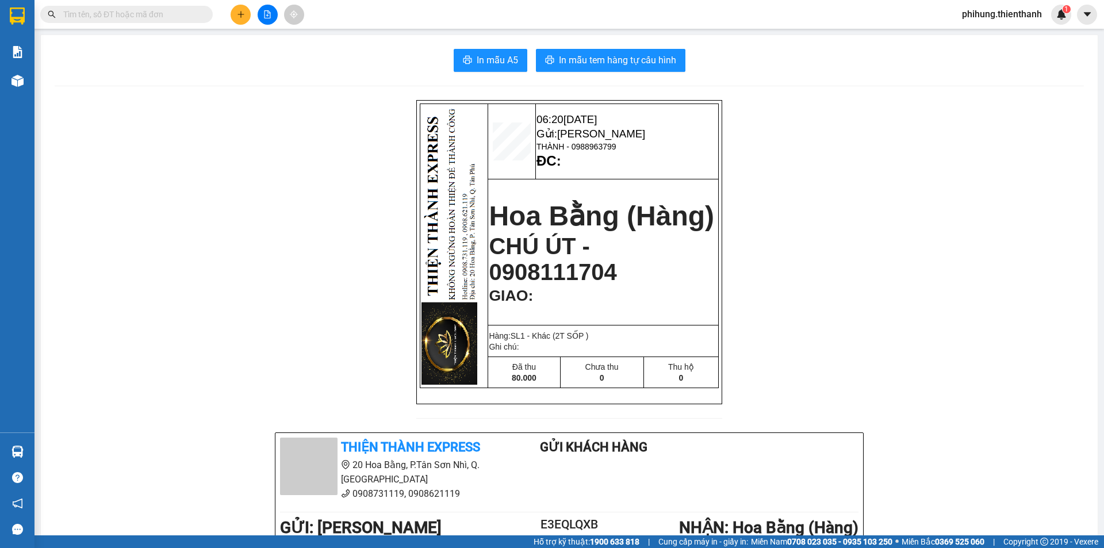
click at [261, 20] on button at bounding box center [267, 15] width 20 height 20
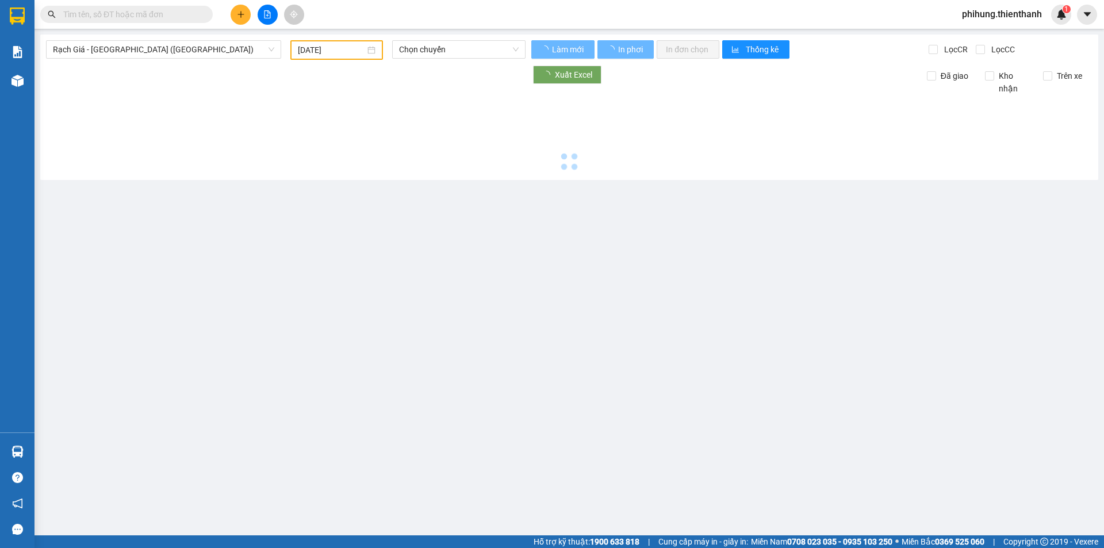
type input "[DATE]"
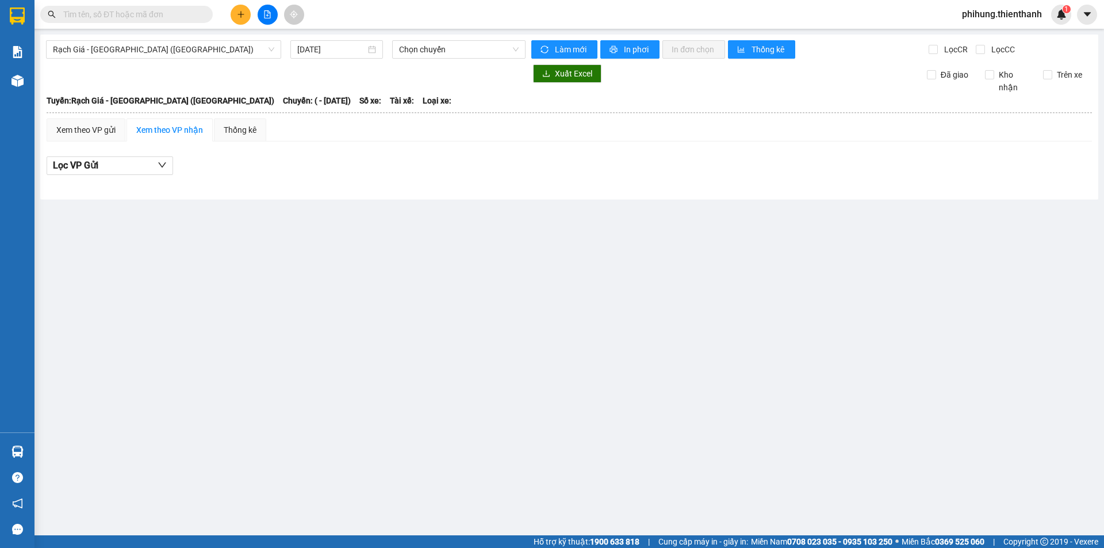
click at [236, 12] on button at bounding box center [240, 15] width 20 height 20
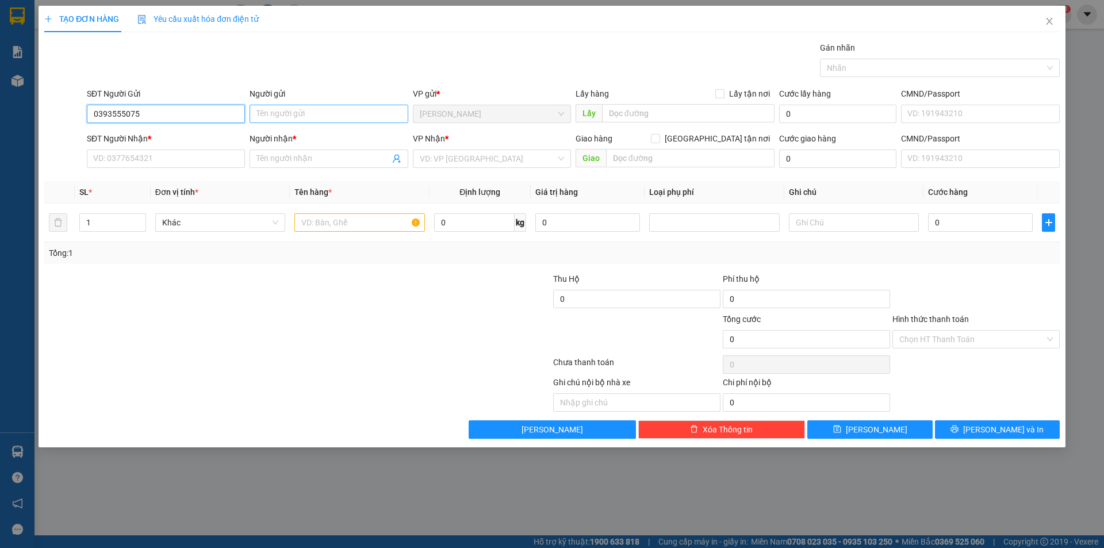
type input "0393555075"
click at [278, 122] on input "Người gửi" at bounding box center [328, 114] width 158 height 18
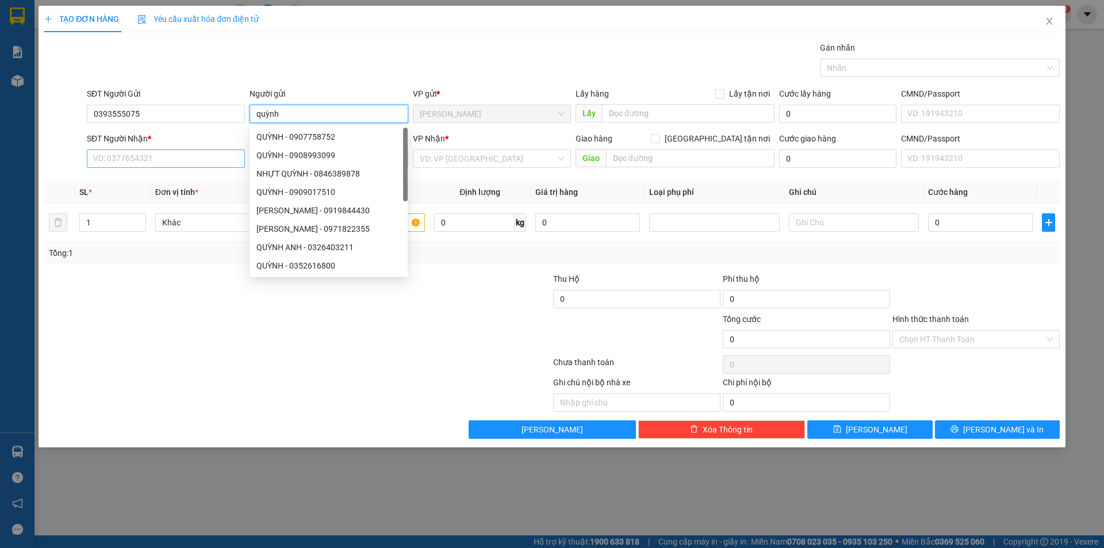
type input "quỳnh"
click at [160, 157] on input "SĐT Người Nhận *" at bounding box center [166, 158] width 158 height 18
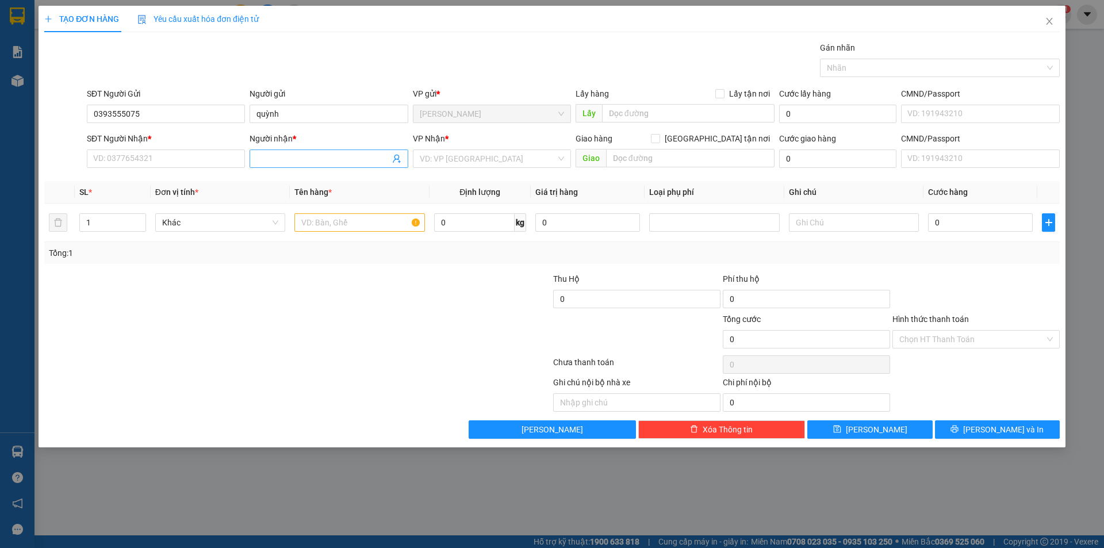
click at [303, 156] on input "Người nhận *" at bounding box center [322, 158] width 133 height 13
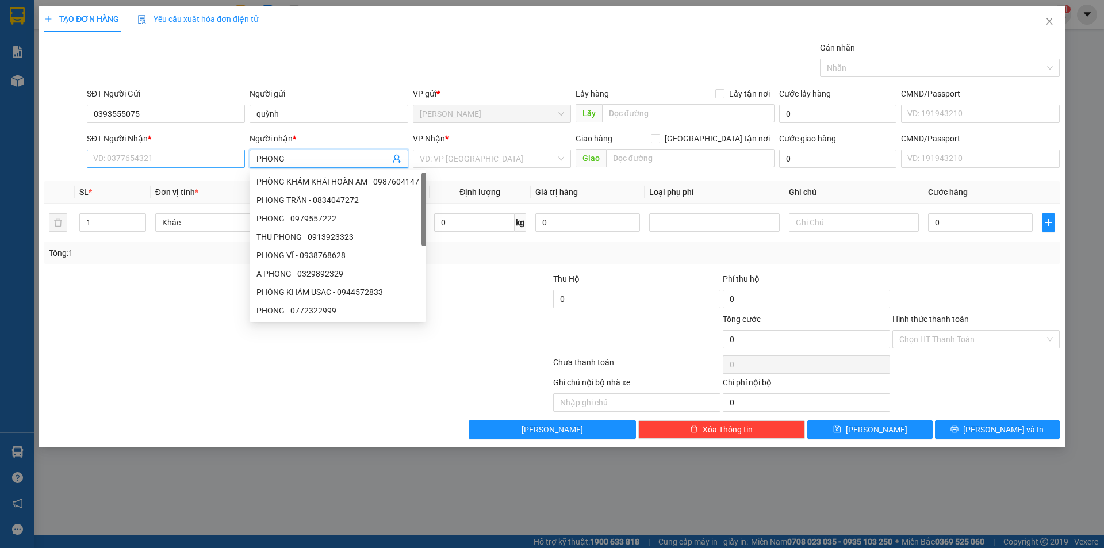
type input "PHONG"
click at [152, 158] on input "SĐT Người Nhận *" at bounding box center [166, 158] width 158 height 18
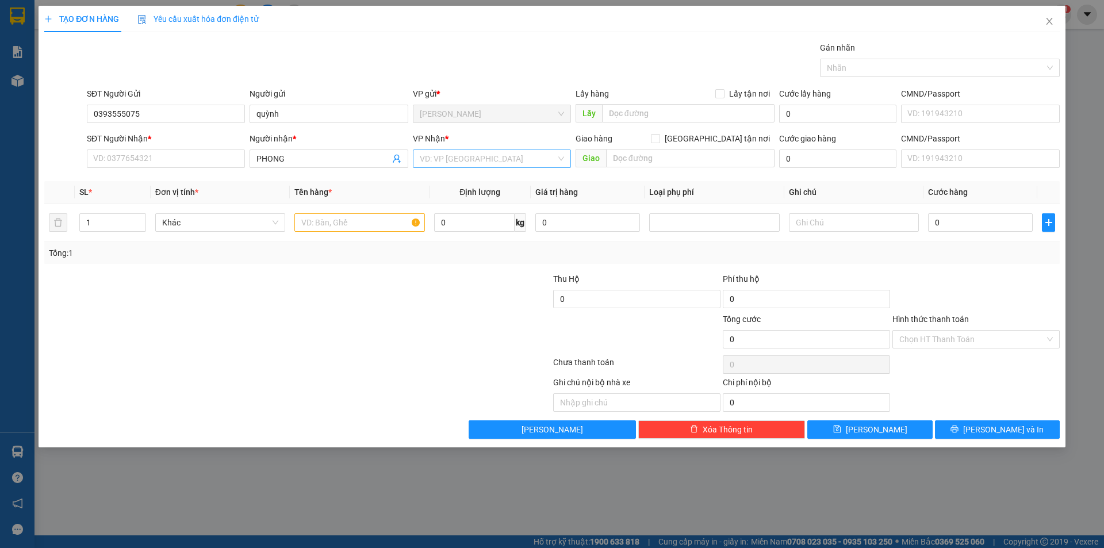
click at [470, 156] on input "search" at bounding box center [488, 158] width 136 height 17
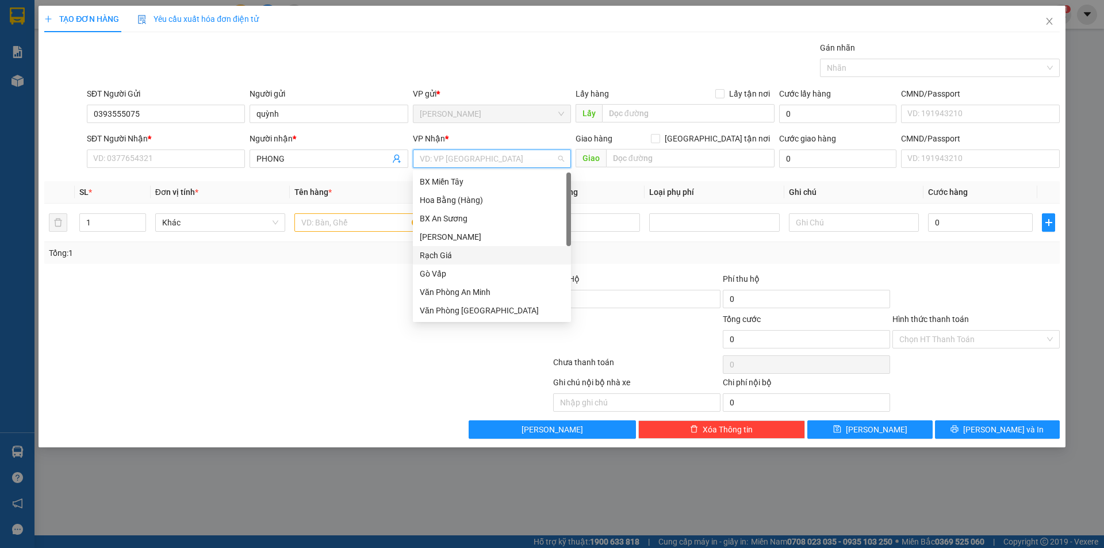
click at [448, 254] on div "Rạch Giá" at bounding box center [492, 255] width 144 height 13
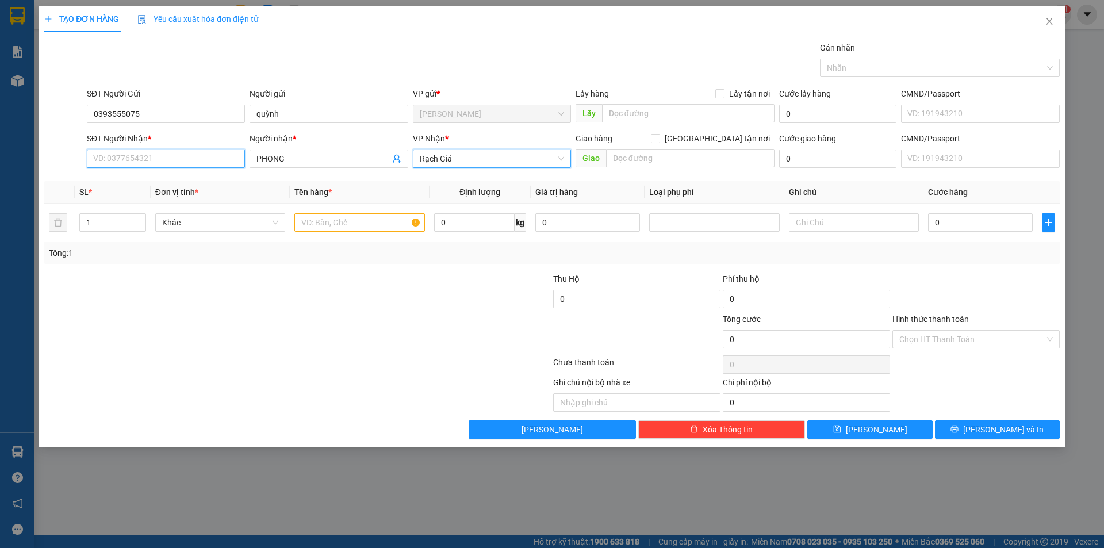
click at [166, 158] on input "SĐT Người Nhận *" at bounding box center [166, 158] width 158 height 18
type input "0939688448"
click at [336, 223] on input "text" at bounding box center [359, 222] width 130 height 18
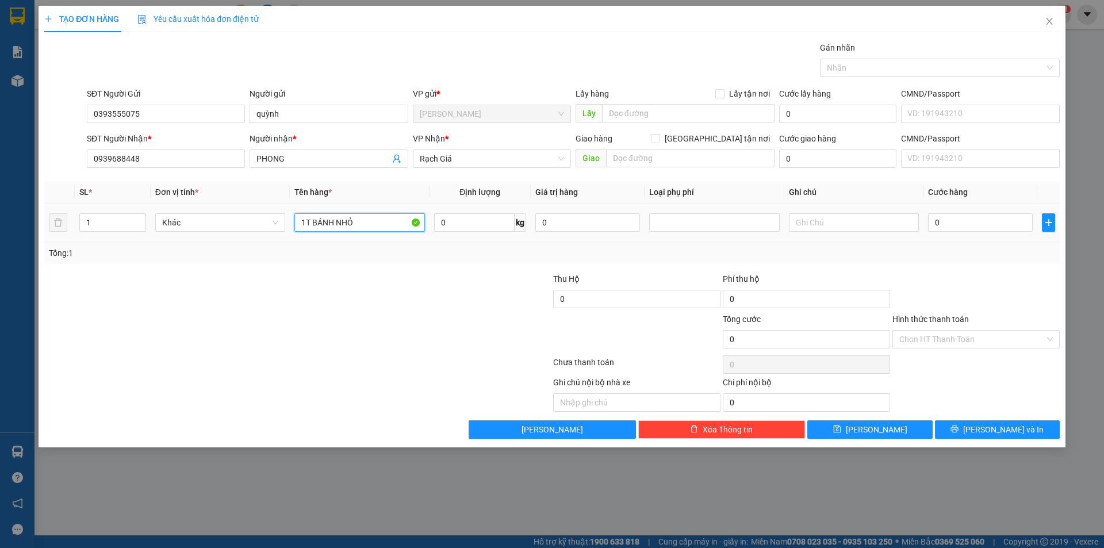
type input "1T BÁNH NHỎ"
click at [943, 213] on div "0" at bounding box center [980, 222] width 105 height 23
click at [958, 225] on input "0" at bounding box center [980, 222] width 105 height 18
type input "3"
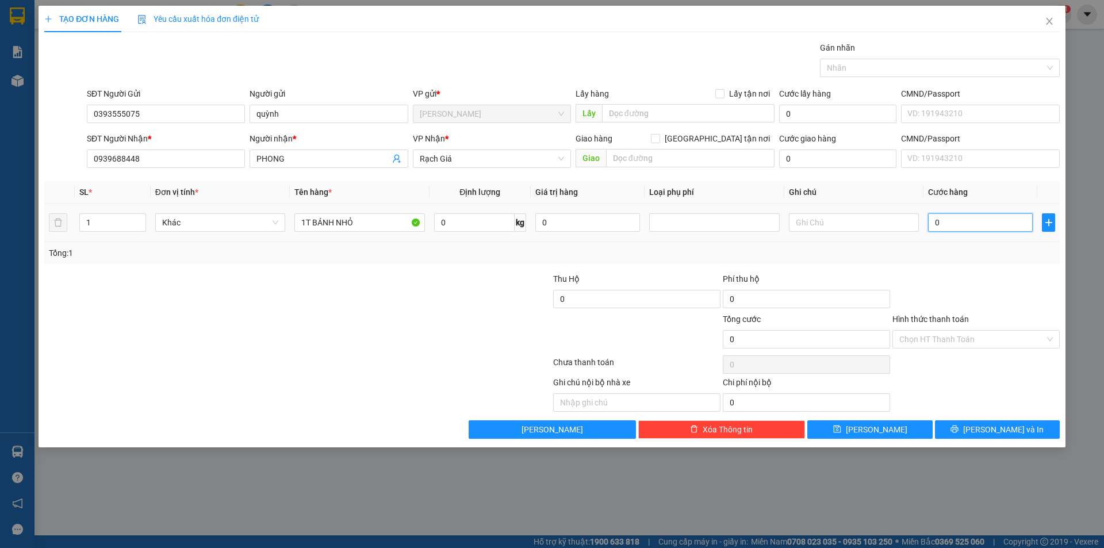
type input "3"
type input "30"
type input "300"
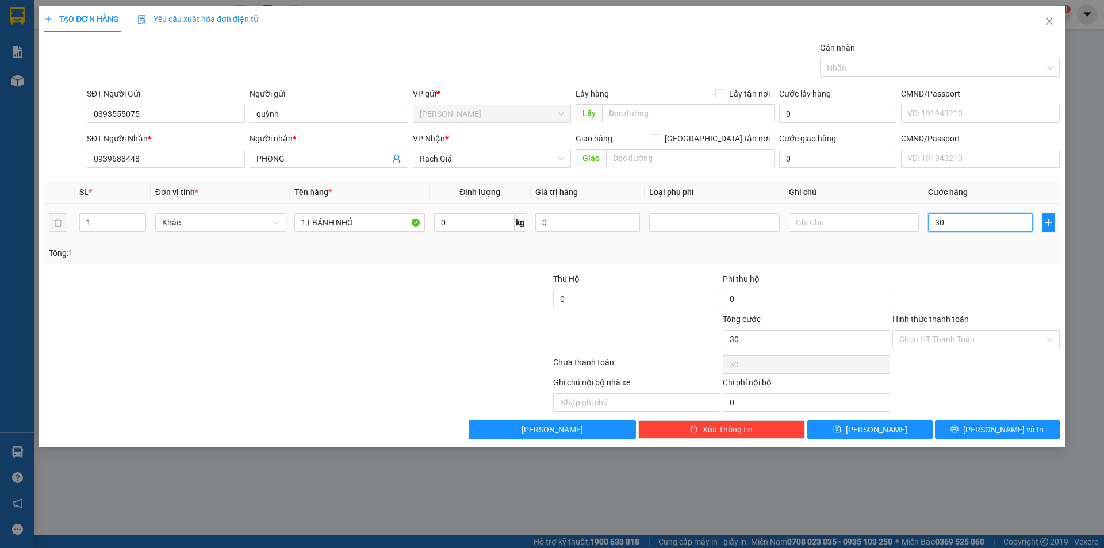
type input "300"
type input "3.000"
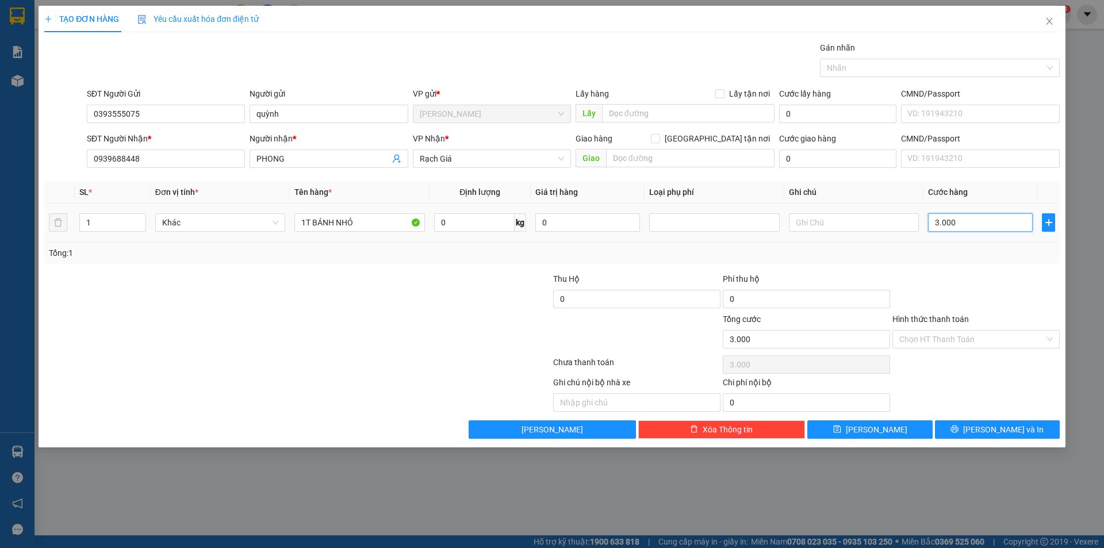
type input "30.000"
click at [978, 305] on div at bounding box center [976, 292] width 170 height 40
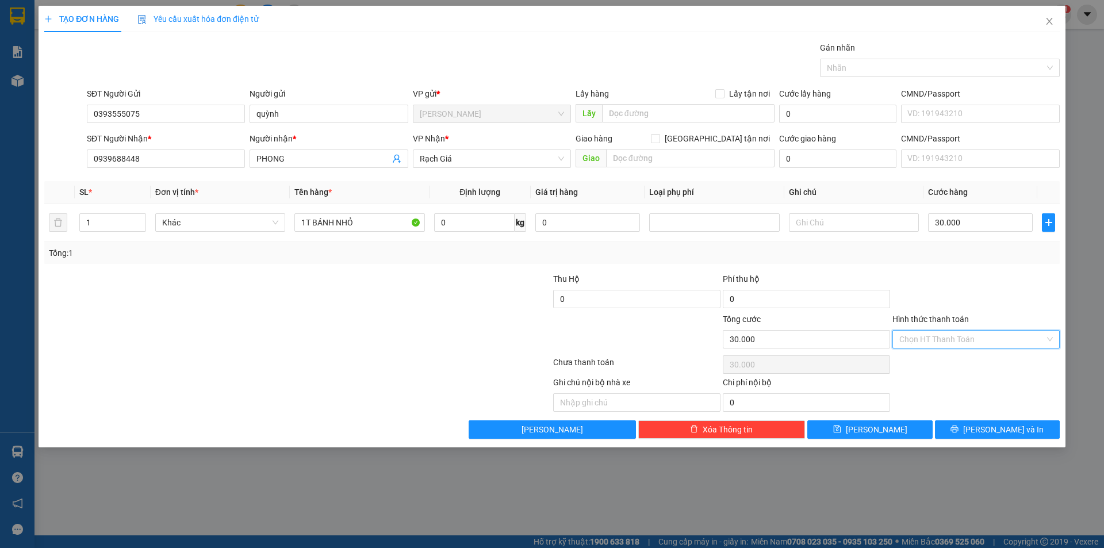
click at [958, 335] on input "Hình thức thanh toán" at bounding box center [971, 338] width 145 height 17
click at [948, 357] on div "Tại văn phòng" at bounding box center [975, 362] width 153 height 13
type input "0"
click at [944, 343] on span "Tại văn phòng" at bounding box center [975, 338] width 153 height 17
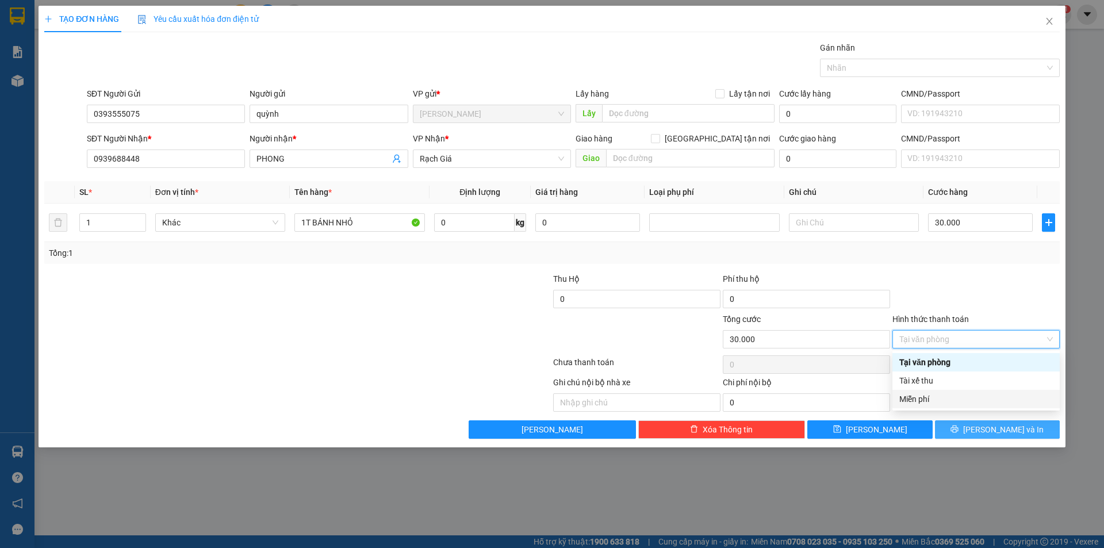
click at [954, 424] on button "[PERSON_NAME] và In" at bounding box center [997, 429] width 125 height 18
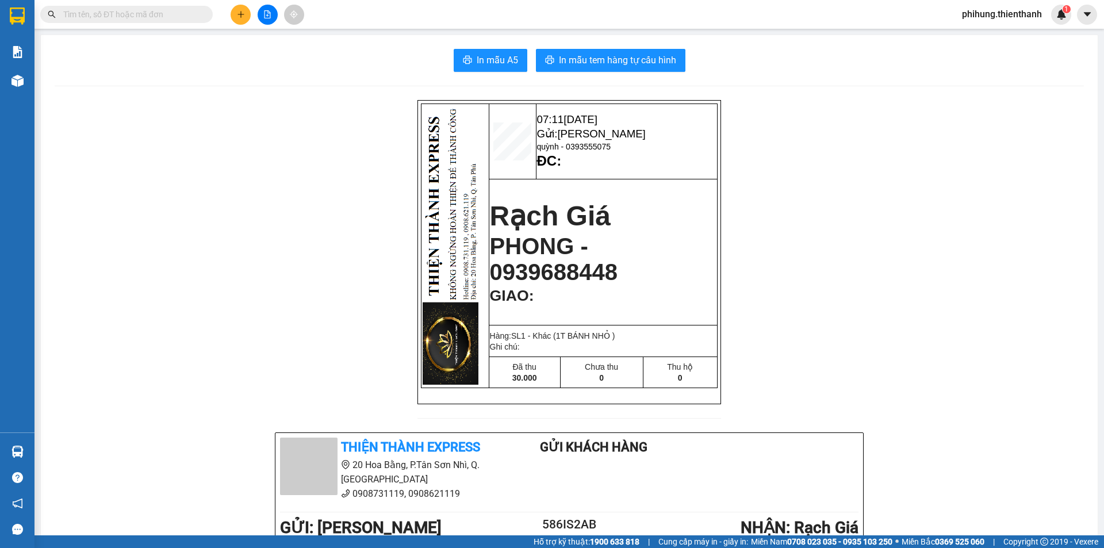
click at [624, 47] on div "In mẫu A5 In mẫu tem hàng tự cấu hình 07:11 [DATE] Gửi: [GEOGRAPHIC_DATA] - 039…" at bounding box center [569, 481] width 1056 height 893
click at [622, 63] on span "In mẫu tem hàng tự cấu hình" at bounding box center [617, 60] width 117 height 14
click at [891, 101] on div "07:11 [DATE] Gửi: [GEOGRAPHIC_DATA] - 0393555075 ĐC: [GEOGRAPHIC_DATA] - 093968…" at bounding box center [569, 507] width 1029 height 814
click at [264, 14] on icon "file-add" at bounding box center [267, 14] width 8 height 8
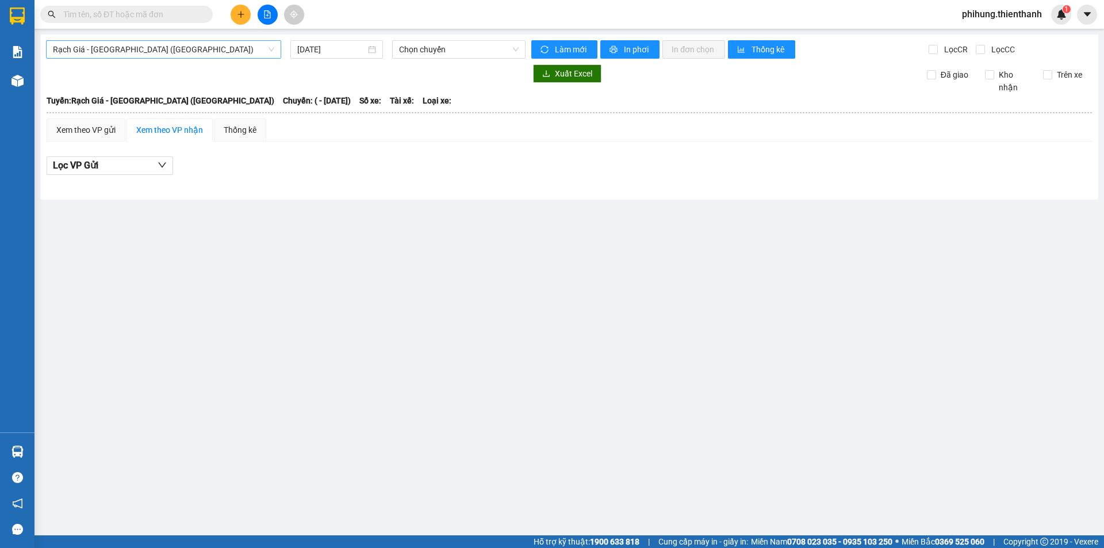
click at [240, 55] on span "Rạch Giá - [GEOGRAPHIC_DATA] ([GEOGRAPHIC_DATA])" at bounding box center [163, 49] width 221 height 17
click at [337, 49] on input "[DATE]" at bounding box center [331, 49] width 68 height 13
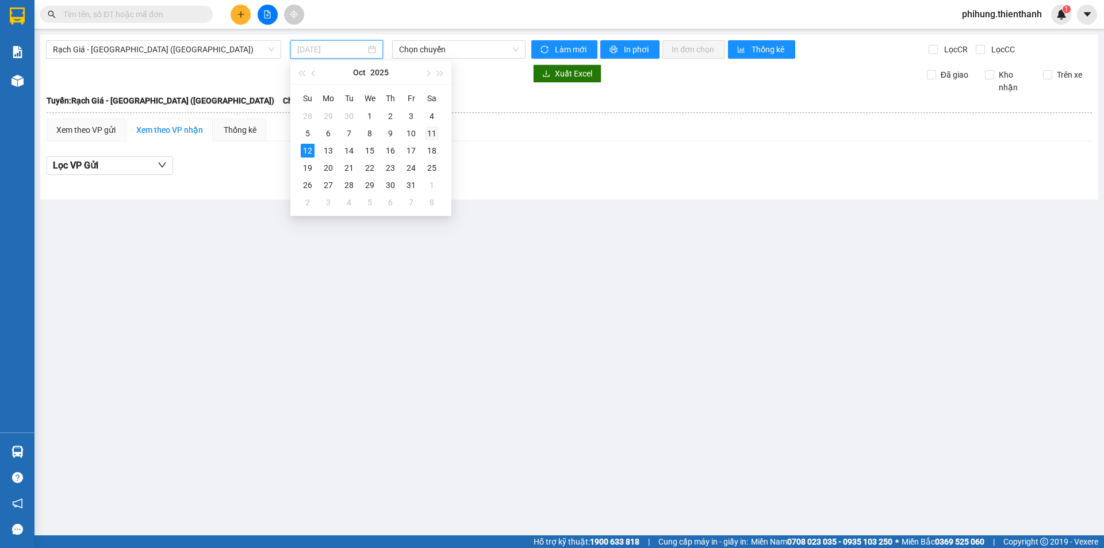
click at [430, 134] on div "11" at bounding box center [432, 133] width 14 height 14
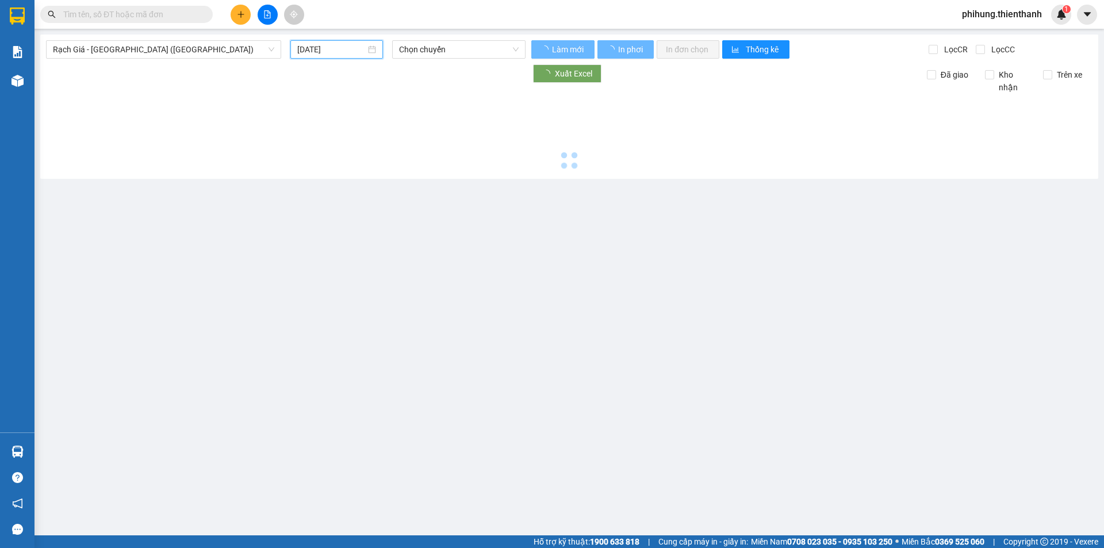
type input "[DATE]"
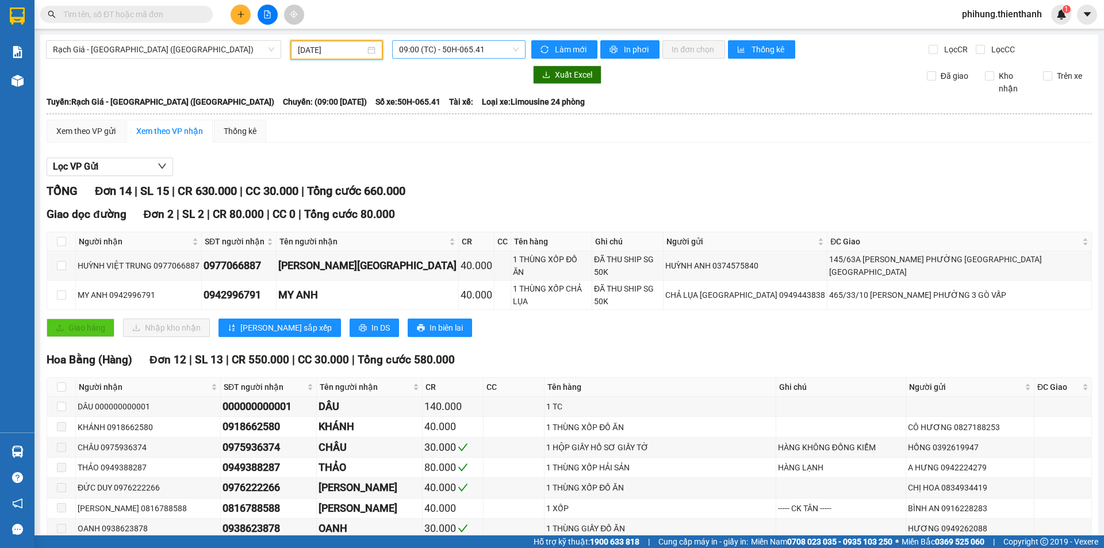
click at [422, 53] on span "09:00 (TC) - 50H-065.41" at bounding box center [459, 49] width 120 height 17
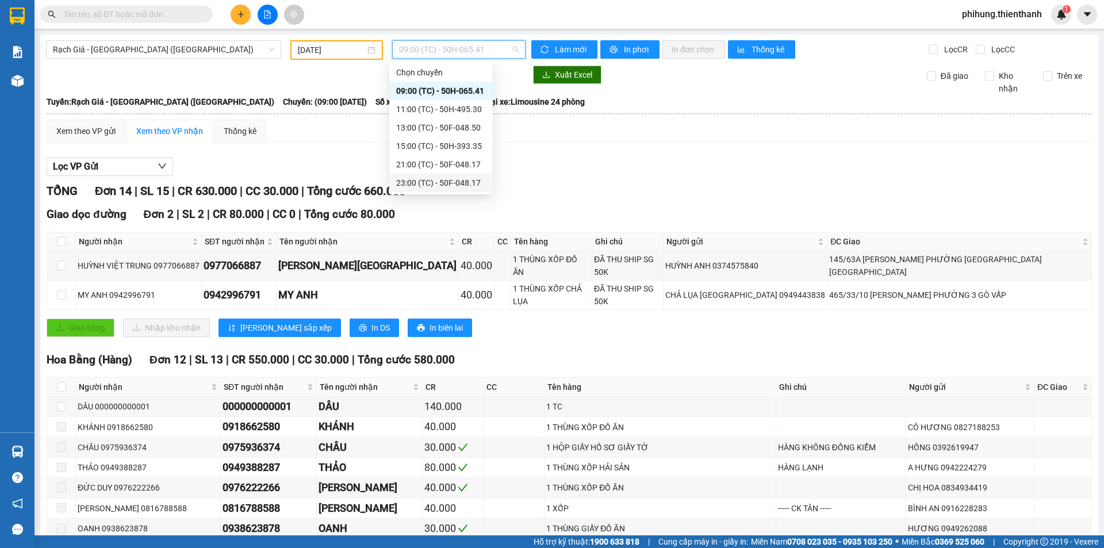
click at [415, 187] on div "23:00 (TC) - 50F-048.17" at bounding box center [441, 182] width 90 height 13
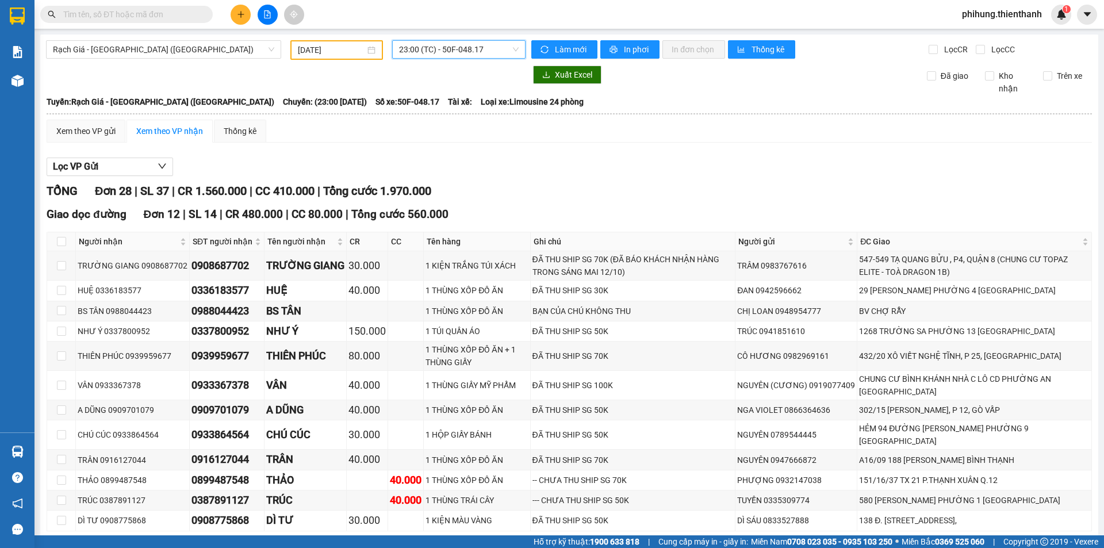
click at [444, 55] on span "23:00 (TC) - 50F-048.17" at bounding box center [459, 49] width 120 height 17
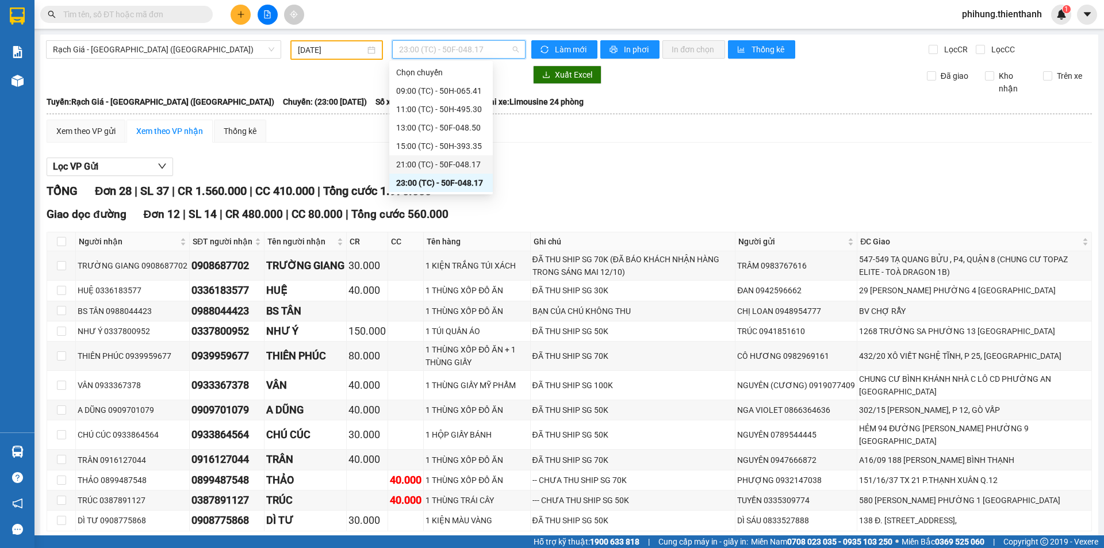
click at [439, 162] on div "21:00 (TC) - 50F-048.17" at bounding box center [441, 164] width 90 height 13
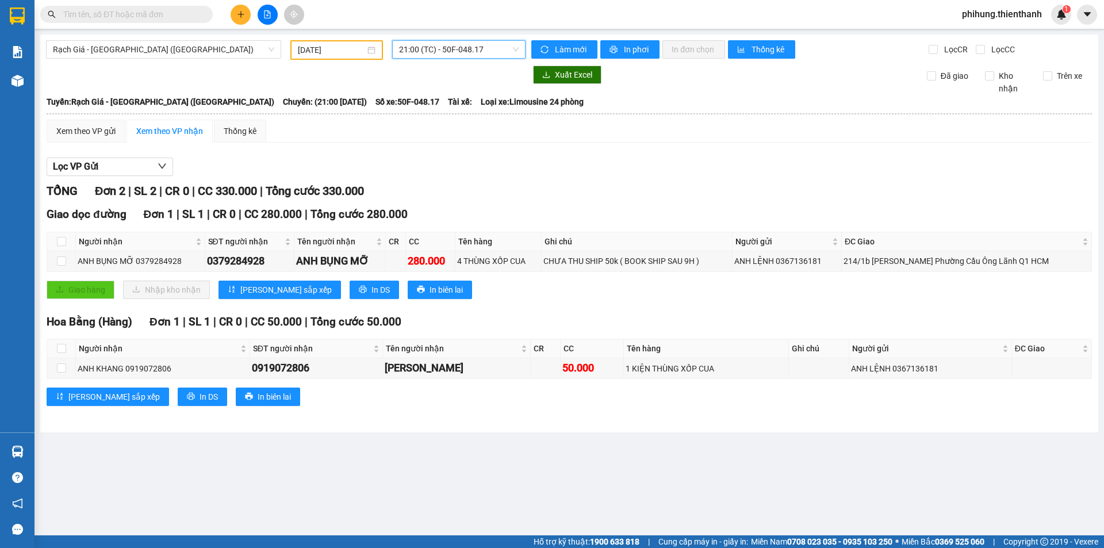
click at [413, 50] on span "21:00 (TC) - 50F-048.17" at bounding box center [459, 49] width 120 height 17
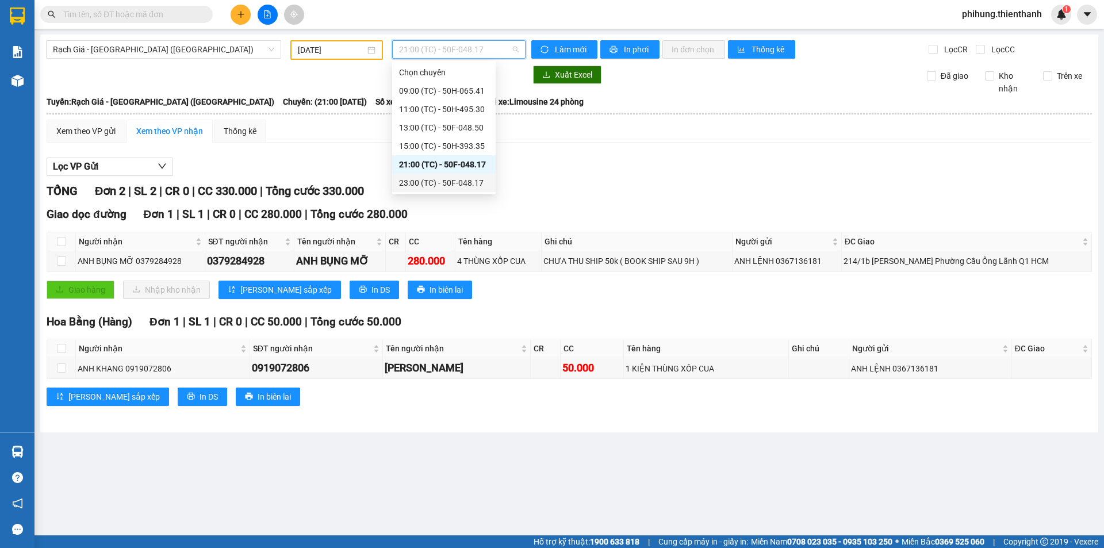
click at [418, 187] on div "23:00 (TC) - 50F-048.17" at bounding box center [444, 182] width 90 height 13
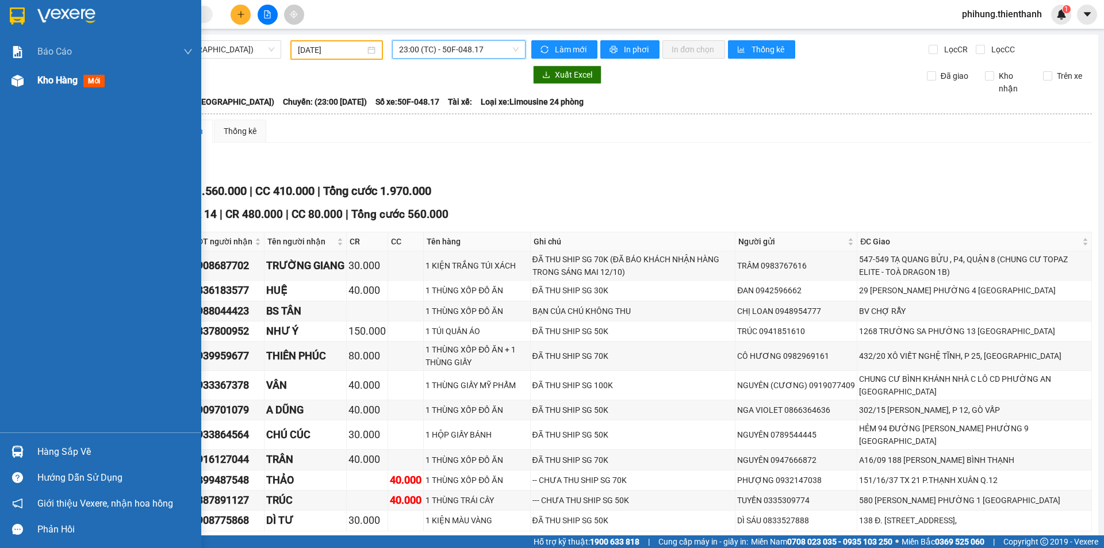
click at [32, 81] on div "Kho hàng mới" at bounding box center [100, 80] width 201 height 29
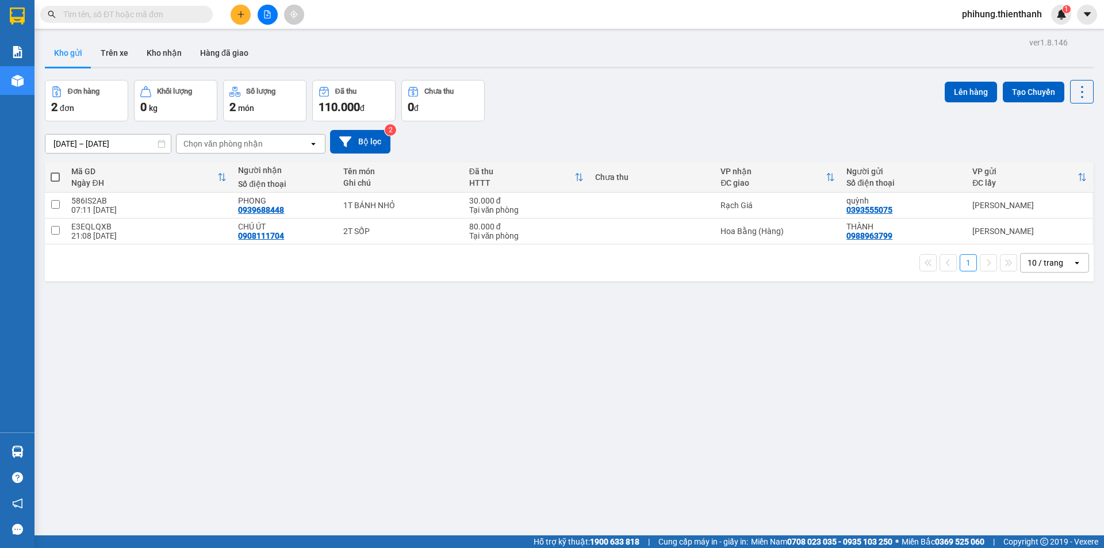
click at [514, 253] on div "1 10 / trang open" at bounding box center [568, 263] width 1039 height 20
click at [960, 93] on button "Lên hàng" at bounding box center [970, 92] width 52 height 21
click at [63, 228] on td at bounding box center [55, 231] width 21 height 26
checkbox input "true"
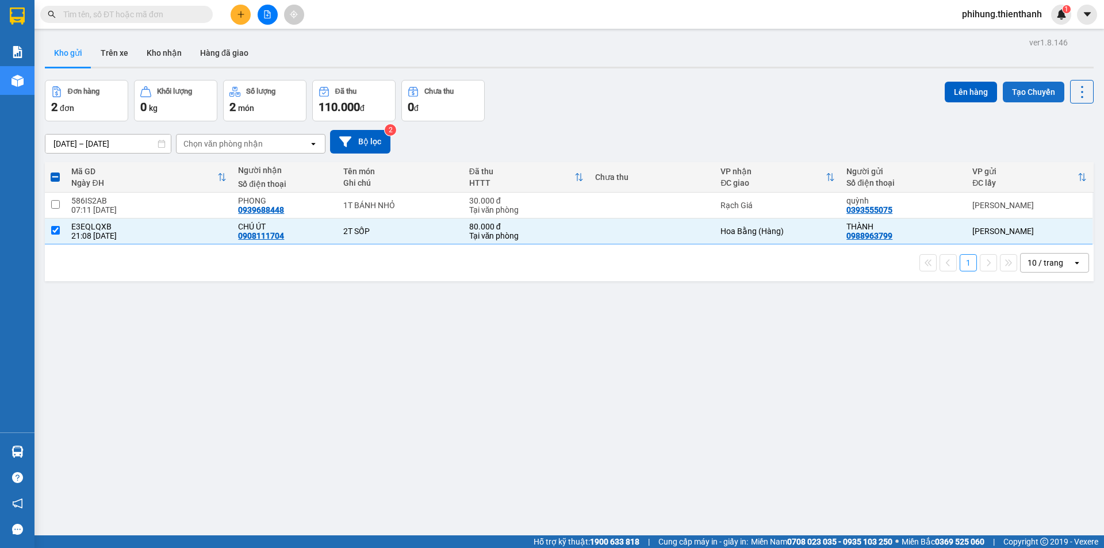
click at [1009, 94] on button "Tạo Chuyến" at bounding box center [1032, 92] width 61 height 21
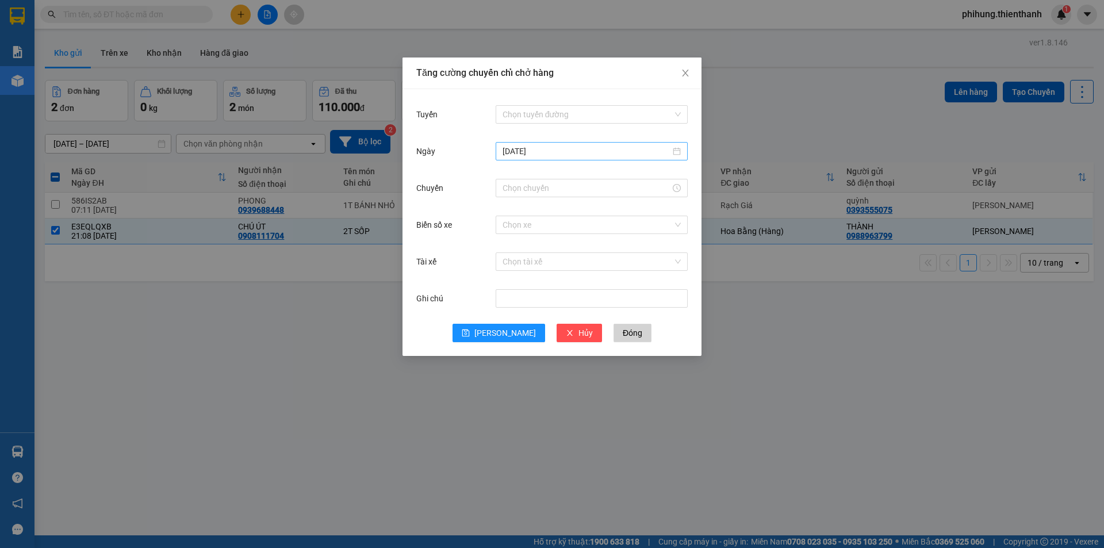
click at [532, 153] on input "[DATE]" at bounding box center [586, 151] width 168 height 13
type input "[DATE]"
click at [636, 237] on div "11" at bounding box center [637, 235] width 14 height 14
click at [584, 209] on div "Chuyến" at bounding box center [551, 194] width 271 height 37
click at [680, 74] on span "Close" at bounding box center [685, 73] width 32 height 32
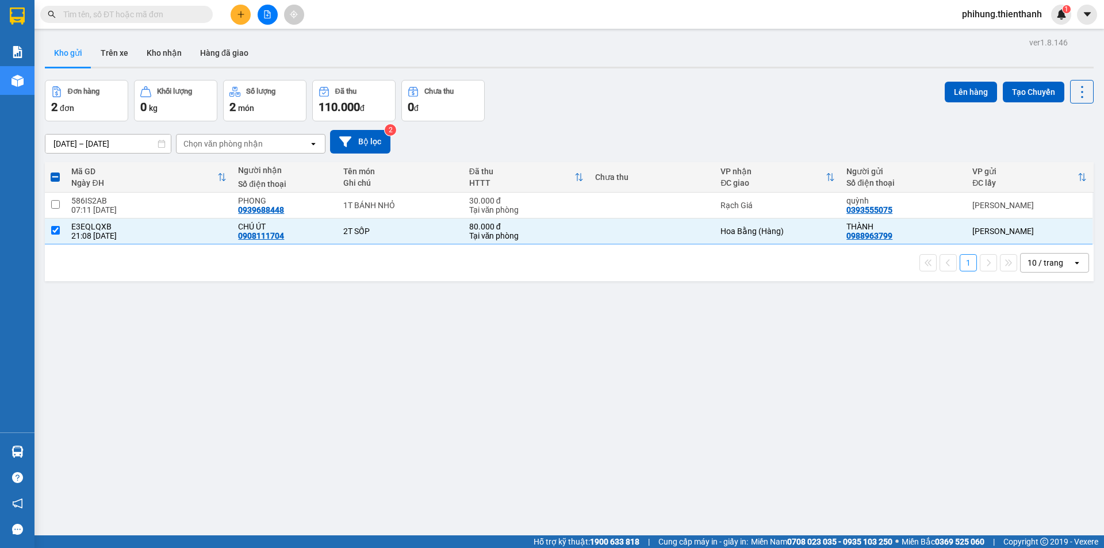
click at [97, 146] on input "[DATE] – [DATE]" at bounding box center [107, 143] width 125 height 18
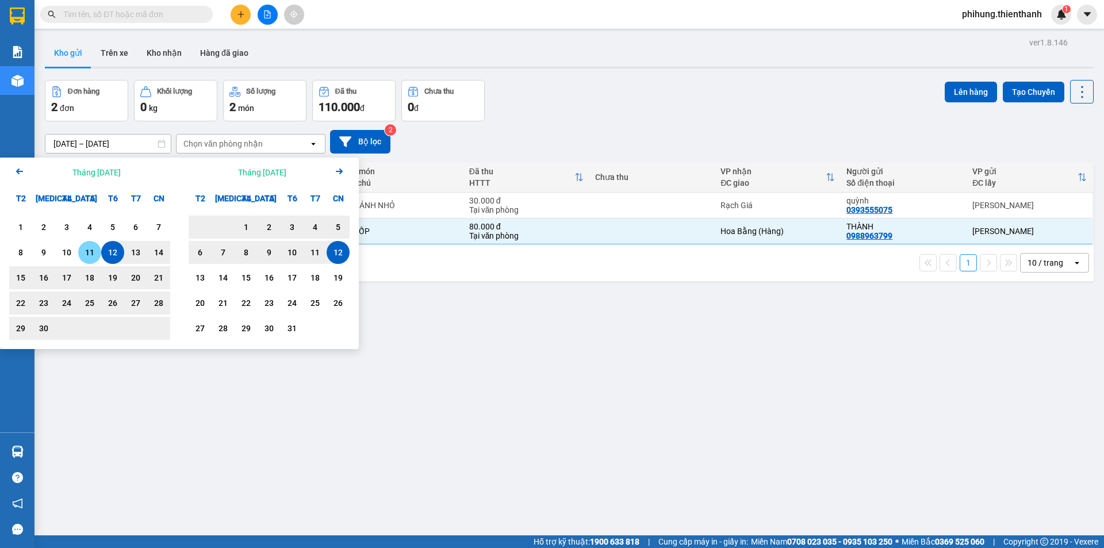
click at [91, 256] on div "11" at bounding box center [90, 252] width 16 height 14
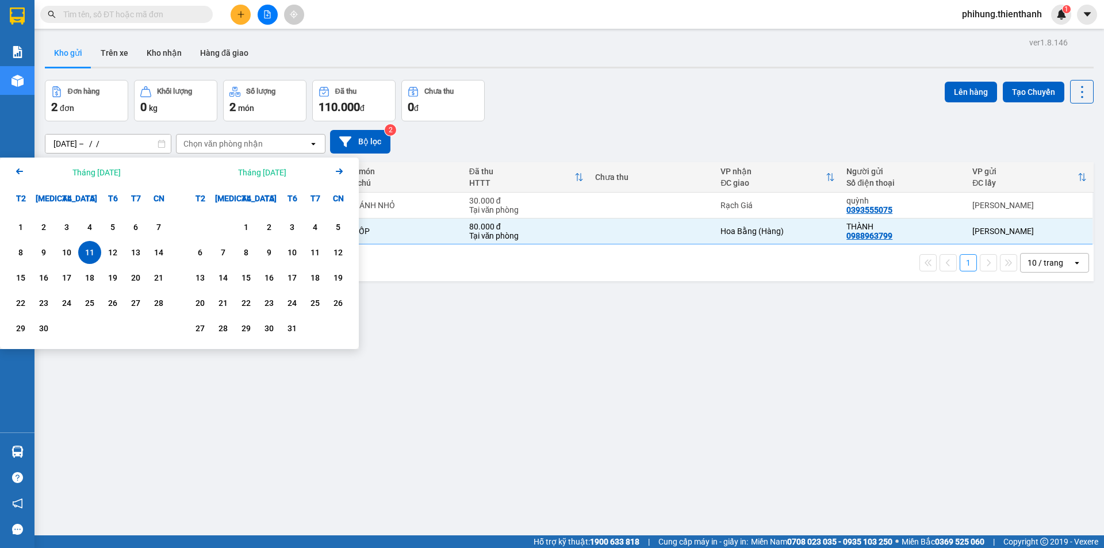
click at [591, 109] on div "Đơn hàng 2 đơn Khối lượng 0 kg Số lượng 2 món Đã thu 110.000 đ Chưa thu 0 đ Lên…" at bounding box center [569, 100] width 1048 height 41
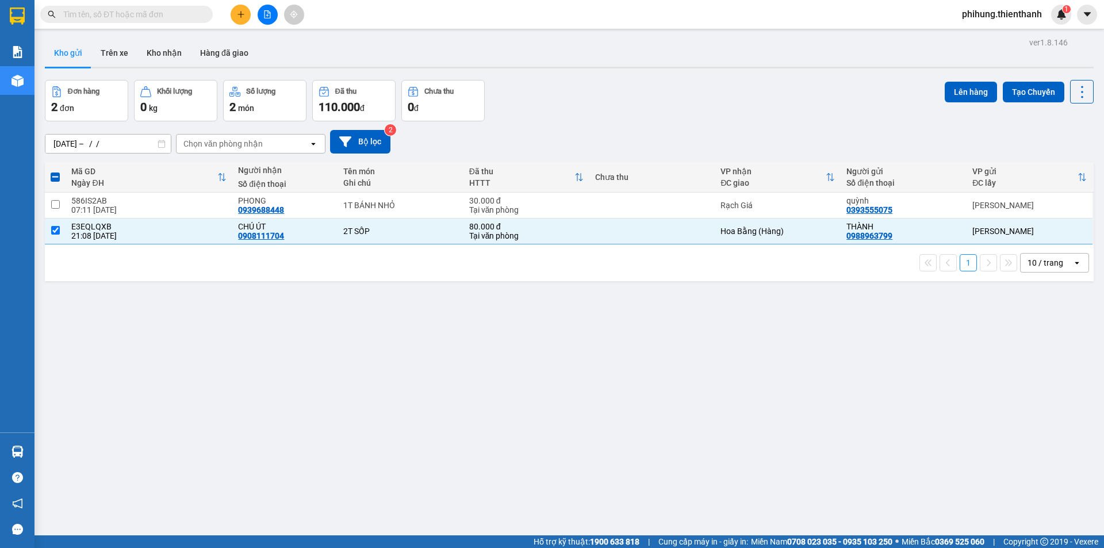
click at [124, 147] on input "11/09/2025 – / /" at bounding box center [107, 143] width 125 height 18
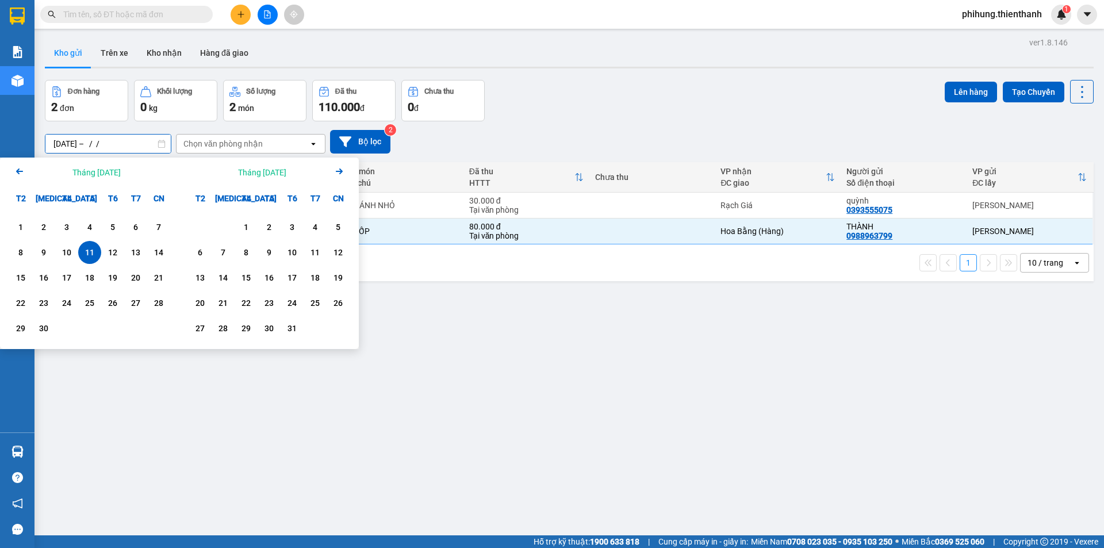
click at [84, 249] on div "11" at bounding box center [90, 252] width 16 height 14
type input "11/09/2025 – 11/09/2025"
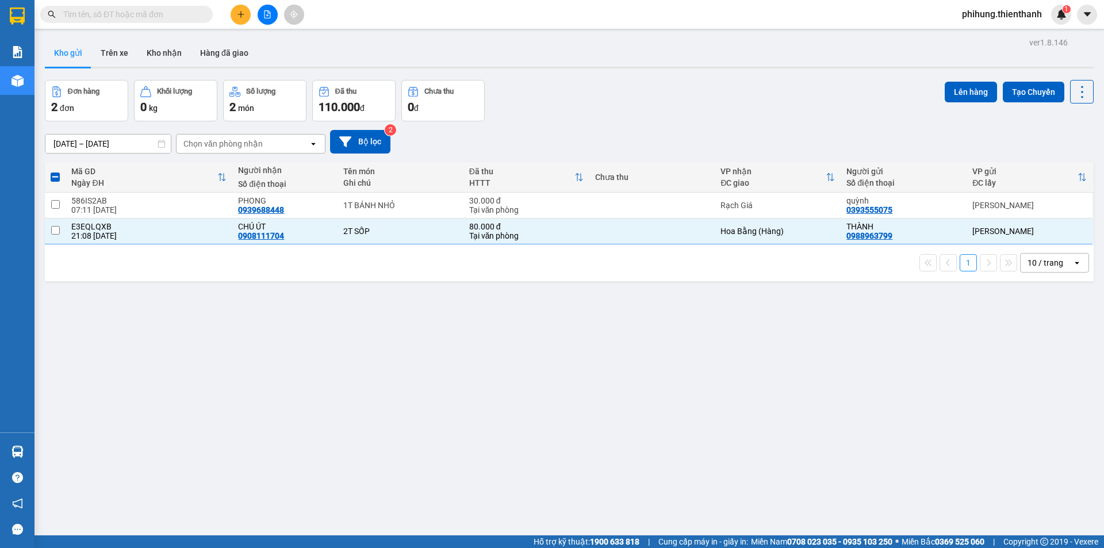
checkbox input "false"
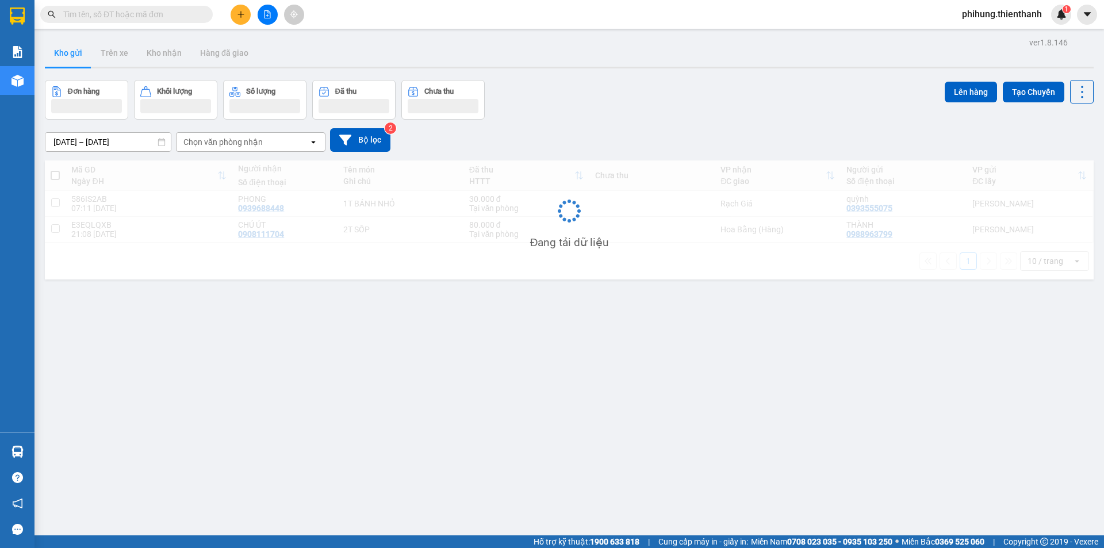
click at [95, 142] on input "11/09/2025 – 11/09/2025" at bounding box center [107, 142] width 125 height 18
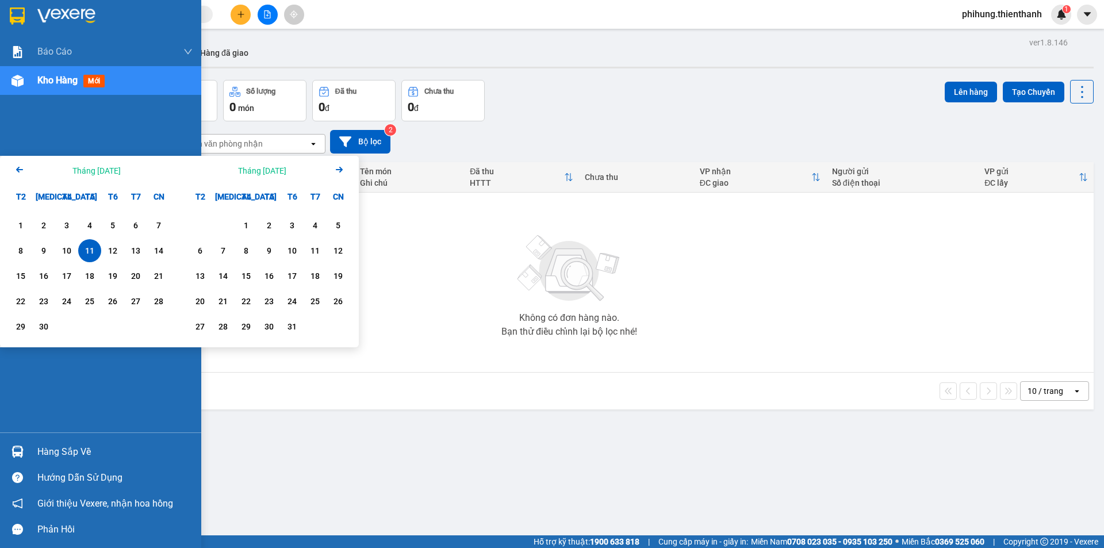
click at [24, 75] on div at bounding box center [17, 81] width 20 height 20
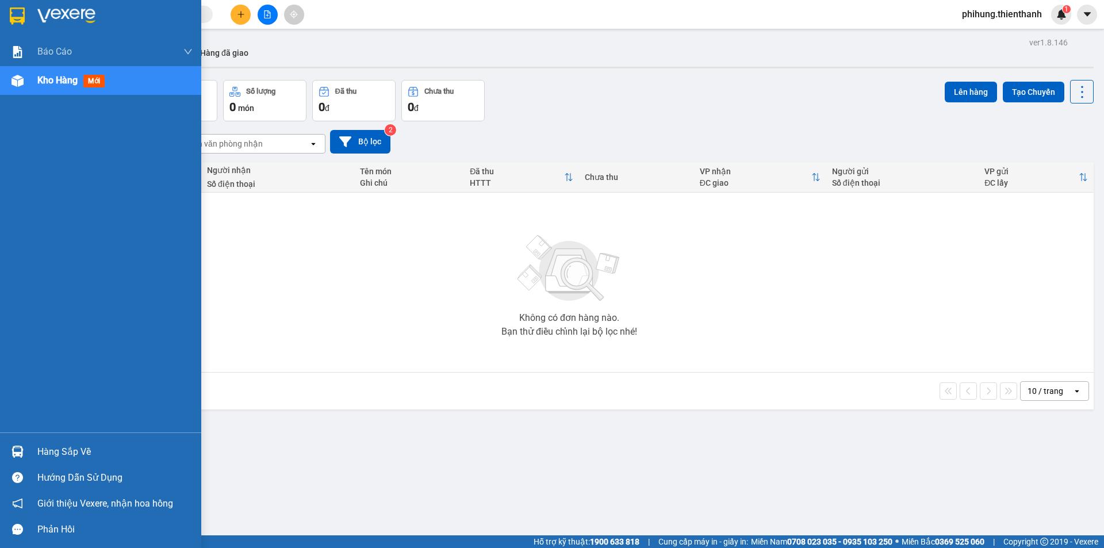
click at [67, 81] on span "Kho hàng" at bounding box center [57, 80] width 40 height 11
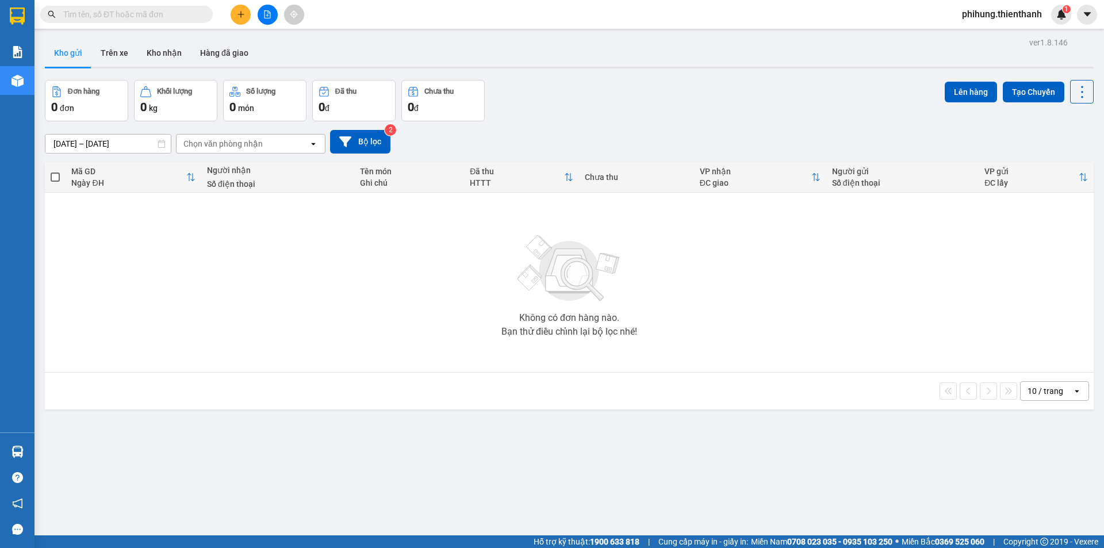
click at [617, 76] on div "ver 1.8.146 Kho gửi Trên xe Kho nhận Hàng đã giao Đơn hàng 0 đơn Khối lượng 0 k…" at bounding box center [569, 308] width 1058 height 548
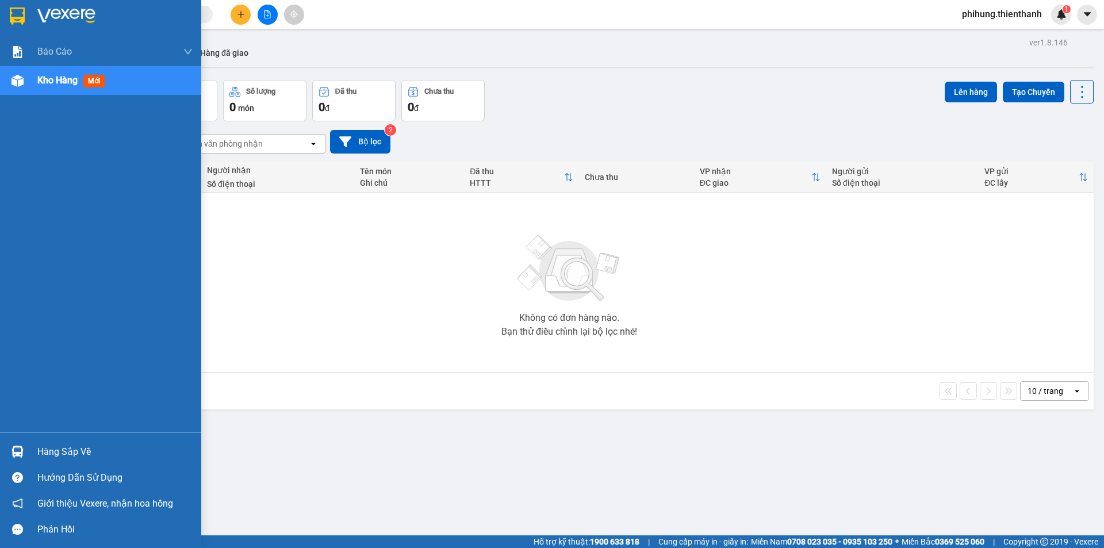
click at [45, 82] on span "Kho hàng" at bounding box center [57, 80] width 40 height 11
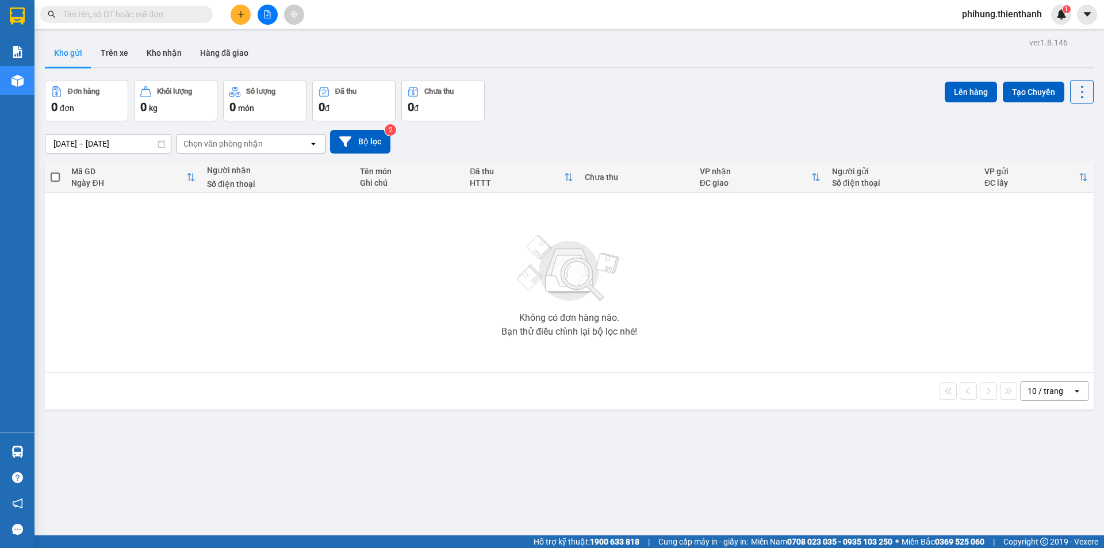
click at [141, 141] on input "11/09/2025 – 11/09/2025" at bounding box center [107, 143] width 125 height 18
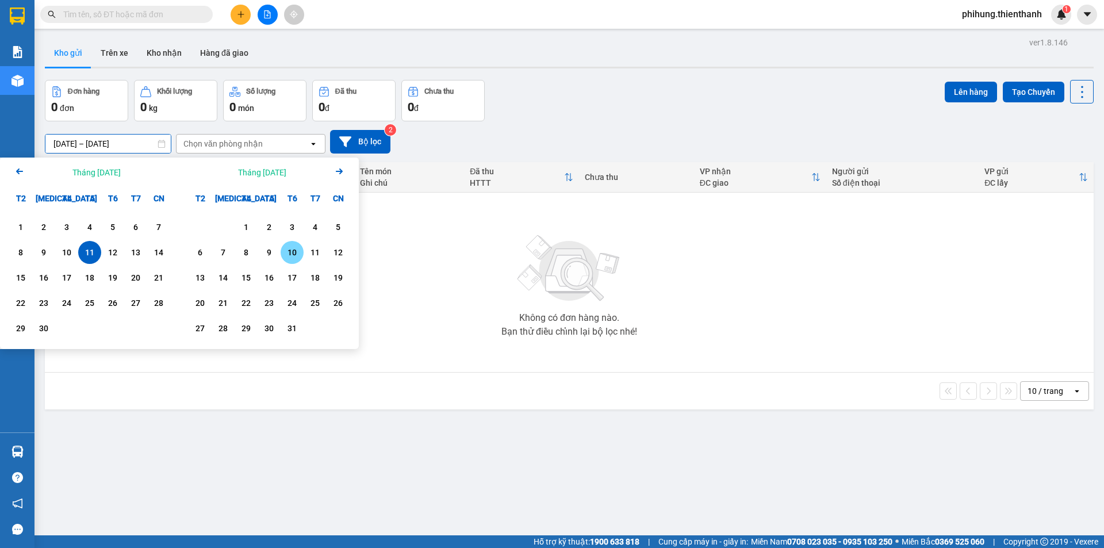
click at [295, 248] on div "10" at bounding box center [292, 252] width 16 height 14
click at [316, 243] on div "11" at bounding box center [314, 252] width 23 height 23
type input "10/10/2025 – 11/10/2025"
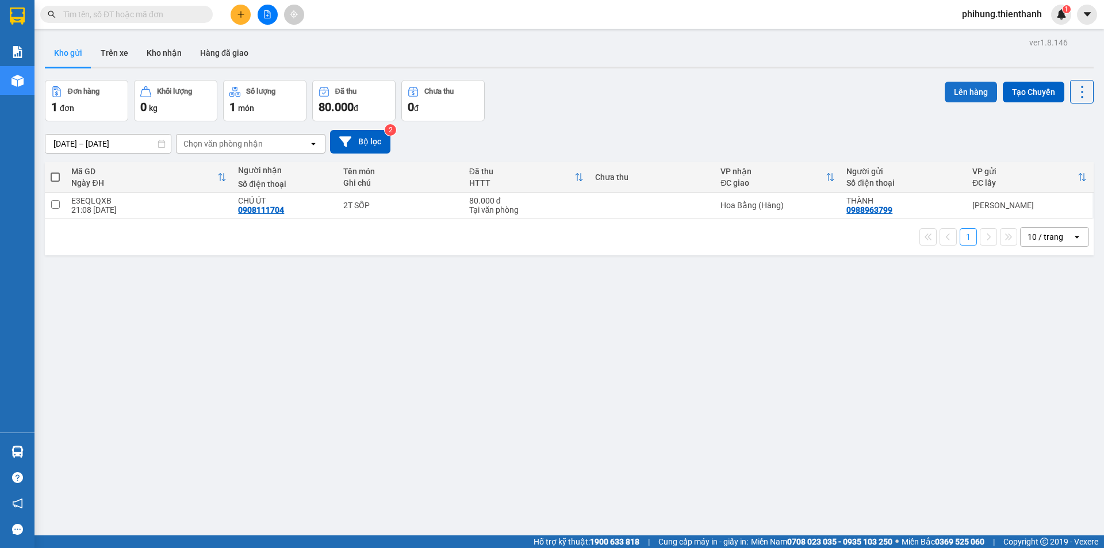
click at [977, 91] on button "Lên hàng" at bounding box center [970, 92] width 52 height 21
click at [59, 202] on input "checkbox" at bounding box center [55, 204] width 9 height 9
checkbox input "true"
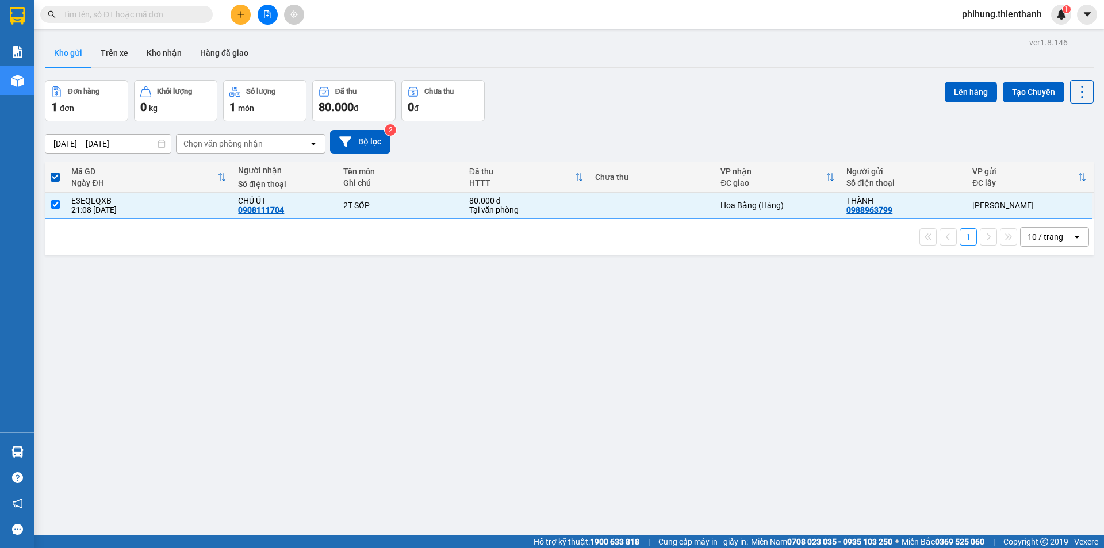
click at [101, 152] on input "10/10/2025 – 11/10/2025" at bounding box center [107, 143] width 125 height 18
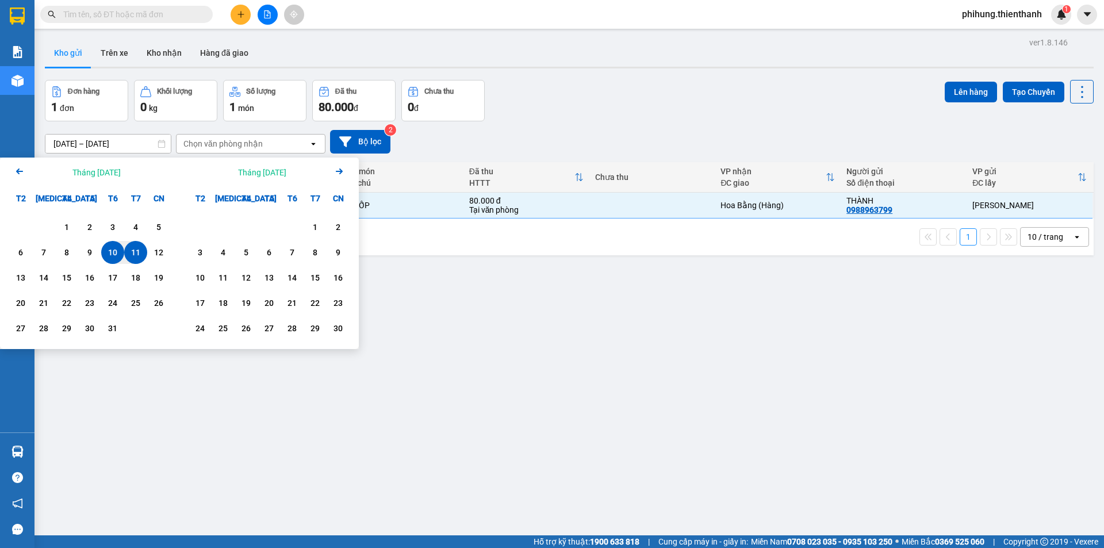
click at [138, 253] on div "11" at bounding box center [136, 252] width 16 height 14
click at [144, 257] on div "11" at bounding box center [135, 252] width 23 height 23
type input "11/10/2025 – 11/10/2025"
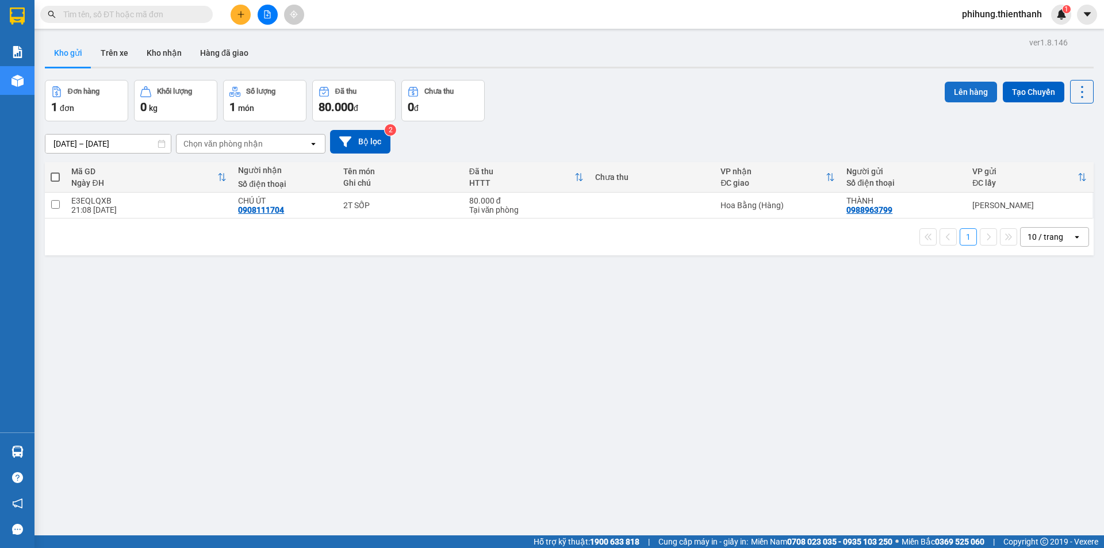
click at [975, 97] on button "Lên hàng" at bounding box center [970, 92] width 52 height 21
click at [60, 201] on td at bounding box center [55, 206] width 21 height 26
checkbox input "true"
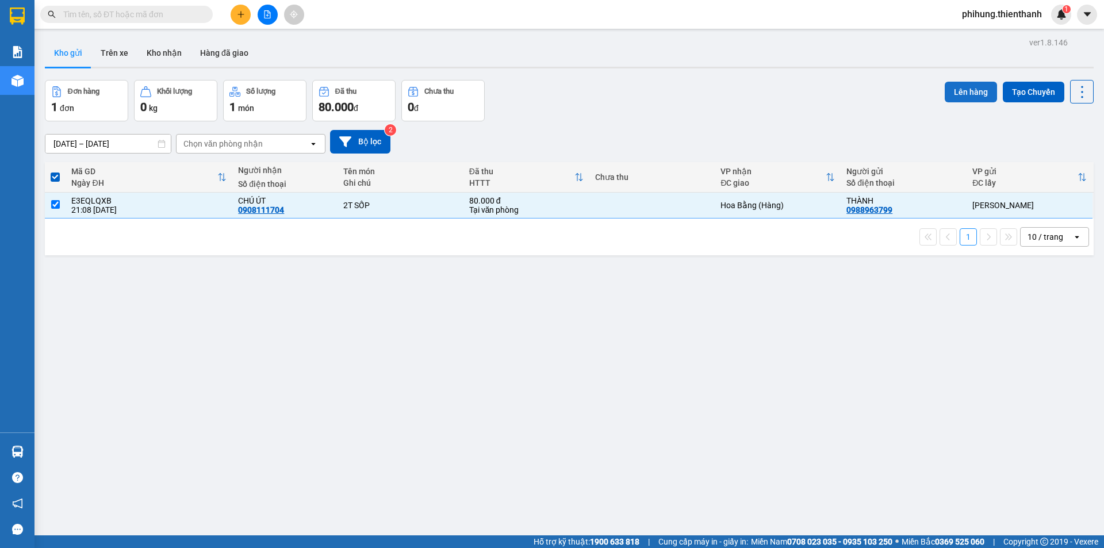
click at [961, 86] on button "Lên hàng" at bounding box center [970, 92] width 52 height 21
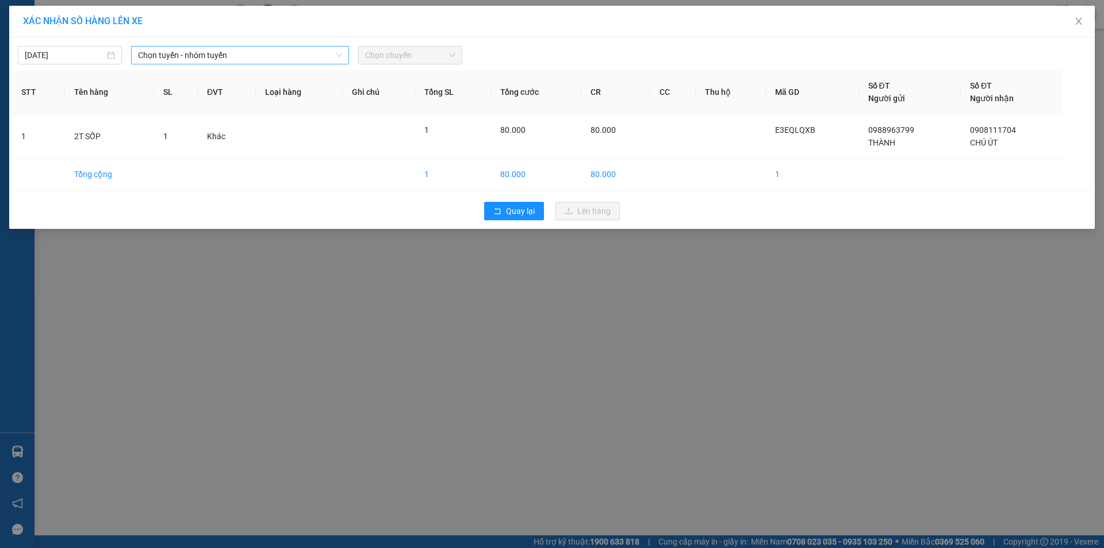
click at [225, 61] on span "Chọn tuyến - nhóm tuyến" at bounding box center [240, 55] width 204 height 17
click at [244, 56] on span "Chọn tuyến - nhóm tuyến" at bounding box center [240, 55] width 204 height 17
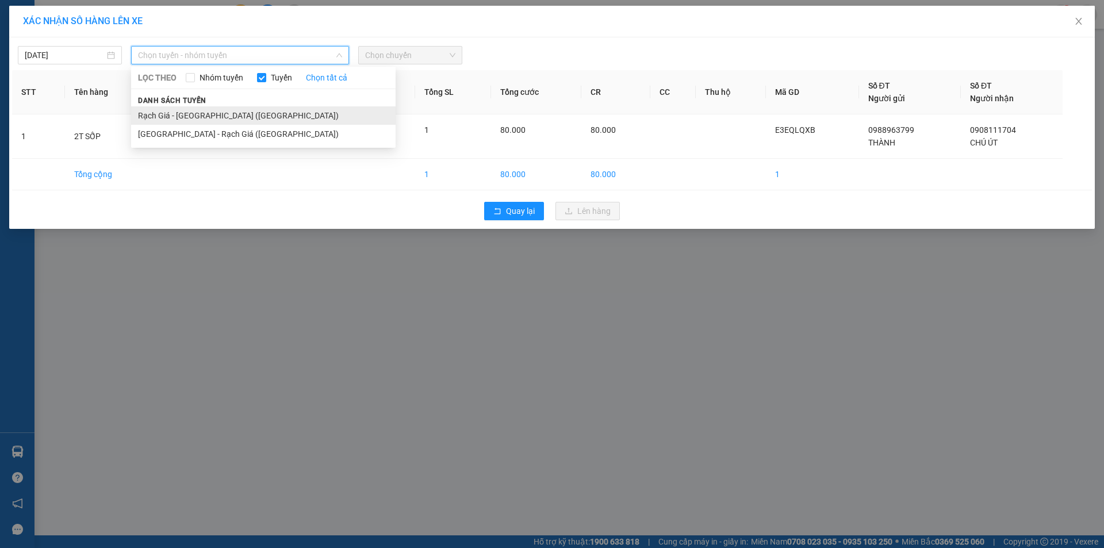
click at [212, 118] on li "Rạch Giá - [GEOGRAPHIC_DATA] ([GEOGRAPHIC_DATA])" at bounding box center [263, 115] width 264 height 18
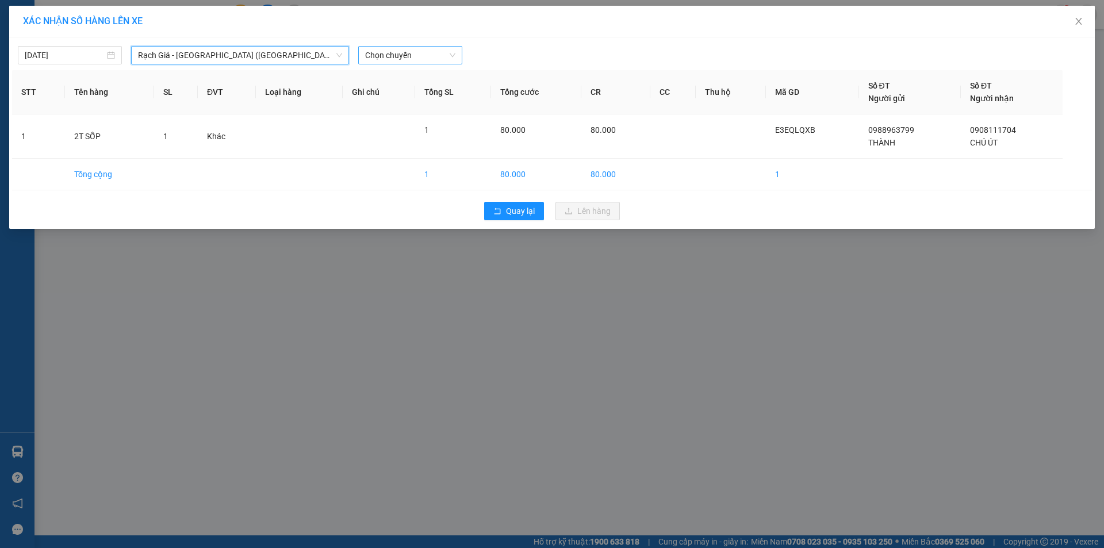
click at [396, 57] on span "Chọn chuyến" at bounding box center [410, 55] width 90 height 17
click at [395, 81] on div "Chọn chuyến" at bounding box center [410, 78] width 90 height 13
drag, startPoint x: 394, startPoint y: 48, endPoint x: 434, endPoint y: 50, distance: 40.3
click at [394, 48] on span "Chọn chuyến" at bounding box center [410, 55] width 90 height 17
click at [457, 63] on div "Chọn chuyến" at bounding box center [410, 55] width 104 height 18
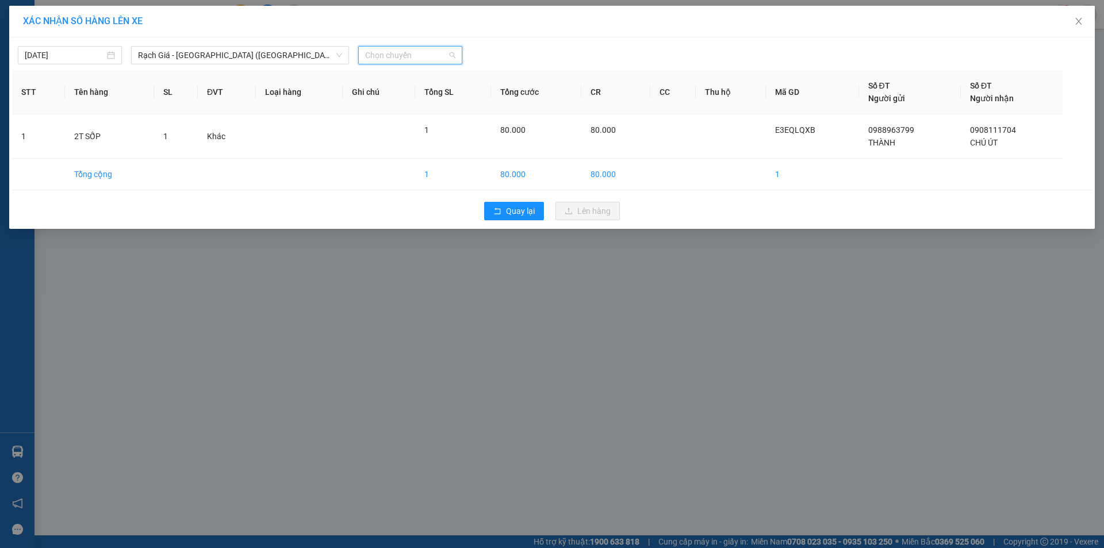
click at [442, 52] on span "Chọn chuyến" at bounding box center [410, 55] width 90 height 17
type input "21"
click at [387, 100] on div "Thêm chuyến " 21:00 "" at bounding box center [419, 97] width 122 height 20
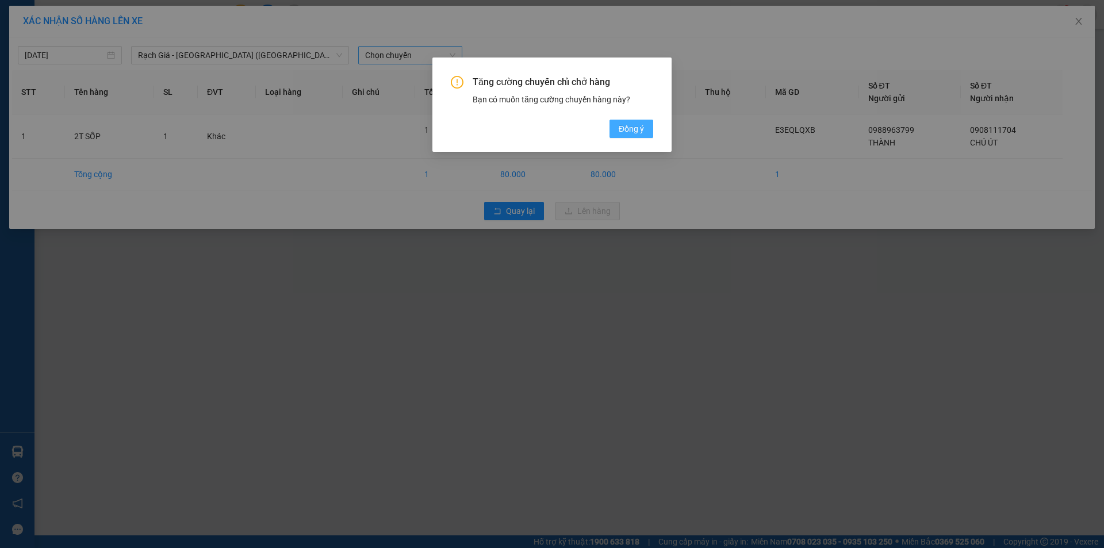
click at [629, 133] on span "Đồng ý" at bounding box center [630, 128] width 25 height 13
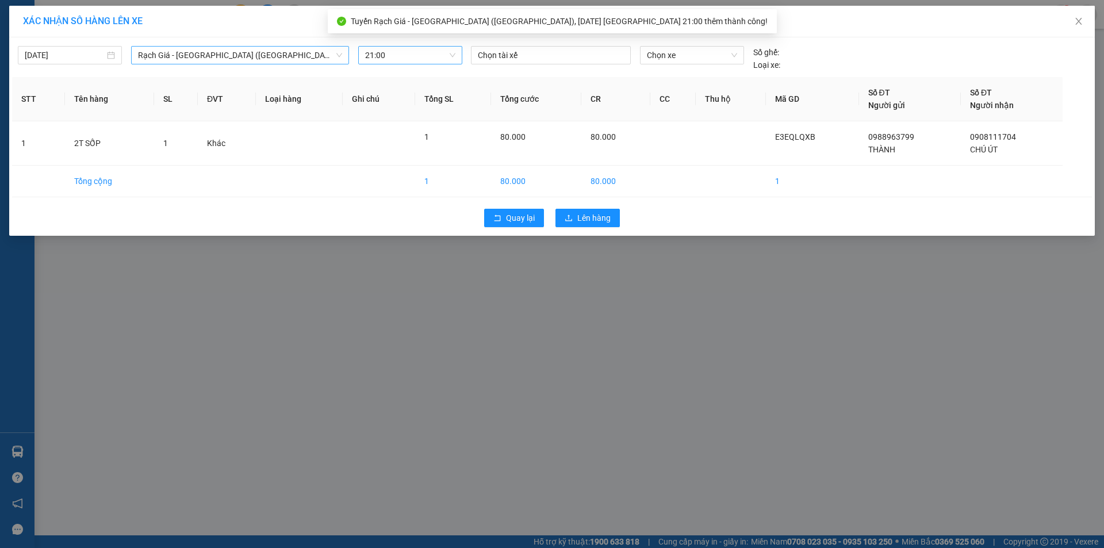
click at [248, 56] on span "Rạch Giá - [GEOGRAPHIC_DATA] ([GEOGRAPHIC_DATA])" at bounding box center [240, 55] width 204 height 17
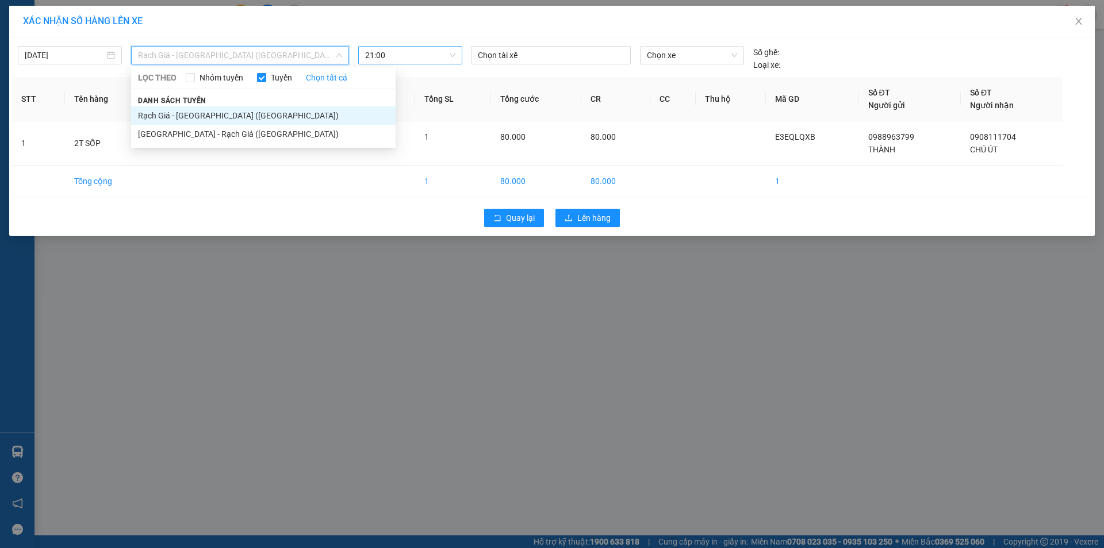
click at [289, 76] on span "Tuyến" at bounding box center [281, 77] width 30 height 13
click at [266, 76] on input "Tuyến" at bounding box center [261, 77] width 9 height 9
checkbox input "true"
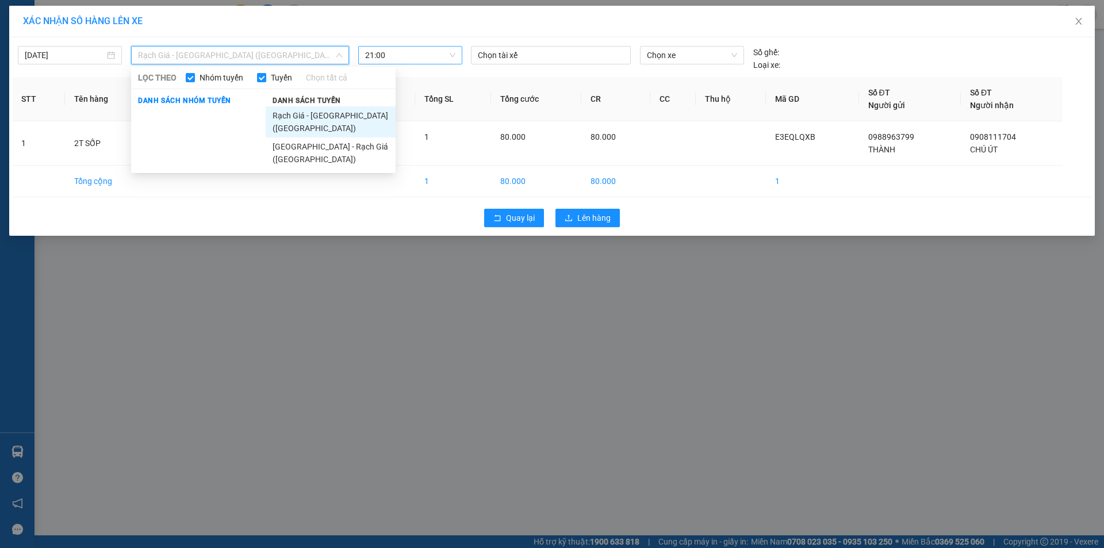
click at [299, 113] on li "Rạch Giá - [GEOGRAPHIC_DATA] ([GEOGRAPHIC_DATA])" at bounding box center [331, 121] width 130 height 31
click at [270, 56] on span "Rạch Giá - [GEOGRAPHIC_DATA] ([GEOGRAPHIC_DATA])" at bounding box center [240, 55] width 204 height 17
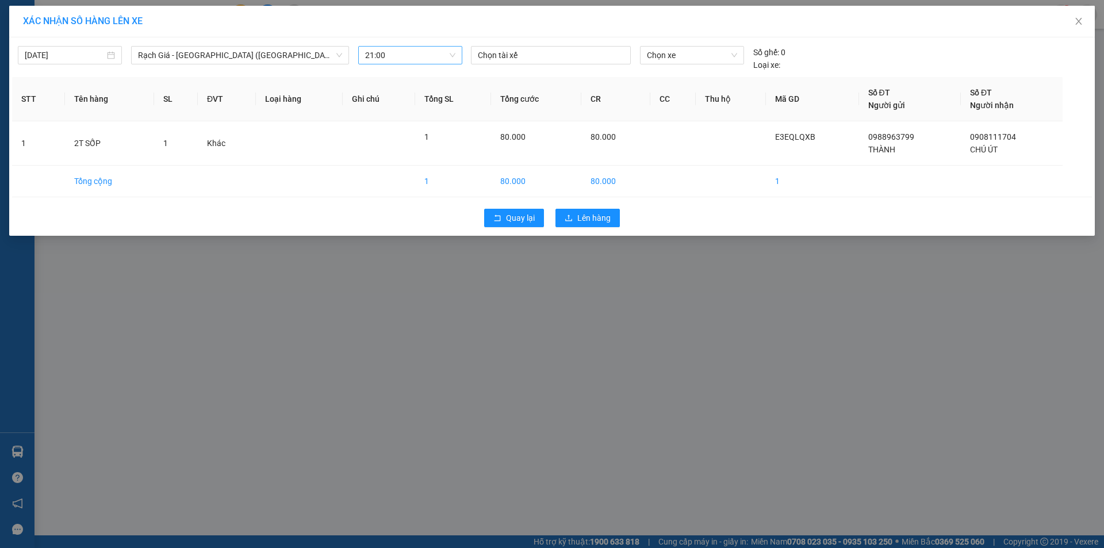
click at [413, 24] on div "XÁC NHẬN SỐ HÀNG LÊN XE" at bounding box center [552, 21] width 1058 height 13
click at [576, 220] on button "Lên hàng" at bounding box center [587, 218] width 64 height 18
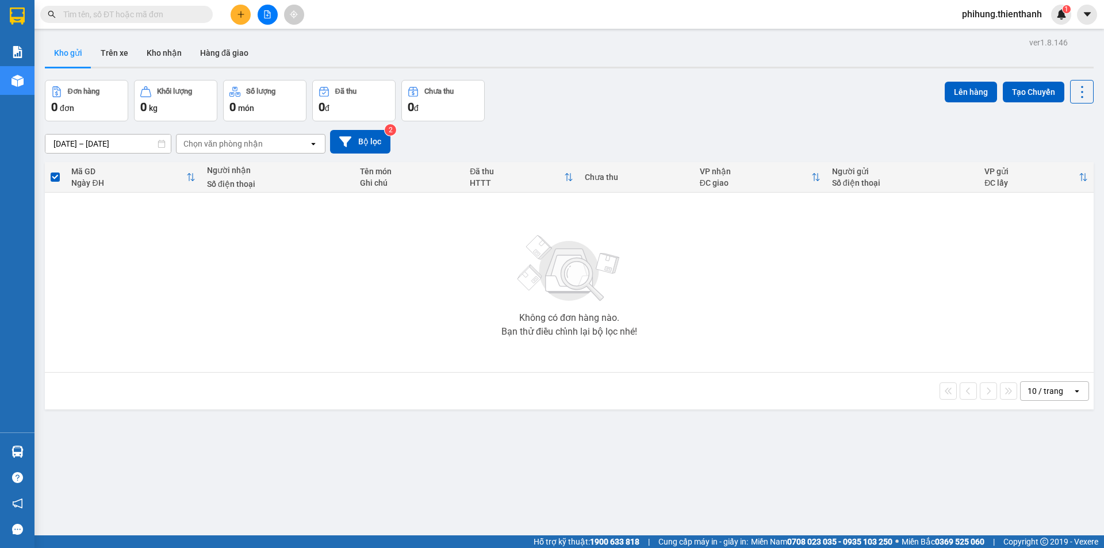
click at [278, 11] on div at bounding box center [267, 15] width 86 height 20
click at [266, 11] on icon "file-add" at bounding box center [267, 14] width 8 height 8
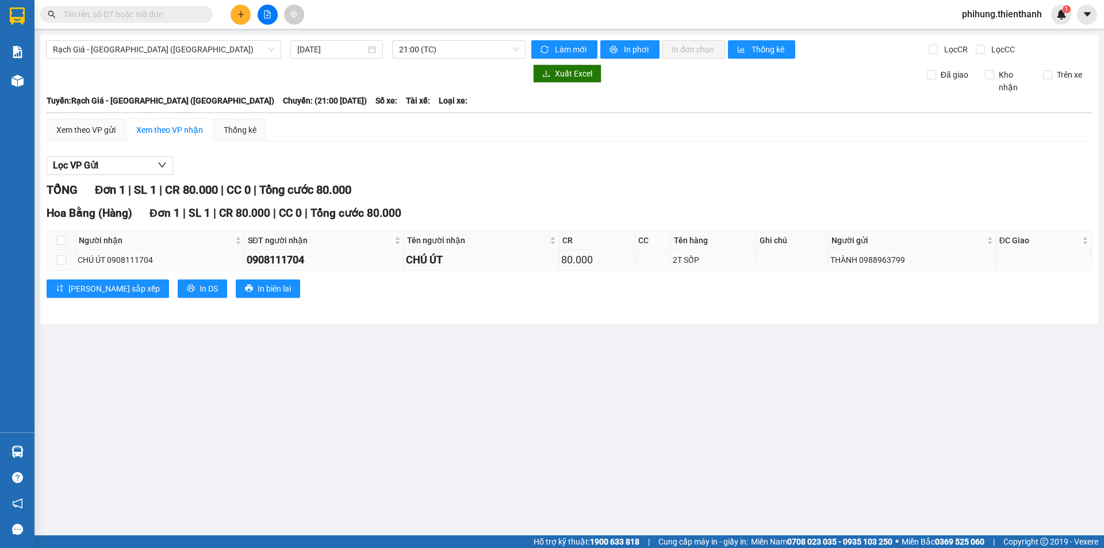
click at [1026, 260] on td at bounding box center [1043, 260] width 95 height 20
click at [57, 263] on input "checkbox" at bounding box center [61, 259] width 9 height 9
checkbox input "true"
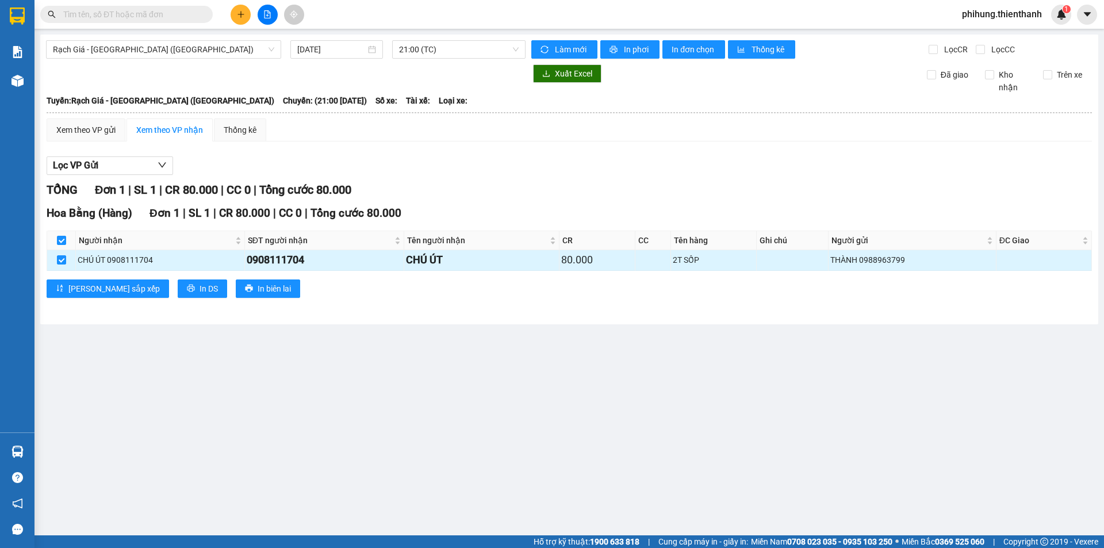
click at [942, 259] on div "THÀNH 0988963799" at bounding box center [912, 259] width 164 height 13
drag, startPoint x: 948, startPoint y: 264, endPoint x: 922, endPoint y: 137, distance: 129.1
click at [922, 137] on div "Xem theo VP gửi Xem theo VP nhận Thống kê" at bounding box center [569, 129] width 1045 height 23
click at [60, 263] on input "checkbox" at bounding box center [61, 259] width 9 height 9
checkbox input "false"
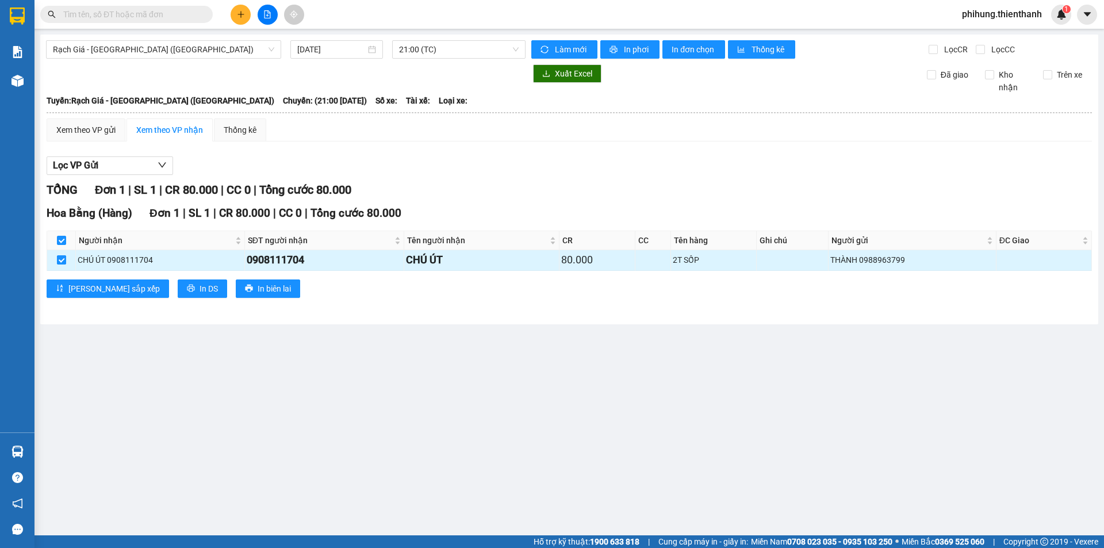
checkbox input "false"
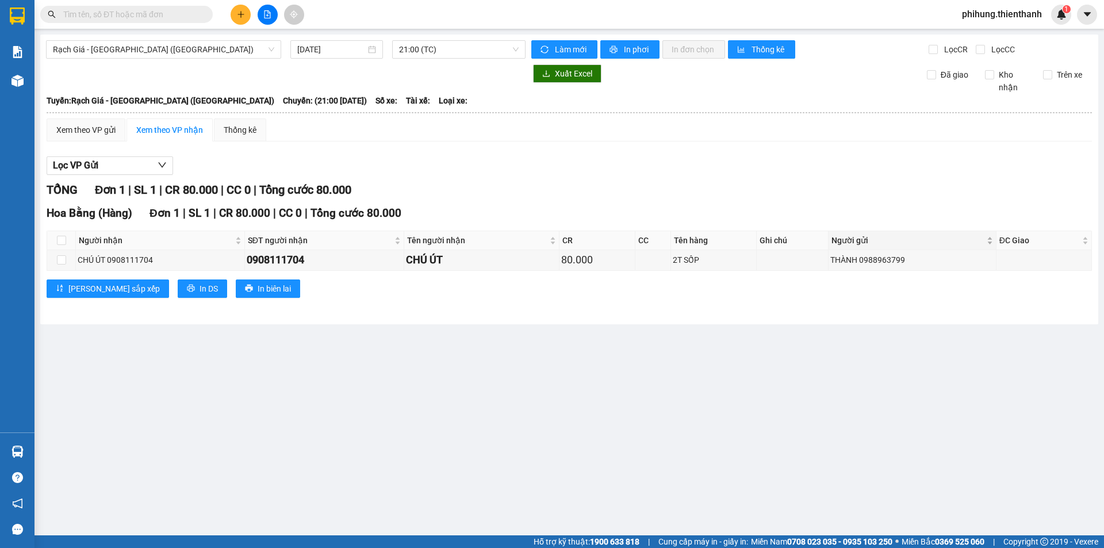
click at [972, 247] on div "Người gửi" at bounding box center [912, 240] width 162 height 13
click at [892, 259] on div "THÀNH 0988963799" at bounding box center [912, 259] width 164 height 13
click at [245, 12] on button at bounding box center [240, 15] width 20 height 20
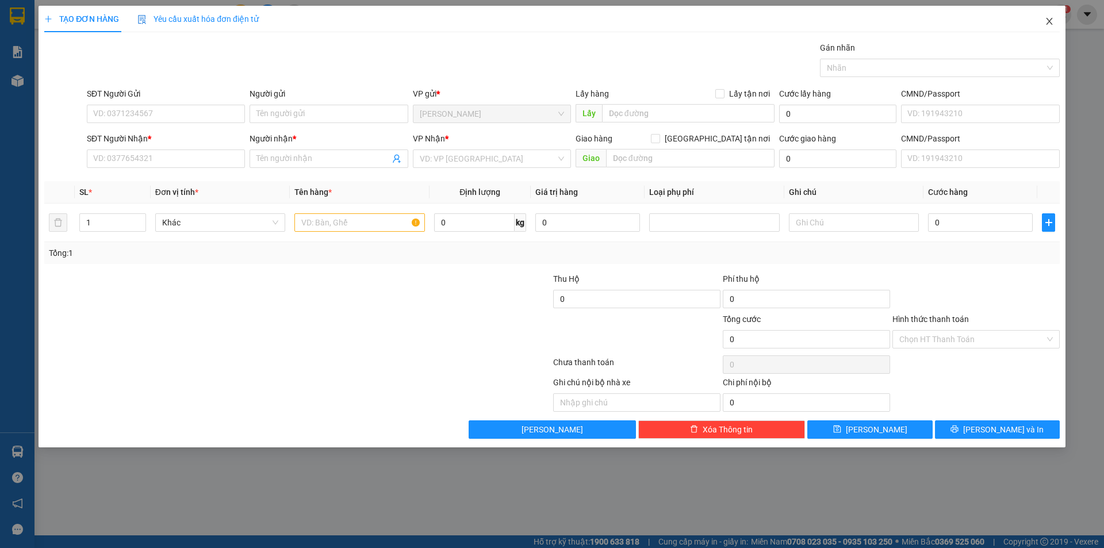
click at [1039, 21] on span "Close" at bounding box center [1049, 22] width 32 height 32
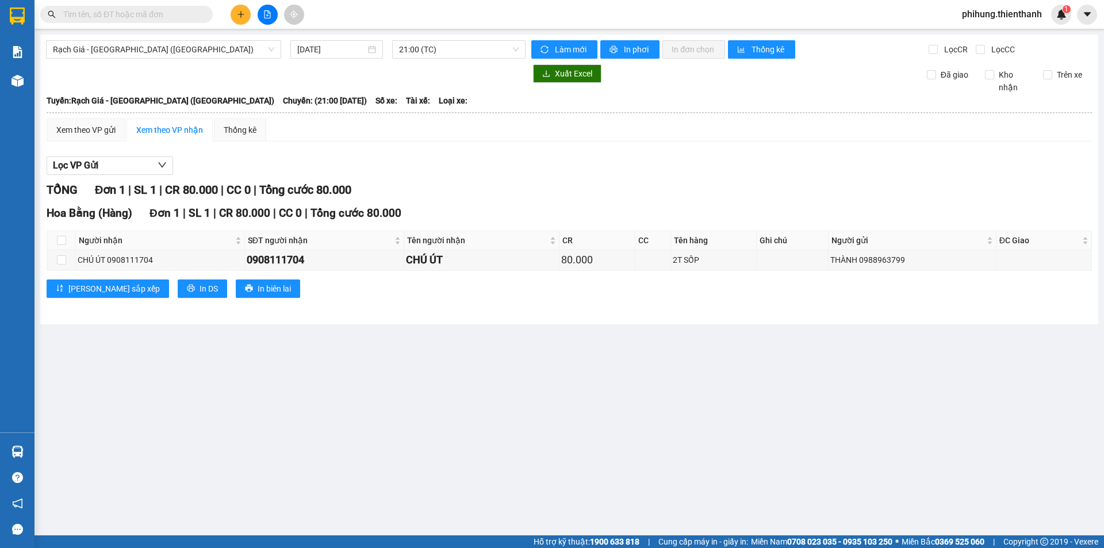
click at [264, 19] on button at bounding box center [267, 15] width 20 height 20
click at [57, 260] on input "checkbox" at bounding box center [61, 259] width 9 height 9
checkbox input "true"
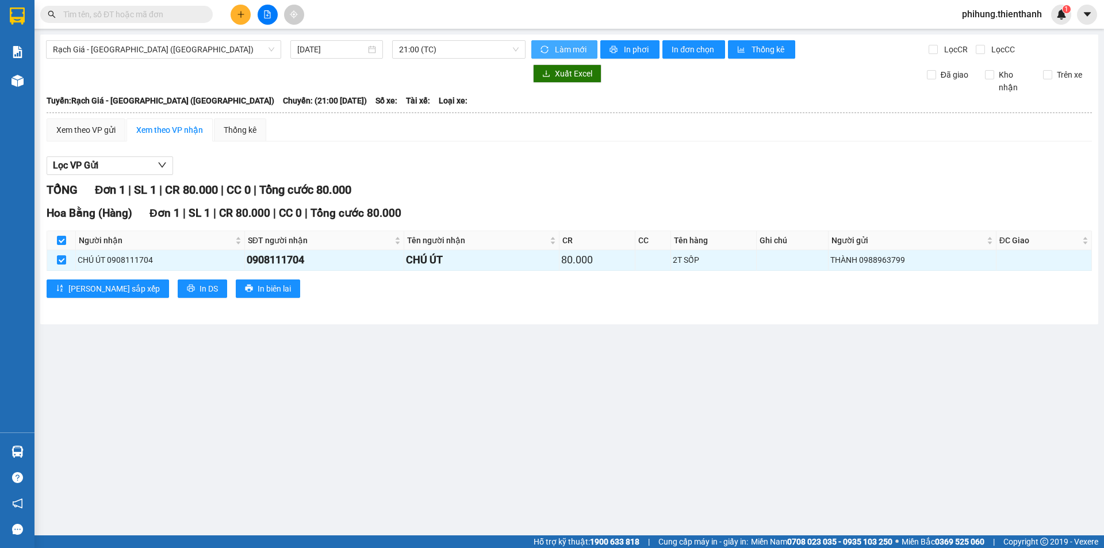
click at [578, 51] on span "Làm mới" at bounding box center [571, 49] width 33 height 13
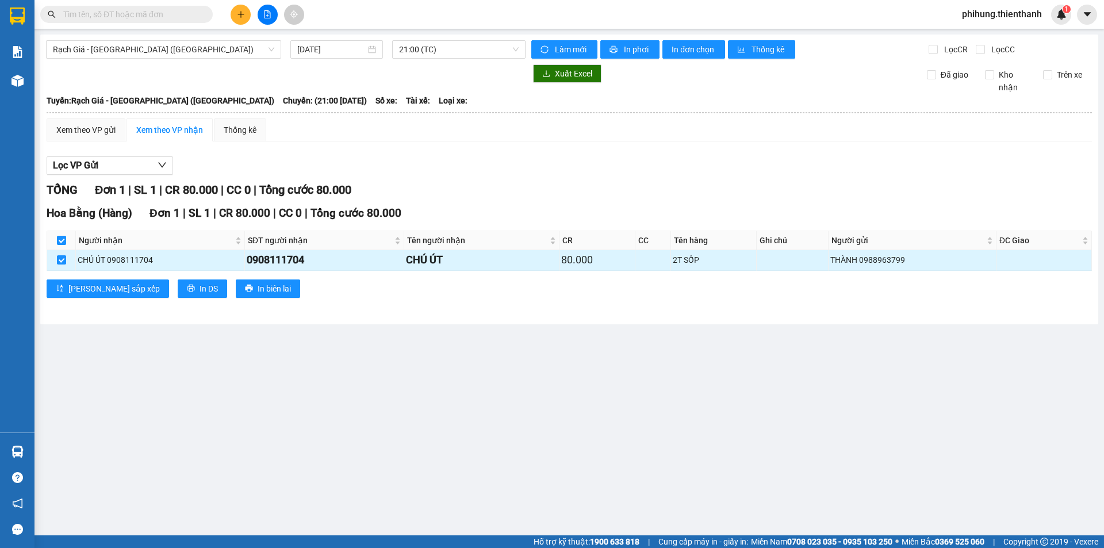
click at [802, 259] on td at bounding box center [792, 260] width 72 height 20
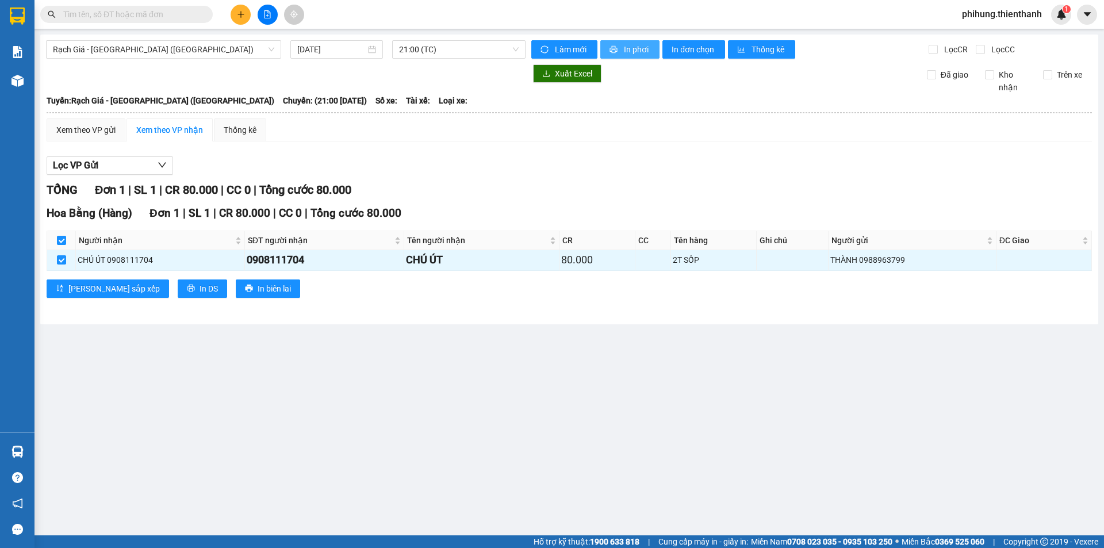
click at [651, 43] on button "In phơi" at bounding box center [629, 49] width 59 height 18
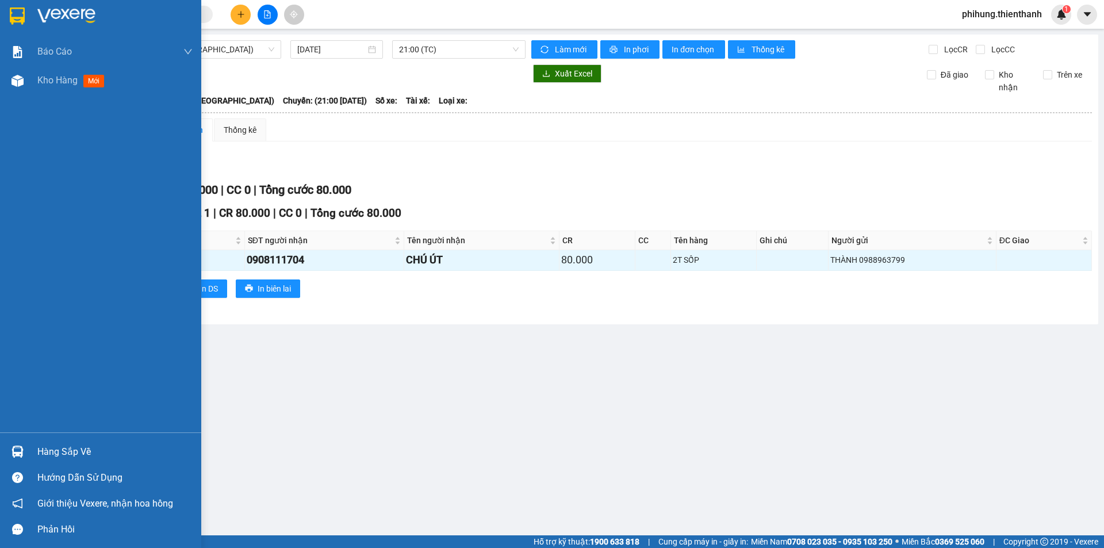
click at [22, 124] on div "Báo cáo Báo cáo dòng tiền (nhân viên) Doanh số tạo đơn theo VP gửi (nhân viên) …" at bounding box center [100, 234] width 201 height 395
click at [48, 85] on span "Kho hàng" at bounding box center [57, 80] width 40 height 11
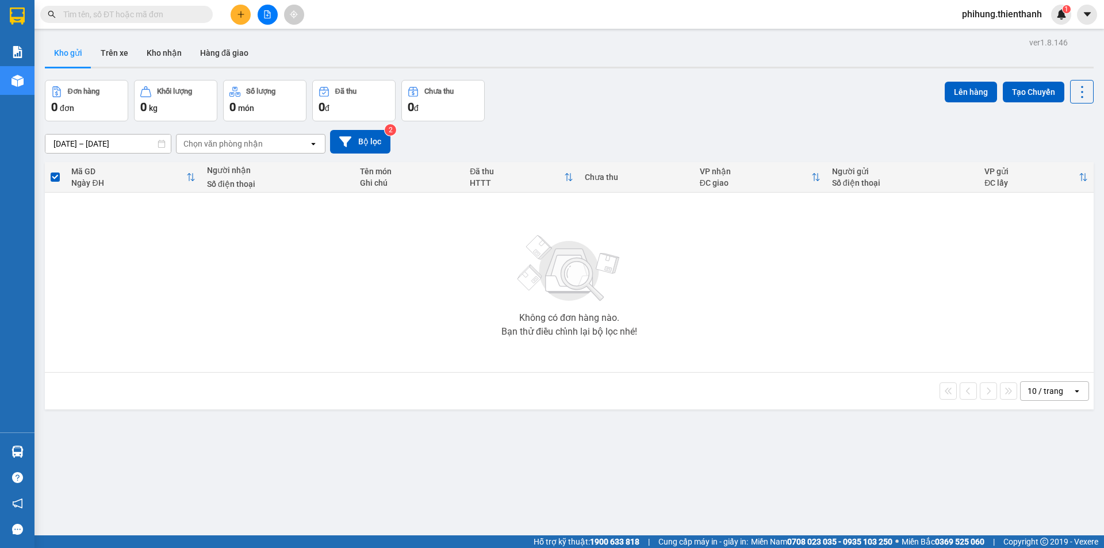
click at [125, 144] on input "11/10/2025 – 11/10/2025" at bounding box center [107, 143] width 125 height 18
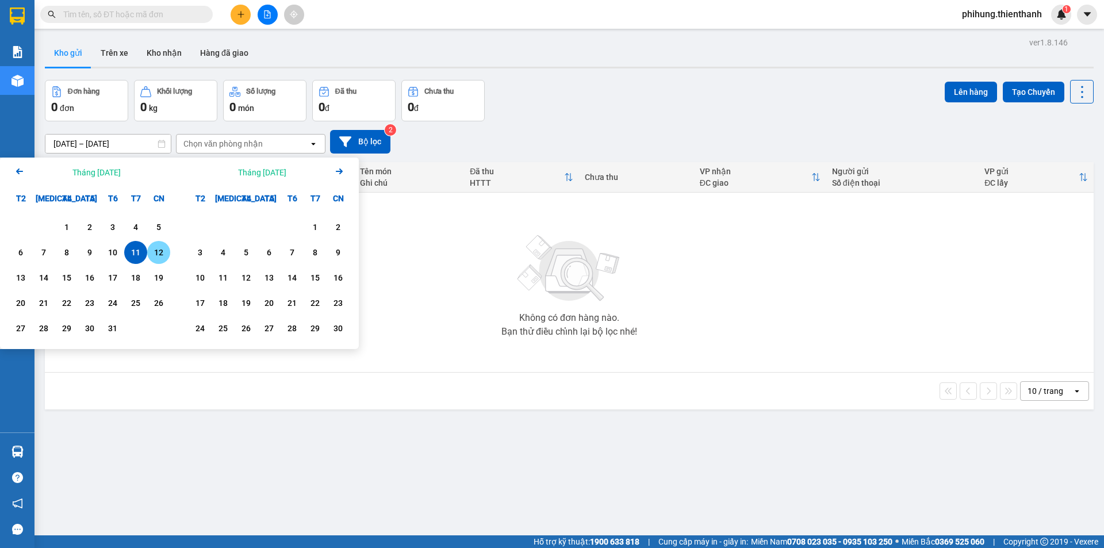
click at [163, 249] on div "12" at bounding box center [159, 252] width 16 height 14
click at [147, 254] on div "12" at bounding box center [158, 252] width 23 height 23
type input "12/10/2025 – 12/10/2025"
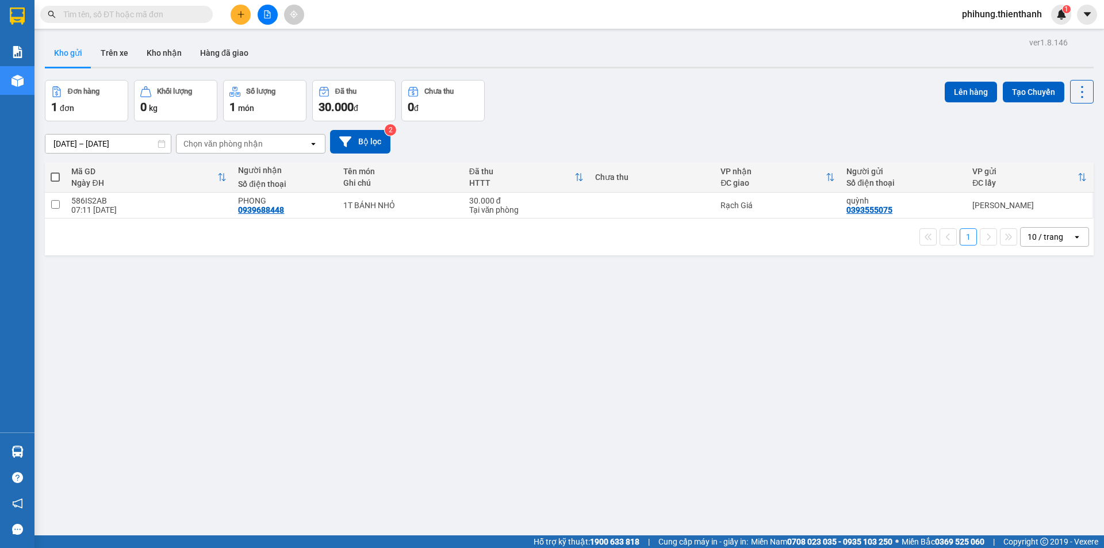
click at [213, 145] on div "Chọn văn phòng nhận" at bounding box center [222, 143] width 79 height 11
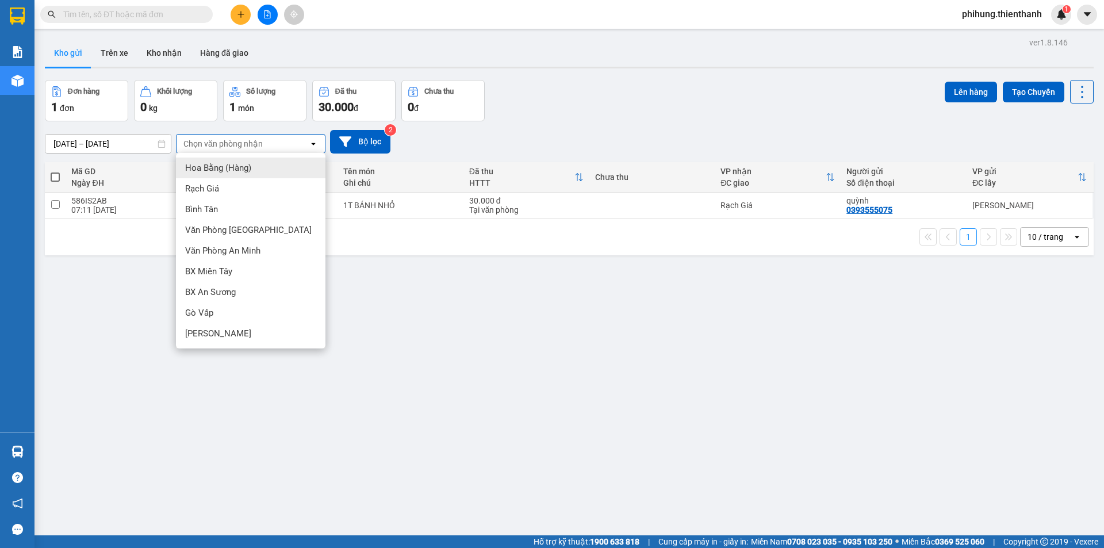
click at [121, 266] on div "ver 1.8.146 Kho gửi Trên xe Kho nhận Hàng đã giao Đơn hàng 1 đơn Khối lượng 0 k…" at bounding box center [569, 308] width 1058 height 548
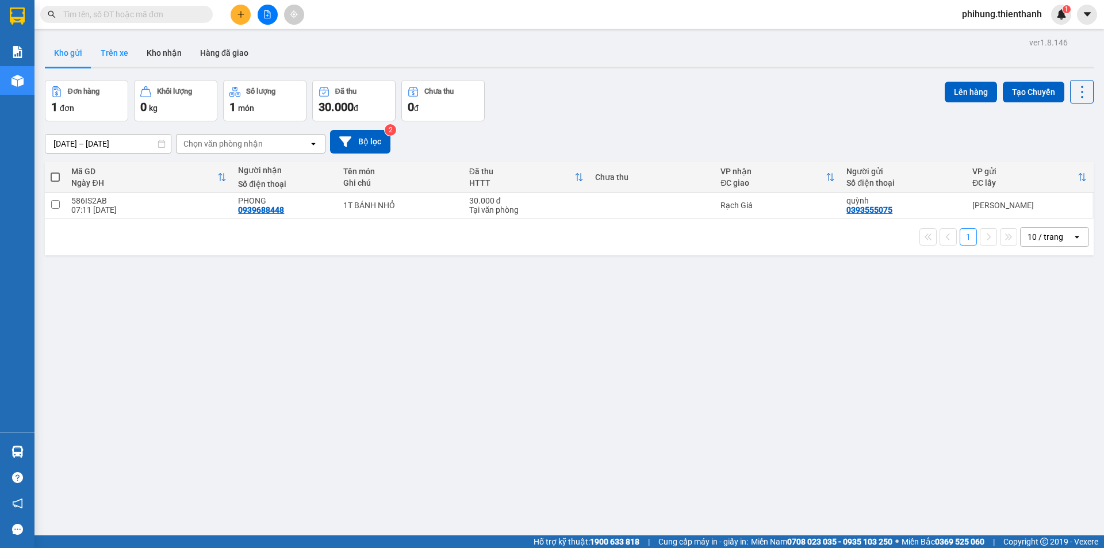
click at [103, 57] on button "Trên xe" at bounding box center [114, 53] width 46 height 28
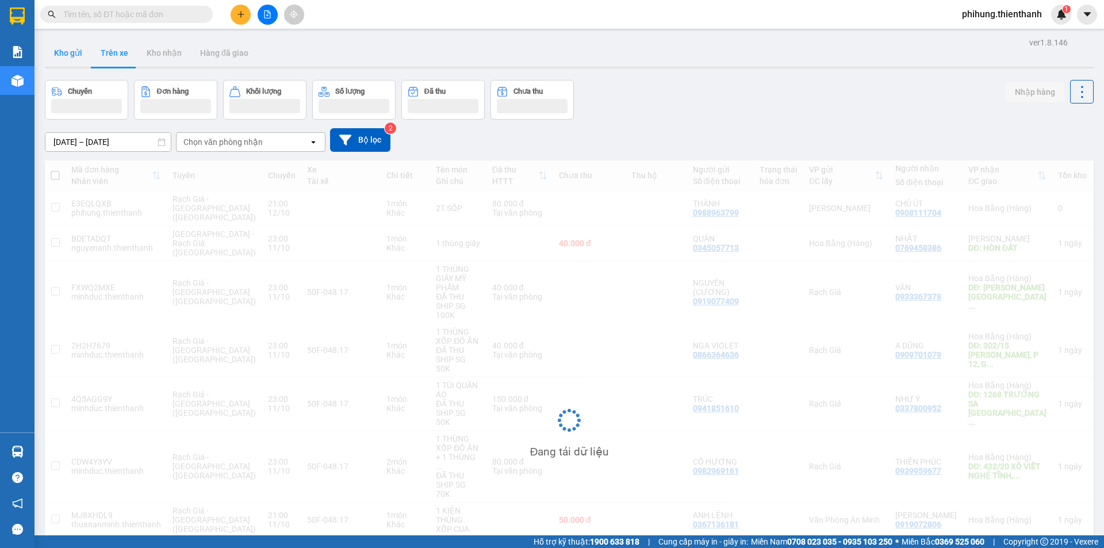
click at [70, 58] on button "Kho gửi" at bounding box center [68, 53] width 47 height 28
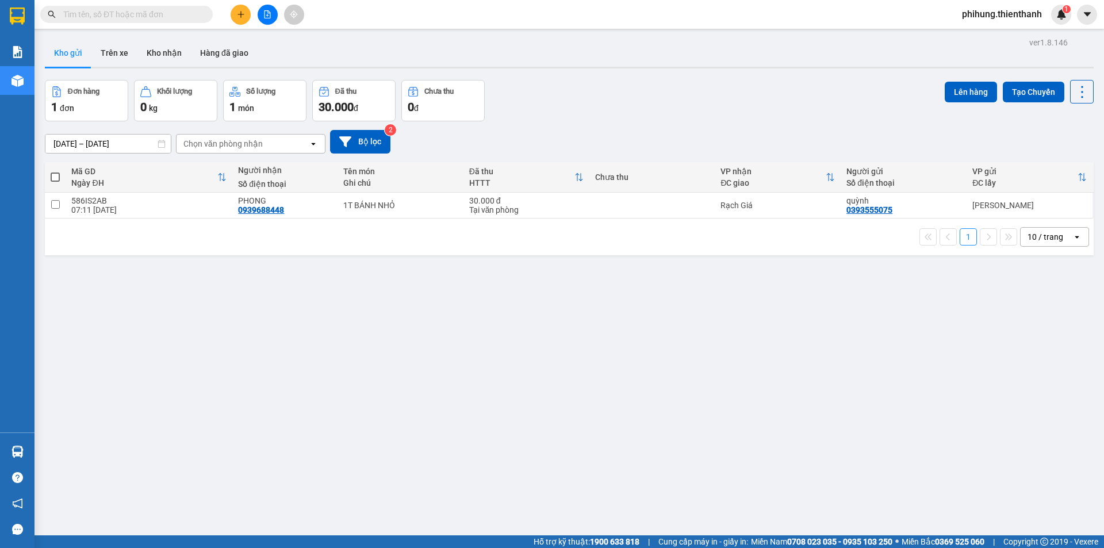
click at [259, 22] on div at bounding box center [267, 15] width 86 height 20
click at [262, 13] on button at bounding box center [267, 15] width 20 height 20
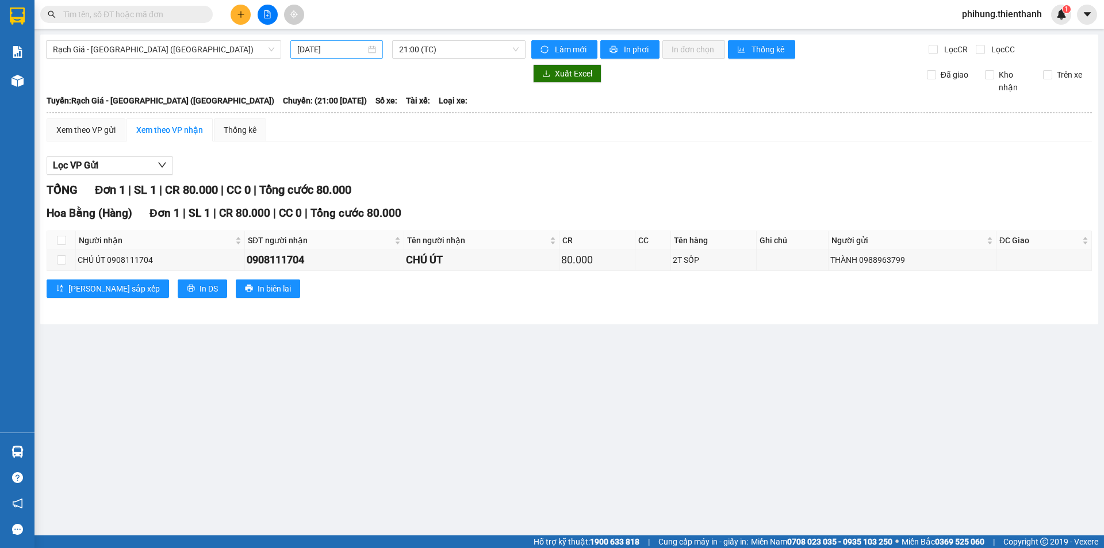
click at [349, 48] on input "[DATE]" at bounding box center [331, 49] width 68 height 13
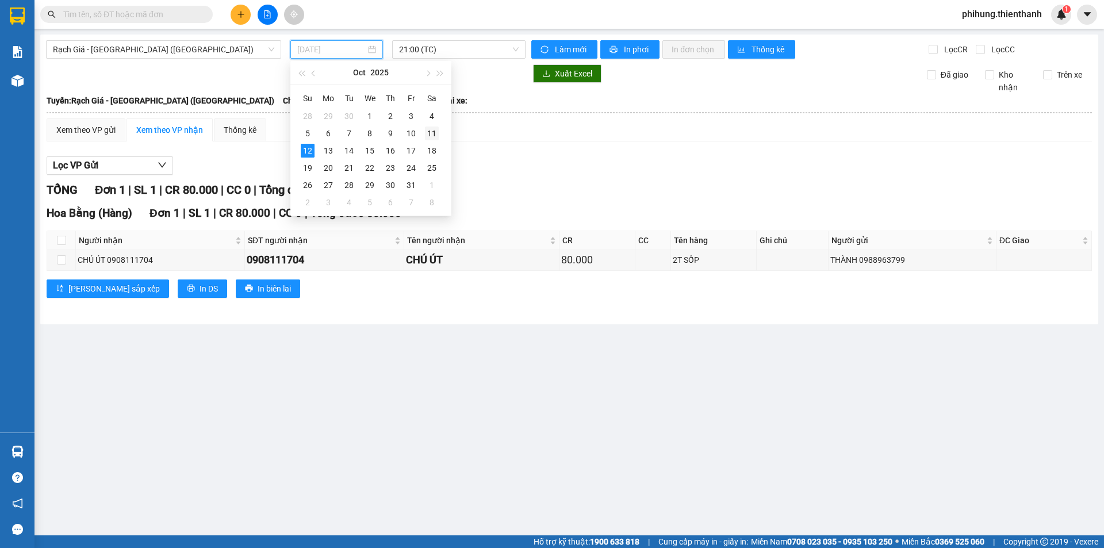
click at [432, 136] on div "11" at bounding box center [432, 133] width 14 height 14
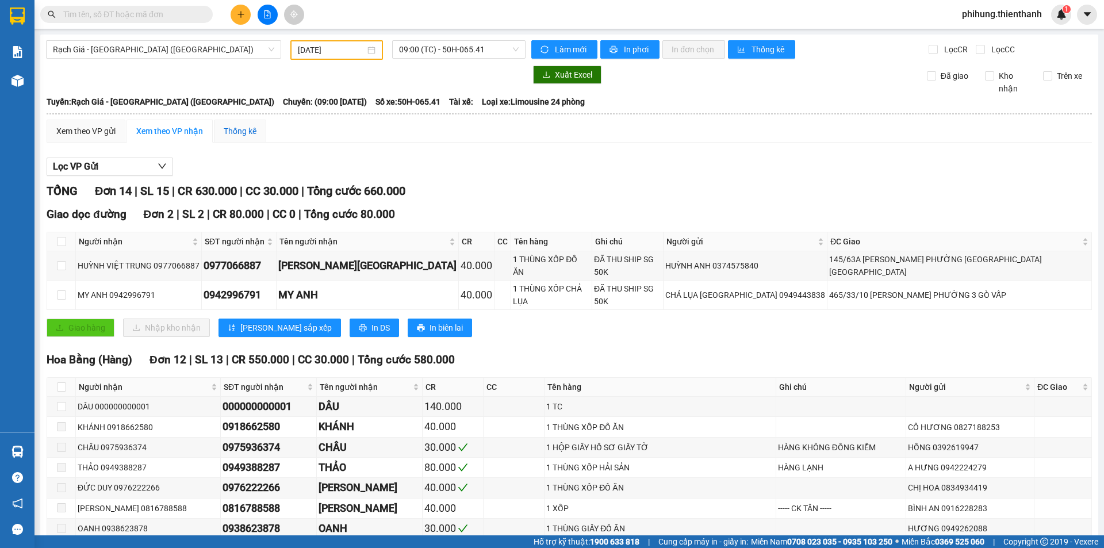
click at [237, 133] on div "Thống kê" at bounding box center [240, 131] width 33 height 13
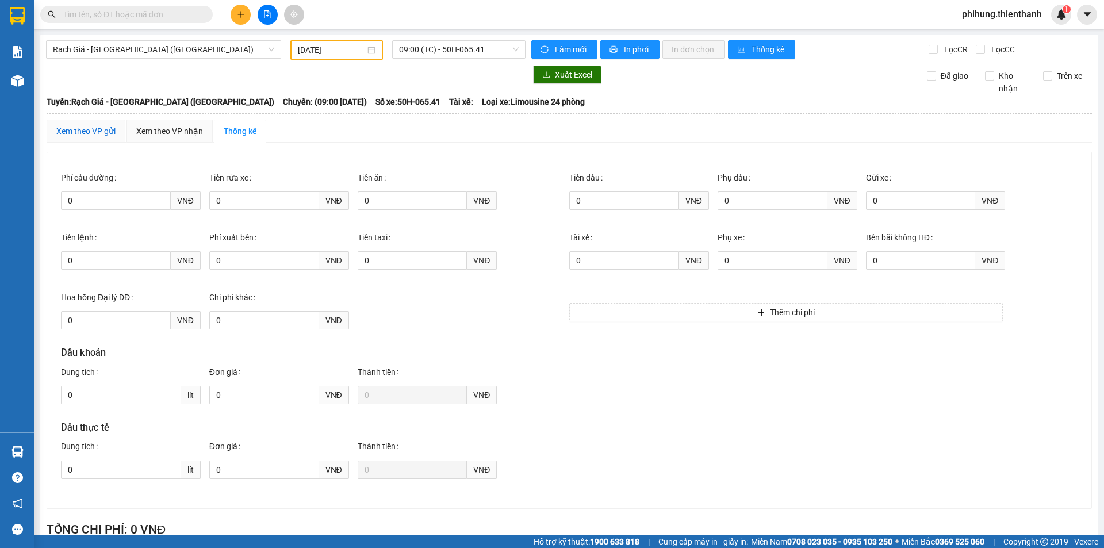
click at [107, 136] on div "Xem theo VP gửi" at bounding box center [85, 131] width 59 height 13
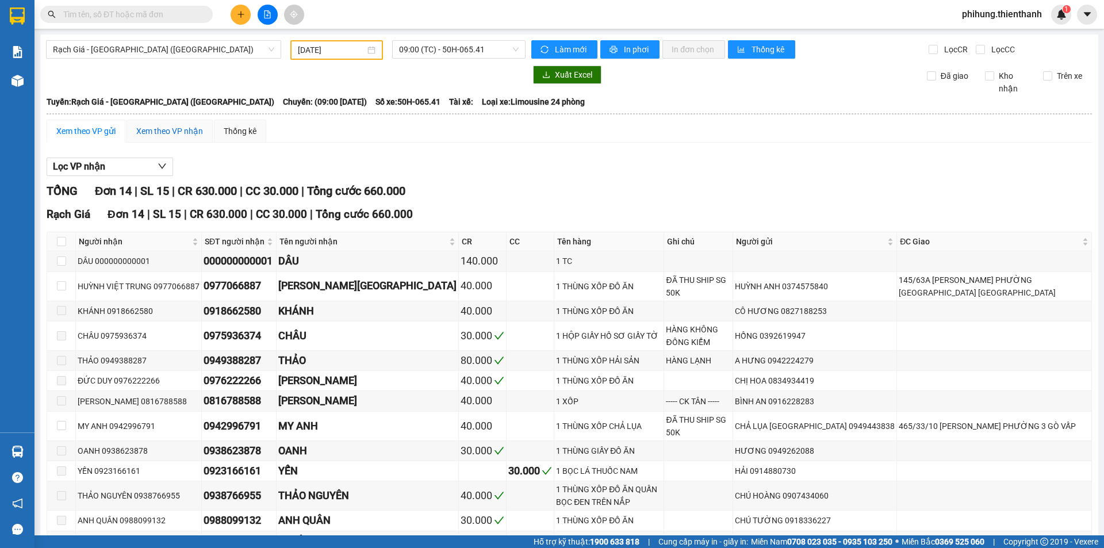
click at [157, 126] on div "Xem theo VP nhận" at bounding box center [169, 131] width 67 height 13
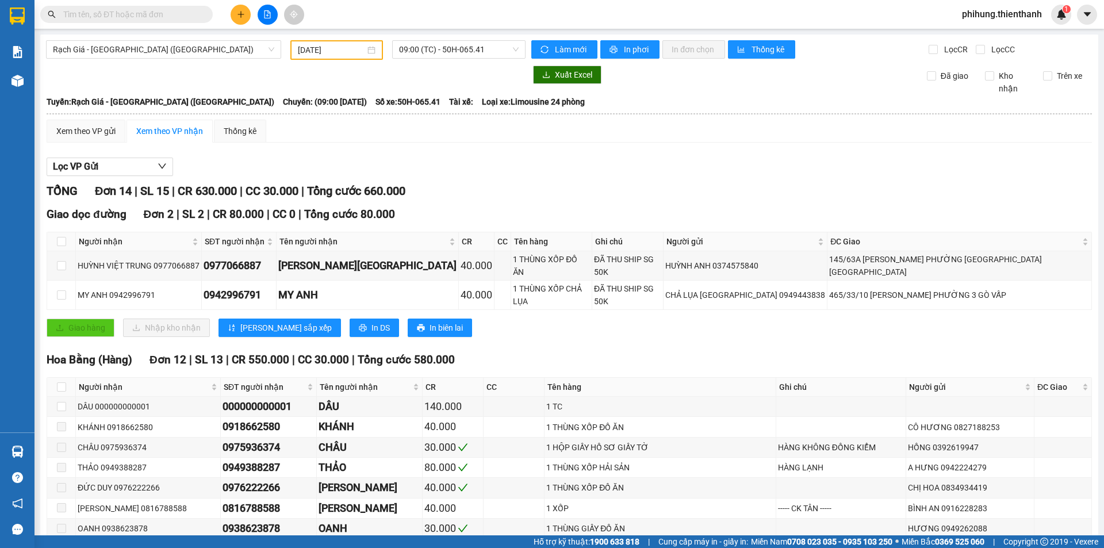
click at [264, 16] on icon "file-add" at bounding box center [267, 14] width 6 height 8
click at [310, 41] on div "[DATE]" at bounding box center [336, 50] width 93 height 20
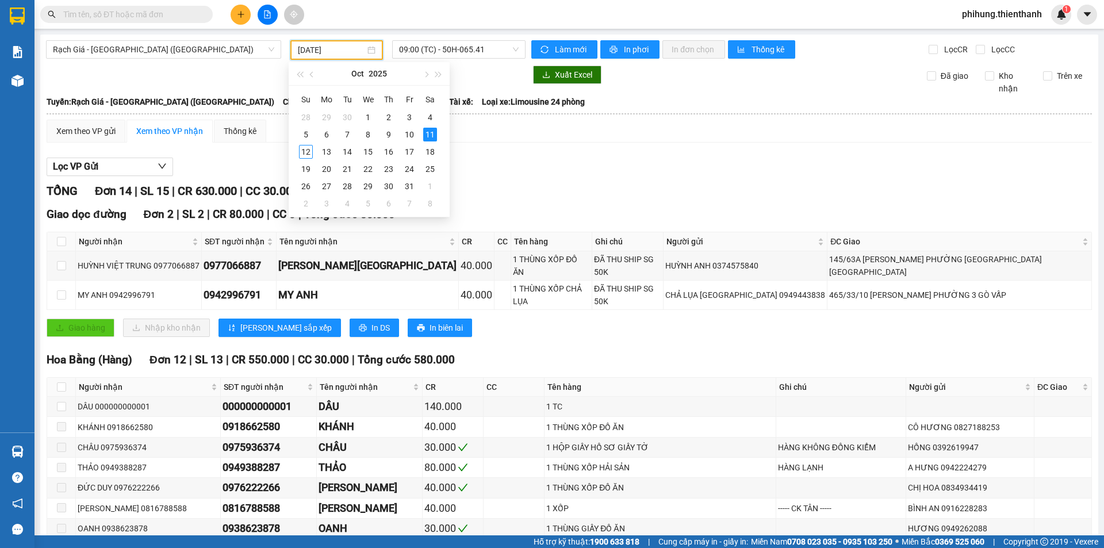
click at [310, 53] on input "[DATE]" at bounding box center [331, 50] width 67 height 13
click at [307, 150] on div "12" at bounding box center [306, 152] width 14 height 14
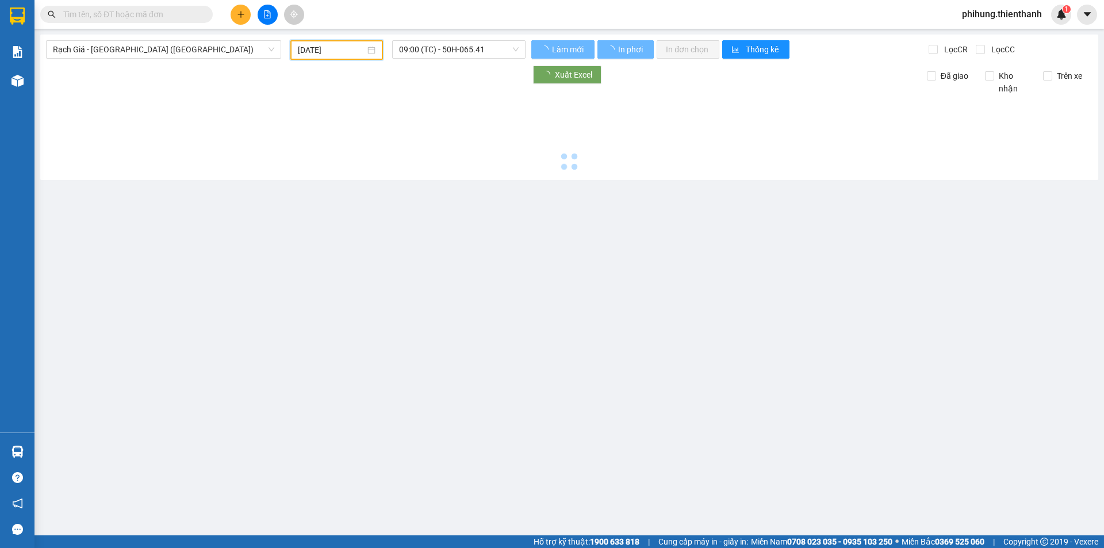
type input "[DATE]"
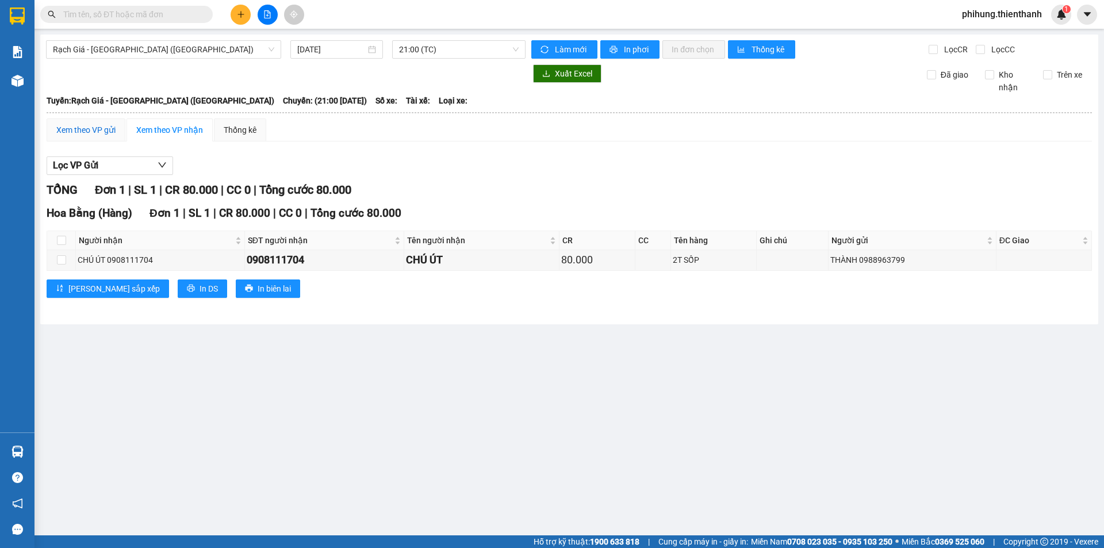
click at [93, 131] on div "Xem theo VP gửi" at bounding box center [85, 130] width 59 height 13
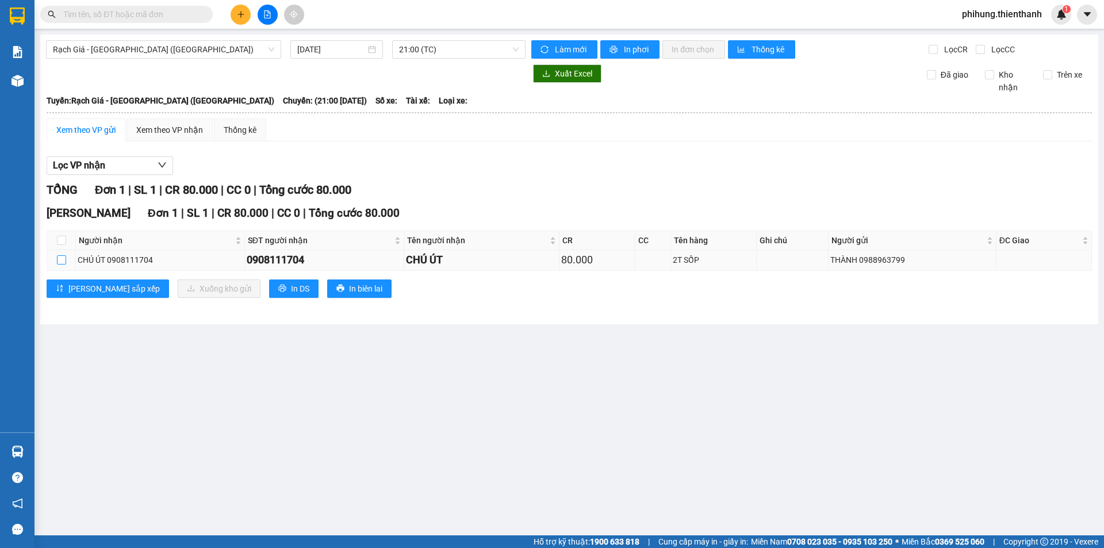
click at [61, 258] on input "checkbox" at bounding box center [61, 259] width 9 height 9
checkbox input "true"
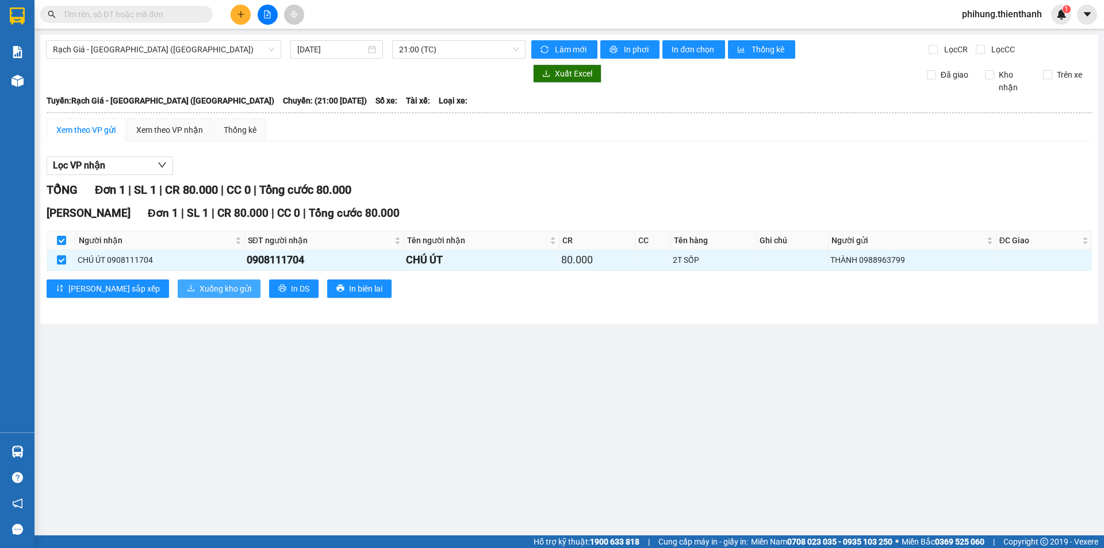
click at [199, 294] on span "Xuống kho gửi" at bounding box center [225, 288] width 52 height 13
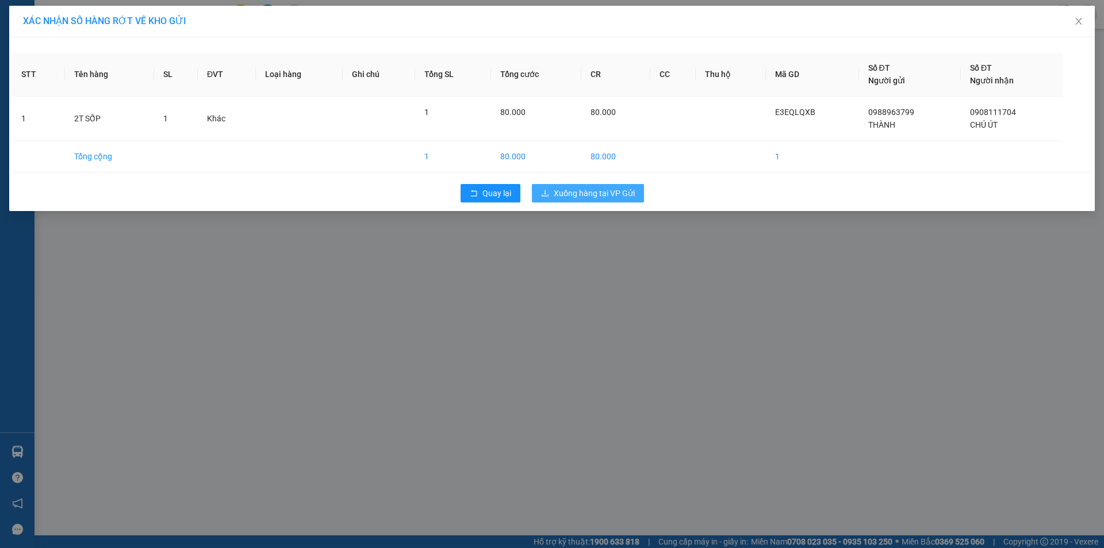
click at [549, 193] on button "Xuống hàng tại VP Gửi" at bounding box center [588, 193] width 112 height 18
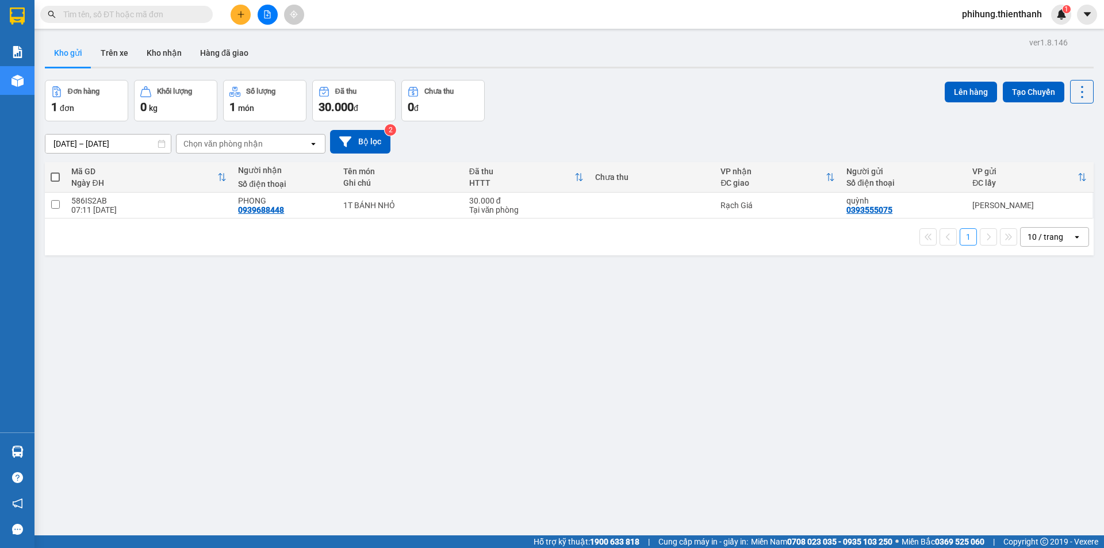
click at [143, 148] on div "ver 1.8.146 Kho gửi Trên xe Kho nhận Hàng đã giao Đơn hàng 1 đơn Khối lượng 0 k…" at bounding box center [569, 308] width 1058 height 548
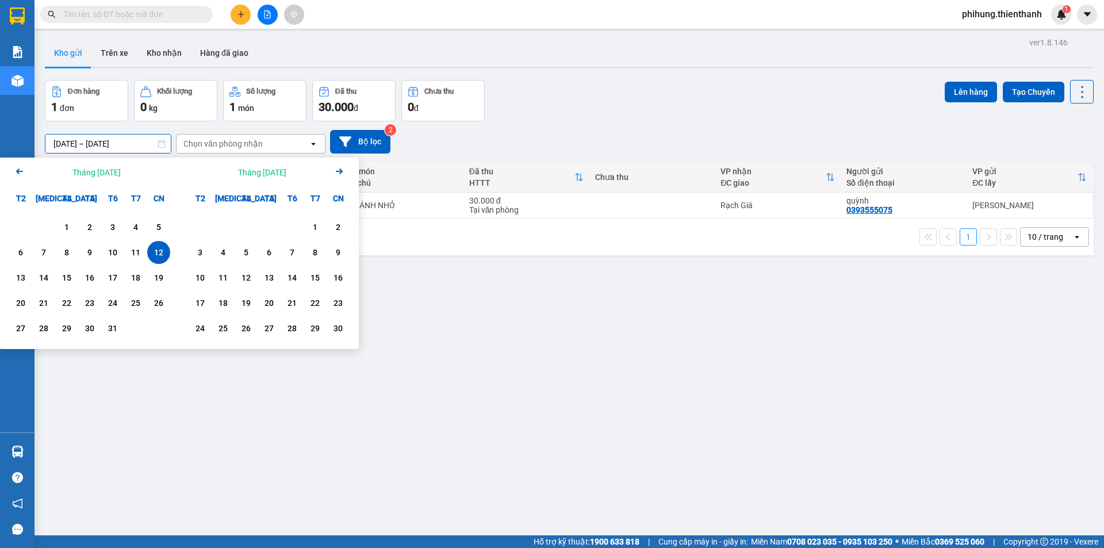
drag, startPoint x: 439, startPoint y: 48, endPoint x: 429, endPoint y: 47, distance: 9.8
click at [440, 47] on div "Kho gửi Trên xe Kho nhận Hàng đã giao" at bounding box center [569, 54] width 1048 height 30
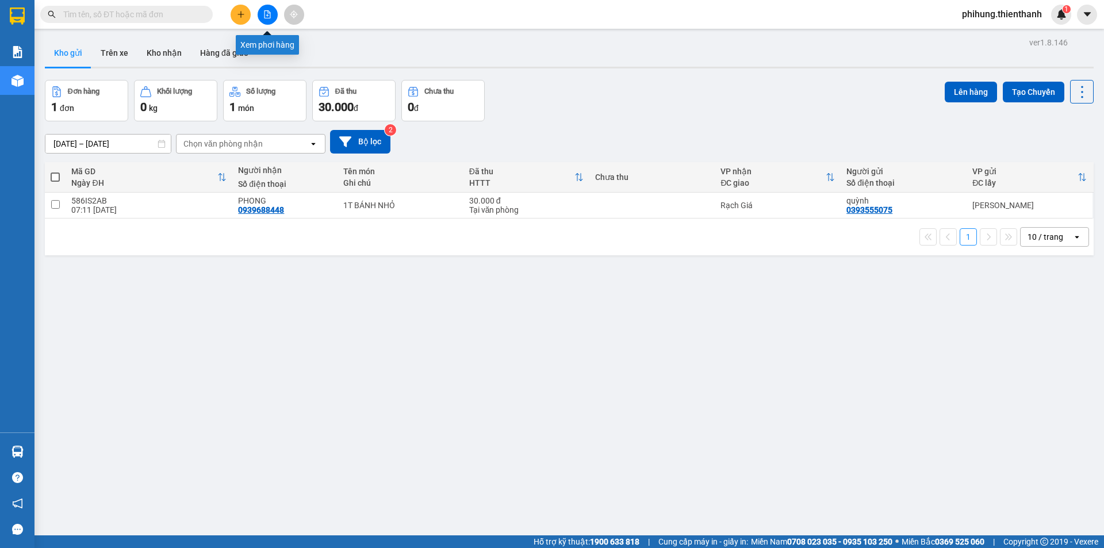
click at [266, 14] on icon "file-add" at bounding box center [267, 14] width 8 height 8
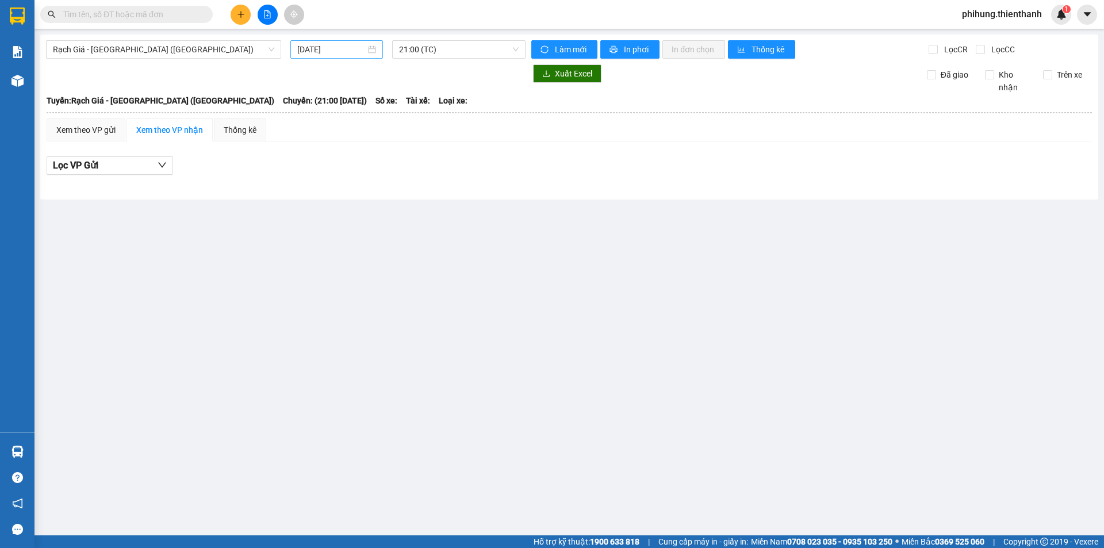
click at [327, 49] on input "[DATE]" at bounding box center [331, 49] width 68 height 13
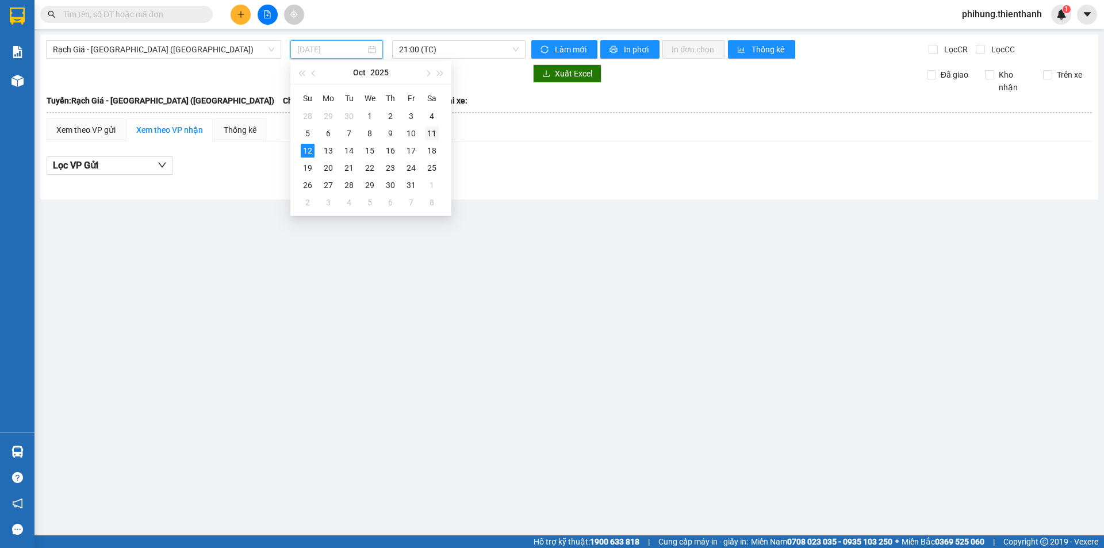
click at [438, 129] on div "11" at bounding box center [432, 133] width 14 height 14
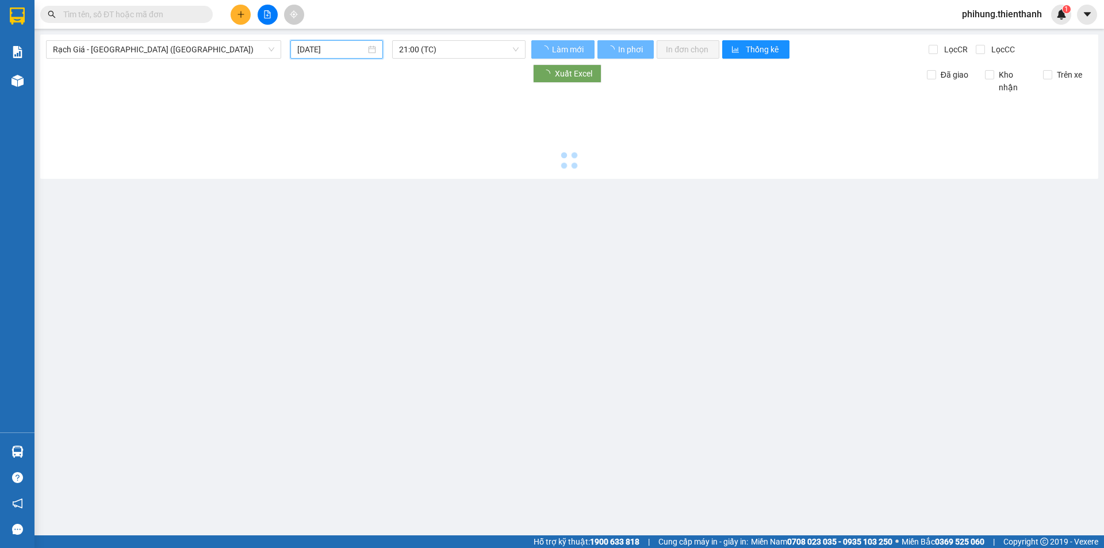
type input "[DATE]"
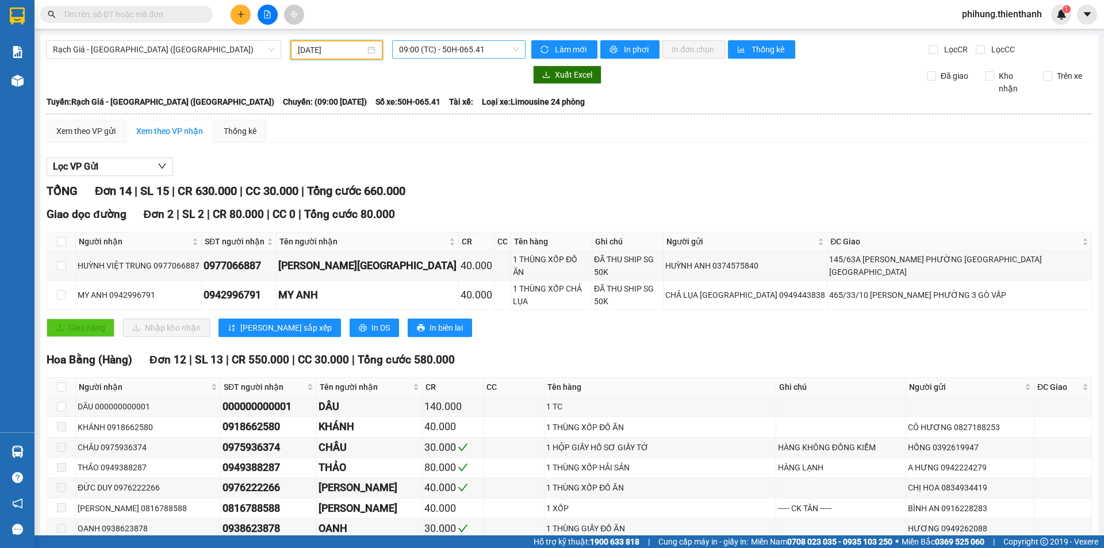
click at [420, 48] on span "09:00 (TC) - 50H-065.41" at bounding box center [459, 49] width 120 height 17
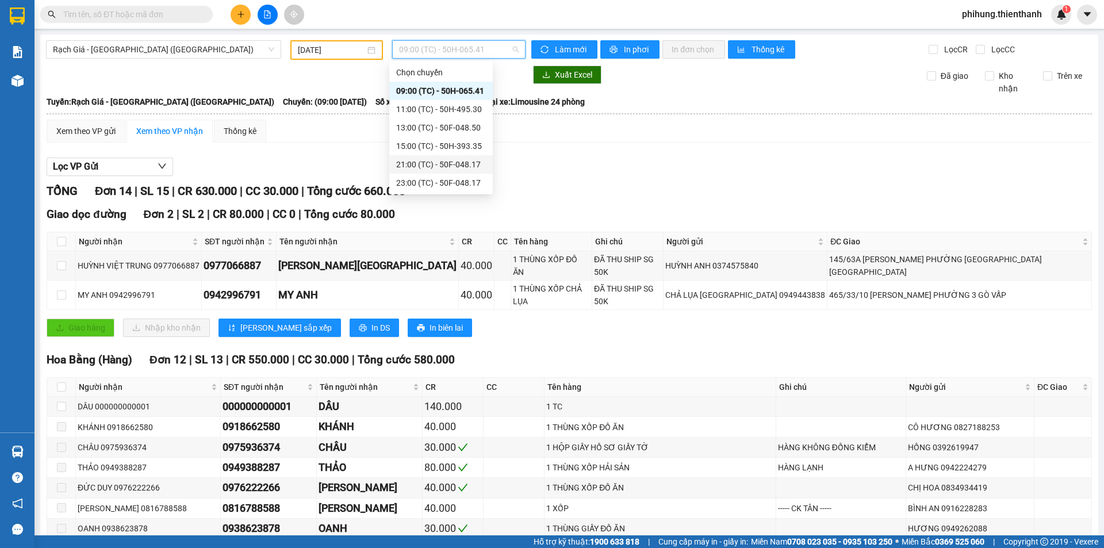
click at [421, 163] on div "21:00 (TC) - 50F-048.17" at bounding box center [441, 164] width 90 height 13
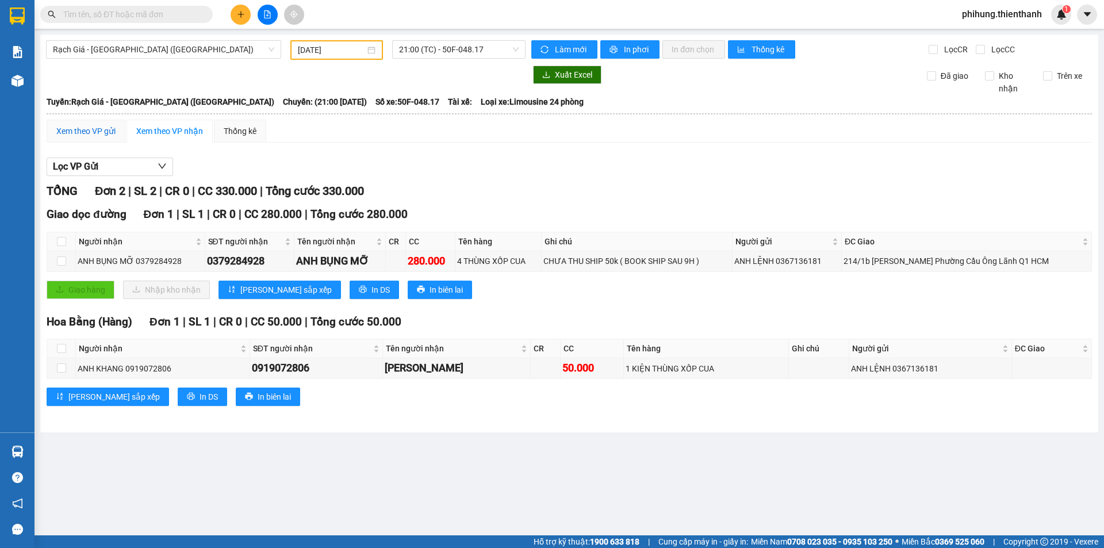
click at [101, 136] on div "Xem theo VP gửi" at bounding box center [85, 131] width 59 height 13
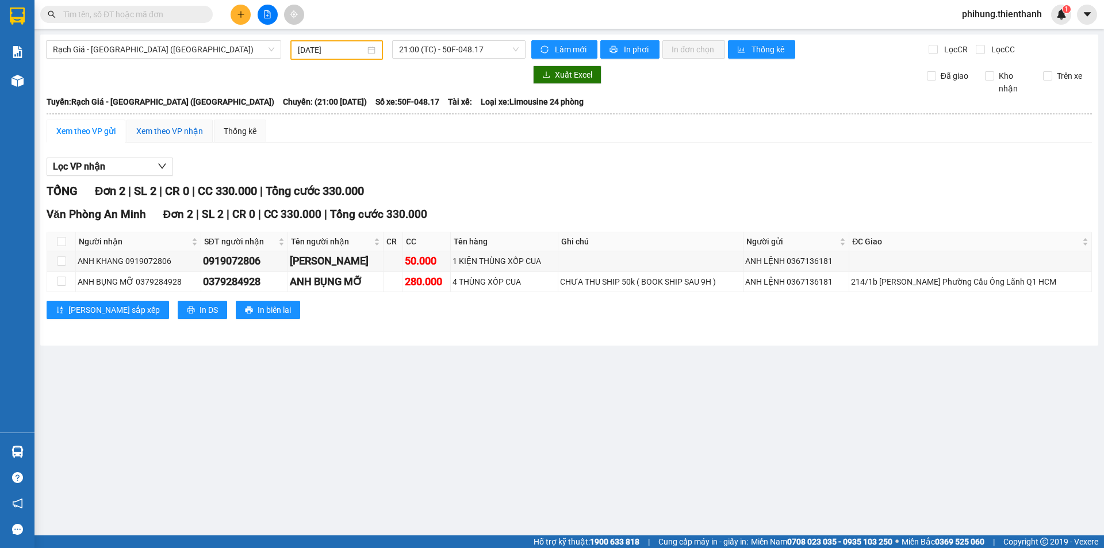
click at [184, 133] on div "Xem theo VP nhận" at bounding box center [169, 131] width 67 height 13
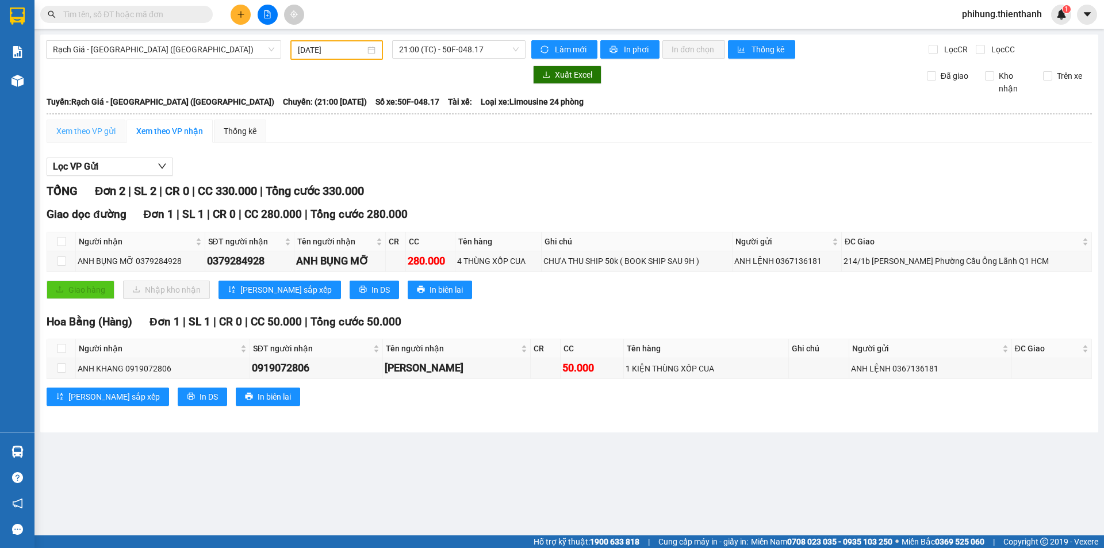
click at [117, 133] on div "Xem theo VP gửi" at bounding box center [86, 131] width 79 height 23
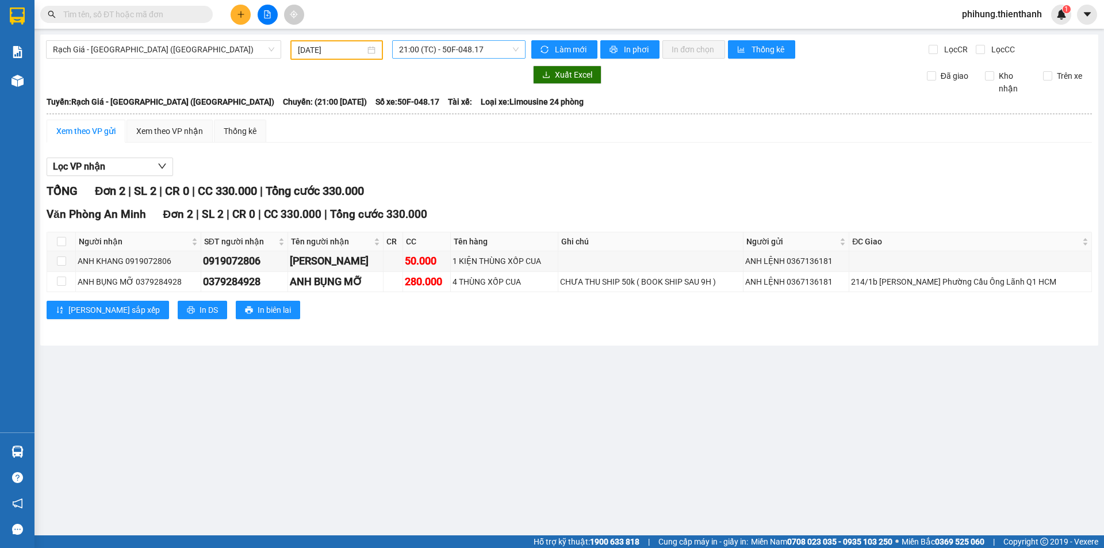
click at [456, 49] on span "21:00 (TC) - 50F-048.17" at bounding box center [459, 49] width 120 height 17
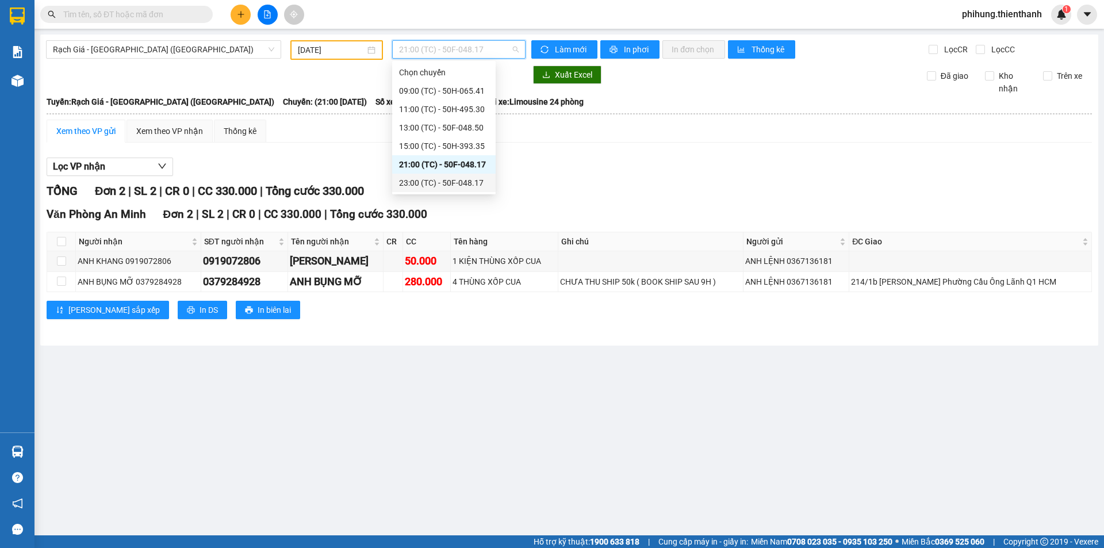
click at [437, 185] on div "23:00 (TC) - 50F-048.17" at bounding box center [444, 182] width 90 height 13
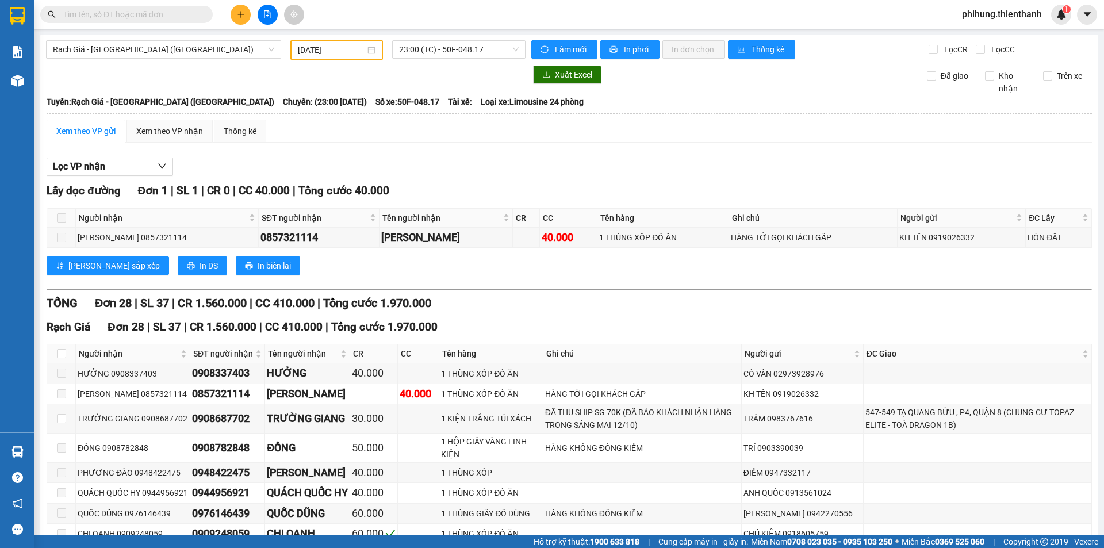
click at [441, 38] on div "Rạch Giá - Sài Gòn (Hàng Hoá) 11/10/2025 23:00 (TC) - 50F-048.17 Làm mới In phơ…" at bounding box center [569, 536] width 1058 height 1005
click at [440, 52] on span "23:00 (TC) - 50F-048.17" at bounding box center [459, 49] width 120 height 17
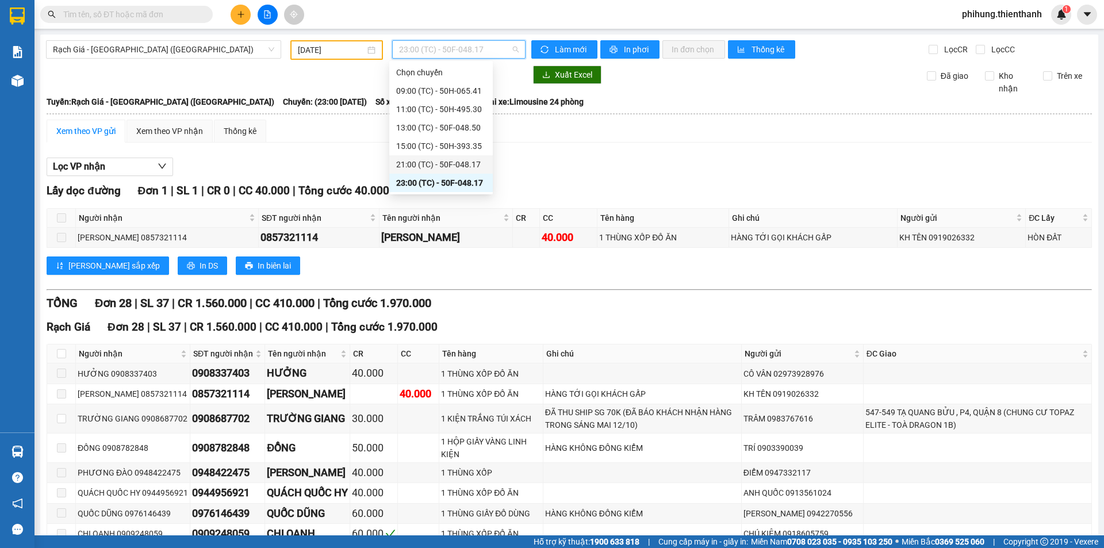
click at [423, 159] on div "21:00 (TC) - 50F-048.17" at bounding box center [441, 164] width 90 height 13
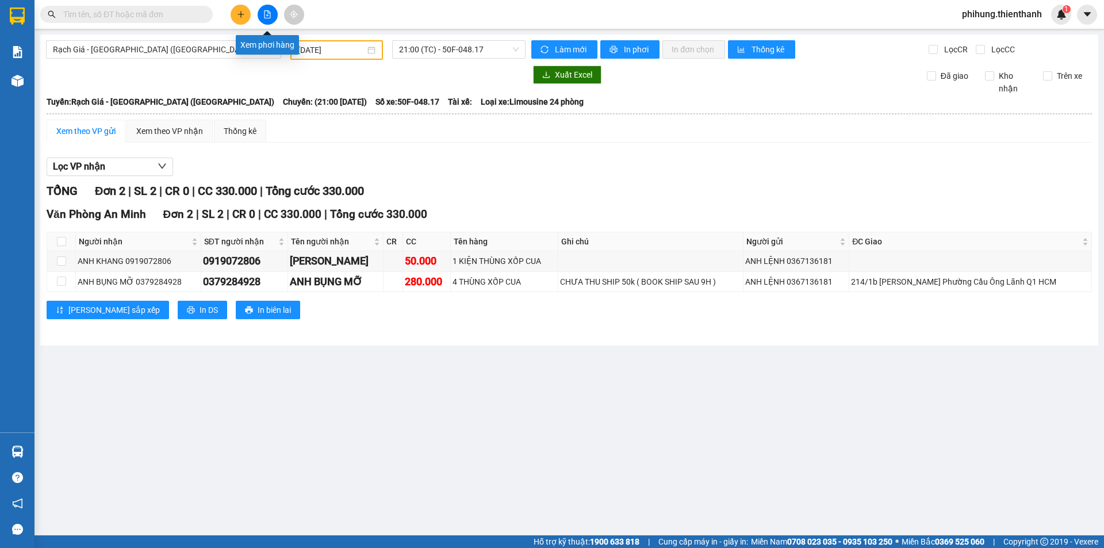
click at [260, 18] on button at bounding box center [267, 15] width 20 height 20
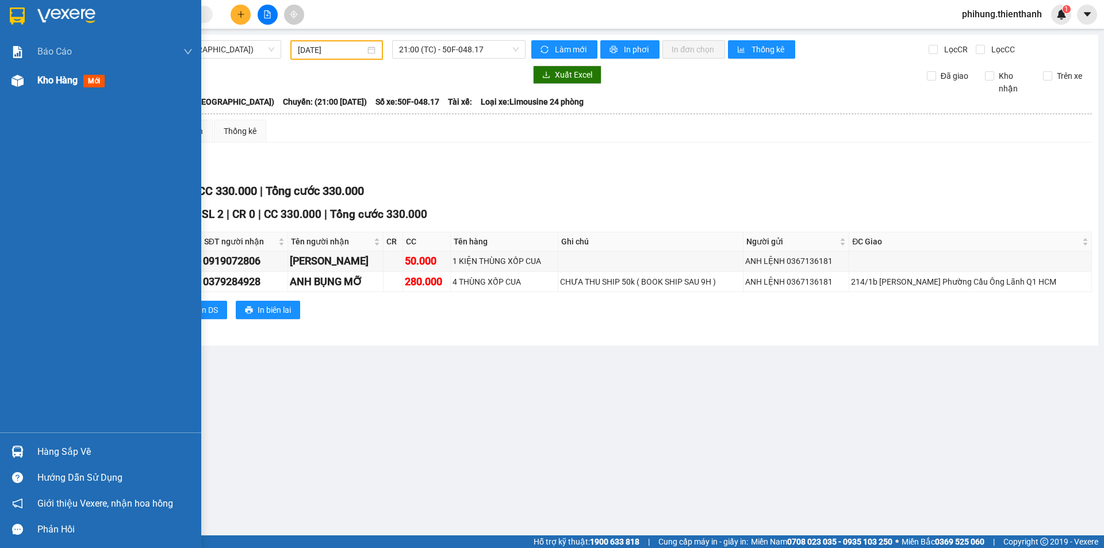
click at [20, 90] on div at bounding box center [17, 81] width 20 height 20
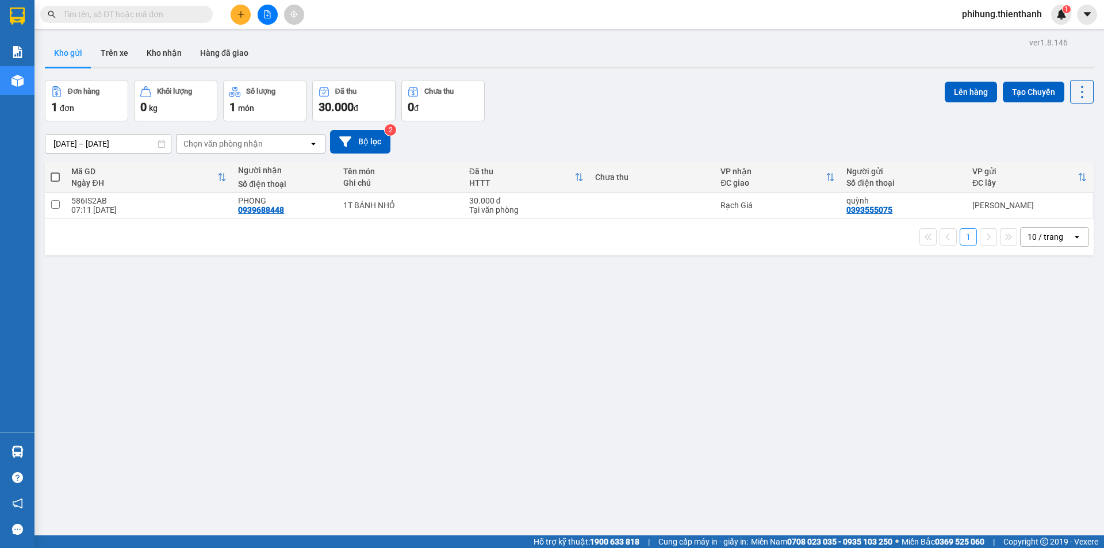
click at [101, 143] on input "12/10/2025 – 12/10/2025" at bounding box center [107, 143] width 125 height 18
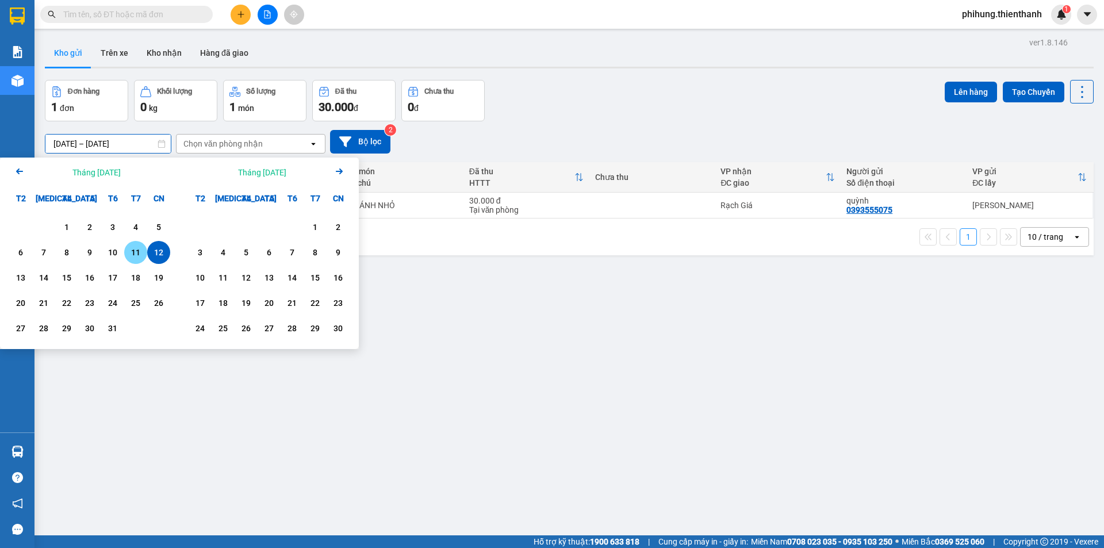
click at [137, 258] on div "11" at bounding box center [136, 252] width 16 height 14
click at [136, 248] on div "11" at bounding box center [136, 252] width 16 height 14
type input "11/10/2025 – 11/10/2025"
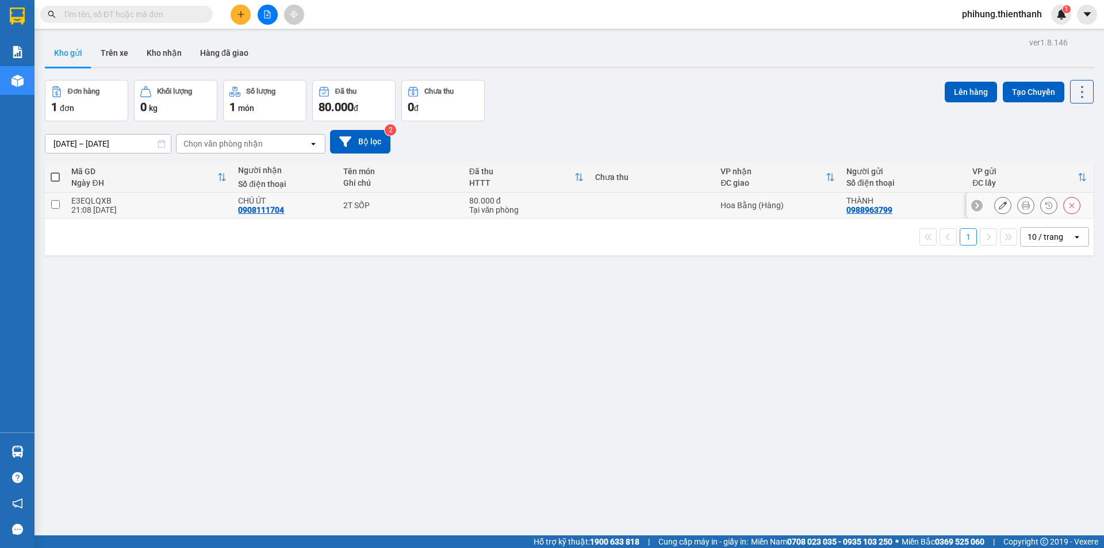
click at [51, 206] on input "checkbox" at bounding box center [55, 204] width 9 height 9
checkbox input "true"
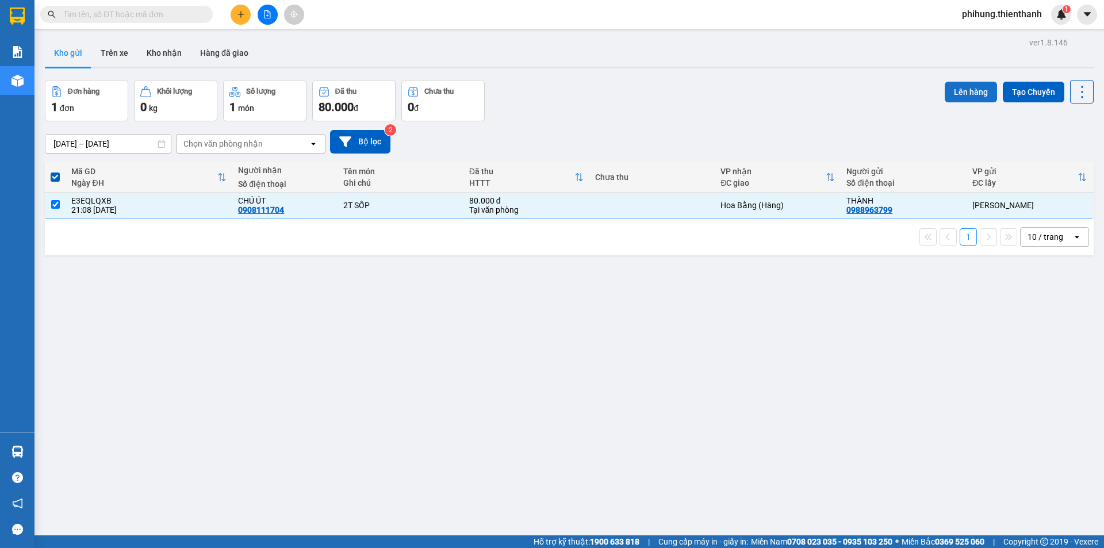
click at [979, 87] on button "Lên hàng" at bounding box center [970, 92] width 52 height 21
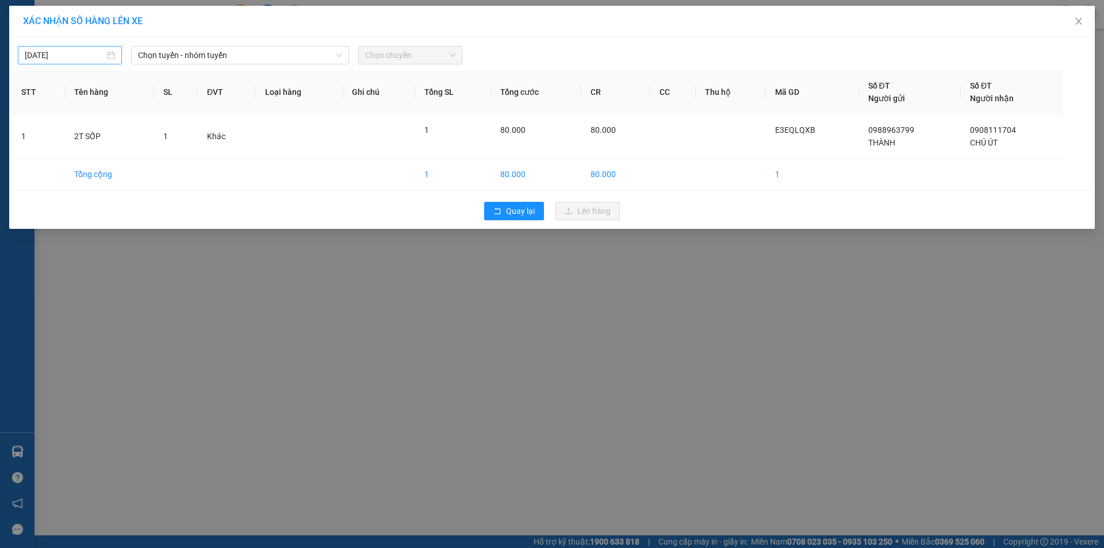
click at [82, 57] on input "[DATE]" at bounding box center [65, 55] width 80 height 13
click at [156, 136] on div "11" at bounding box center [159, 139] width 14 height 14
type input "[DATE]"
click at [231, 53] on span "Chọn tuyến - nhóm tuyến" at bounding box center [240, 55] width 204 height 17
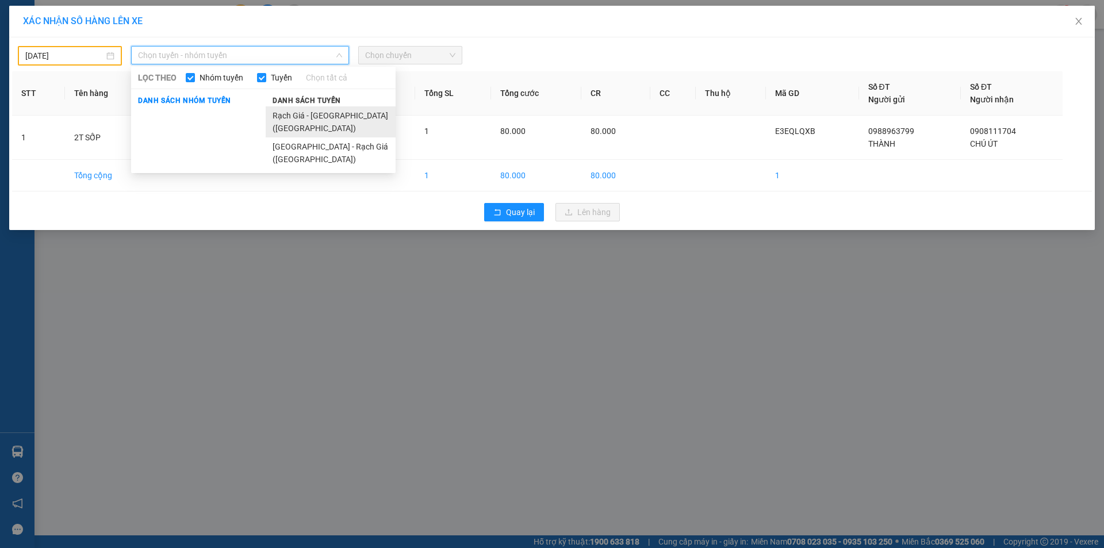
click at [294, 113] on li "Rạch Giá - [GEOGRAPHIC_DATA] ([GEOGRAPHIC_DATA])" at bounding box center [331, 121] width 130 height 31
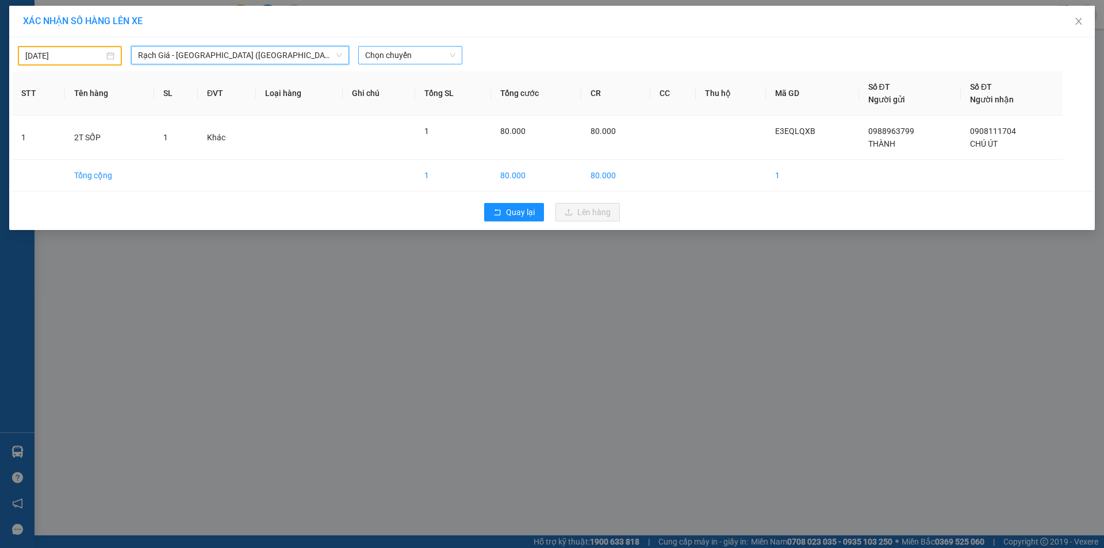
click at [375, 57] on span "Chọn chuyến" at bounding box center [410, 55] width 90 height 17
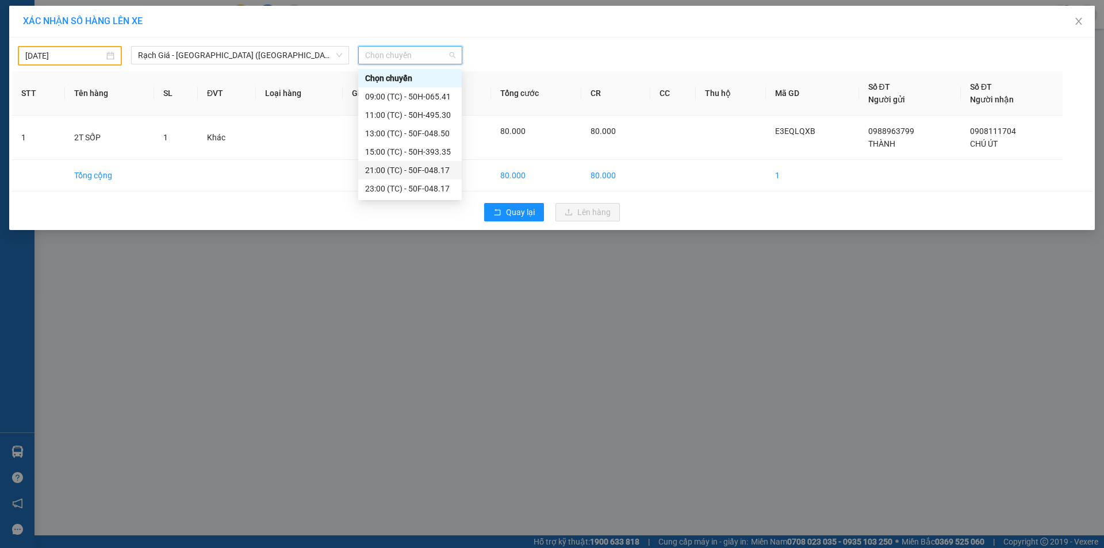
click at [379, 167] on div "21:00 (TC) - 50F-048.17" at bounding box center [410, 170] width 90 height 13
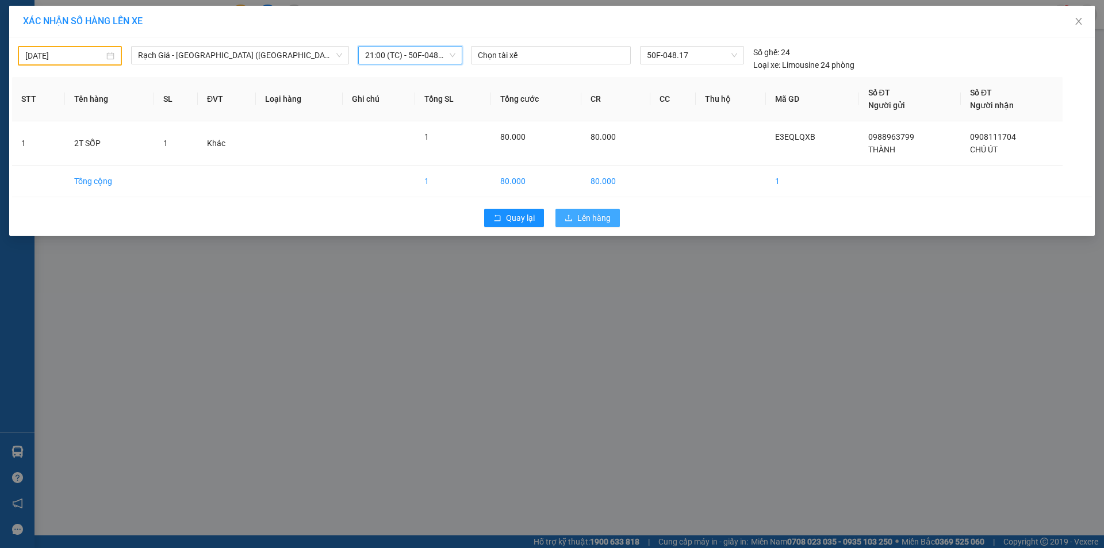
click at [583, 218] on span "Lên hàng" at bounding box center [593, 218] width 33 height 13
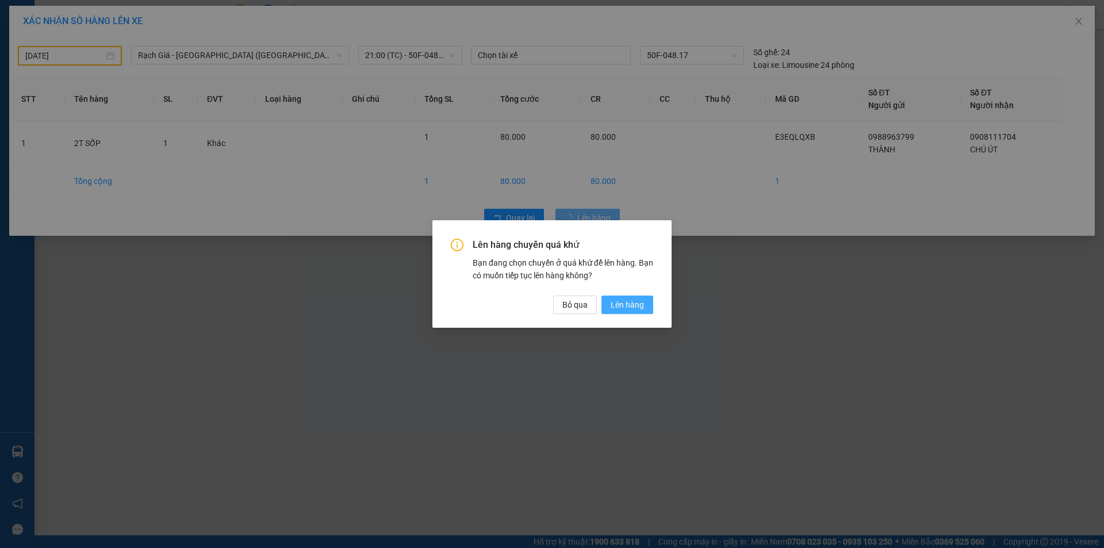
click at [630, 306] on span "Lên hàng" at bounding box center [626, 304] width 33 height 13
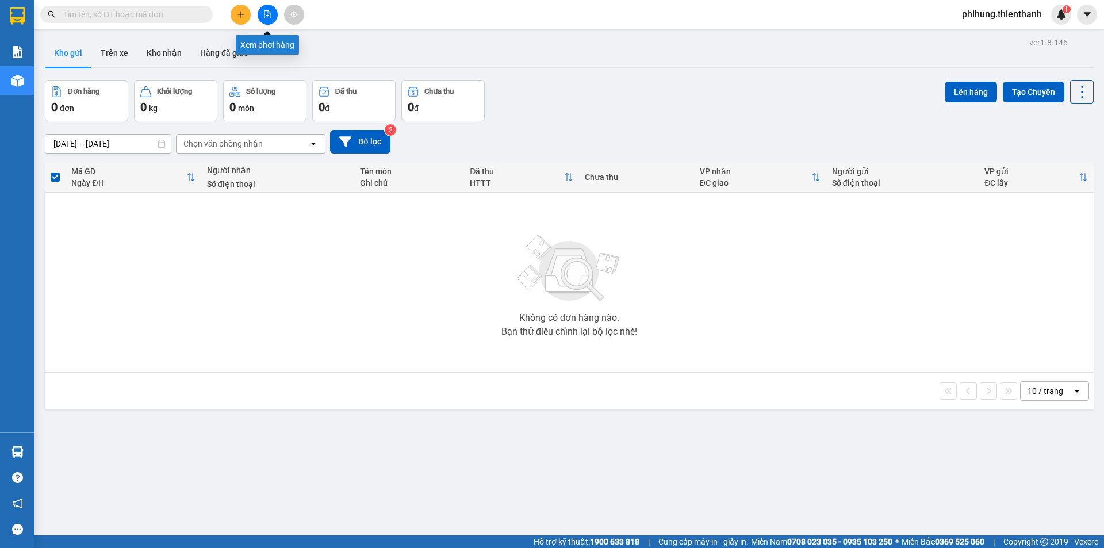
click at [267, 11] on icon "file-add" at bounding box center [267, 14] width 8 height 8
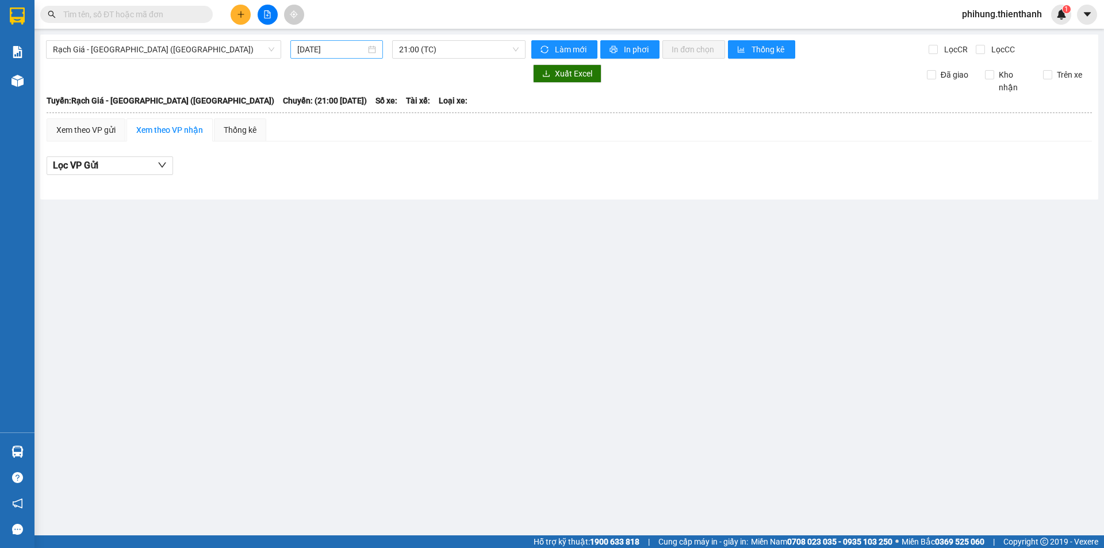
click at [330, 45] on div "[DATE]" at bounding box center [336, 49] width 93 height 18
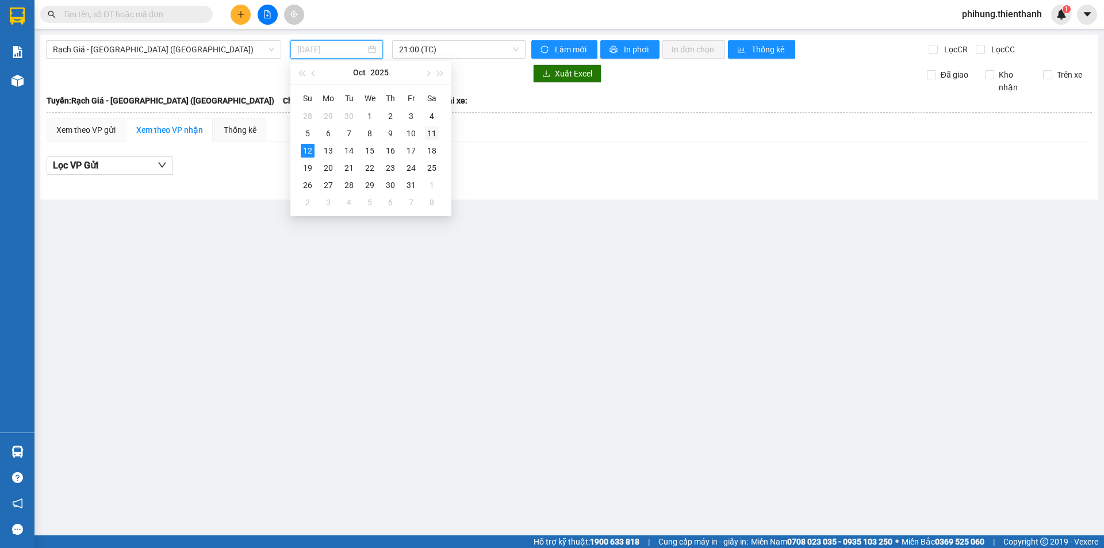
click at [434, 135] on div "11" at bounding box center [432, 133] width 14 height 14
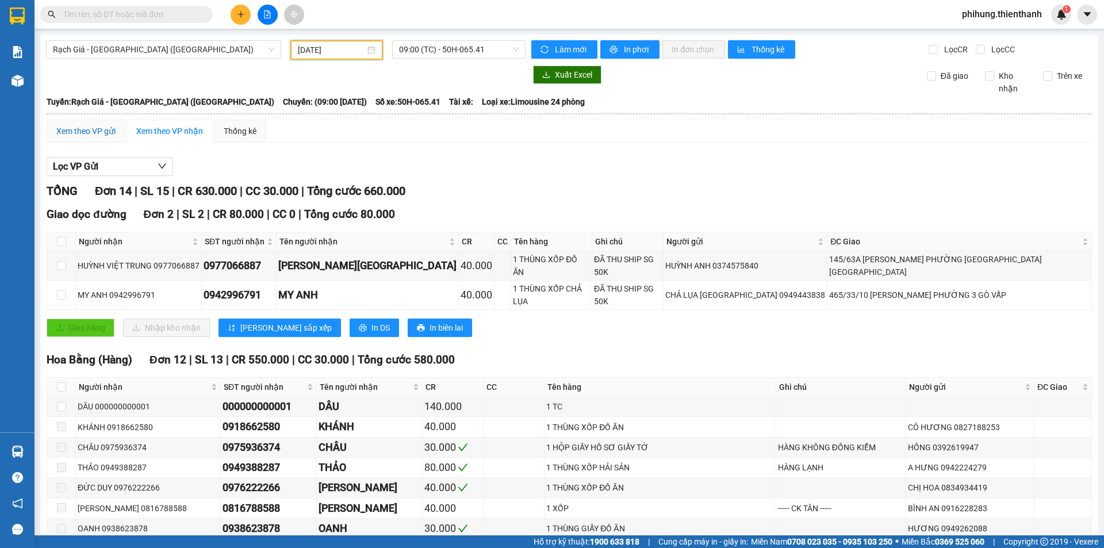
click at [99, 134] on div "Xem theo VP gửi" at bounding box center [85, 131] width 59 height 13
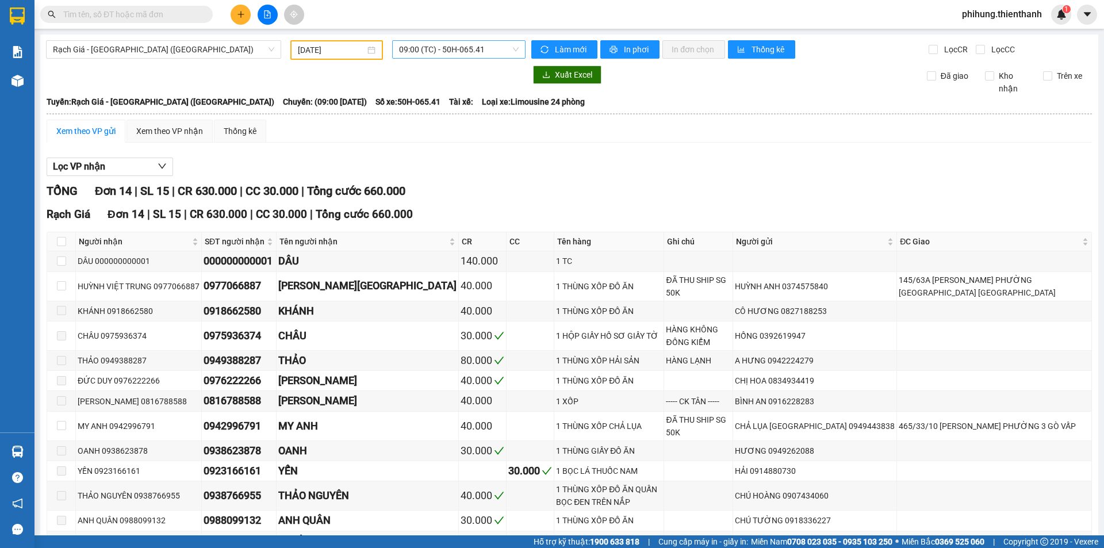
click at [401, 46] on span "09:00 (TC) - 50H-065.41" at bounding box center [459, 49] width 120 height 17
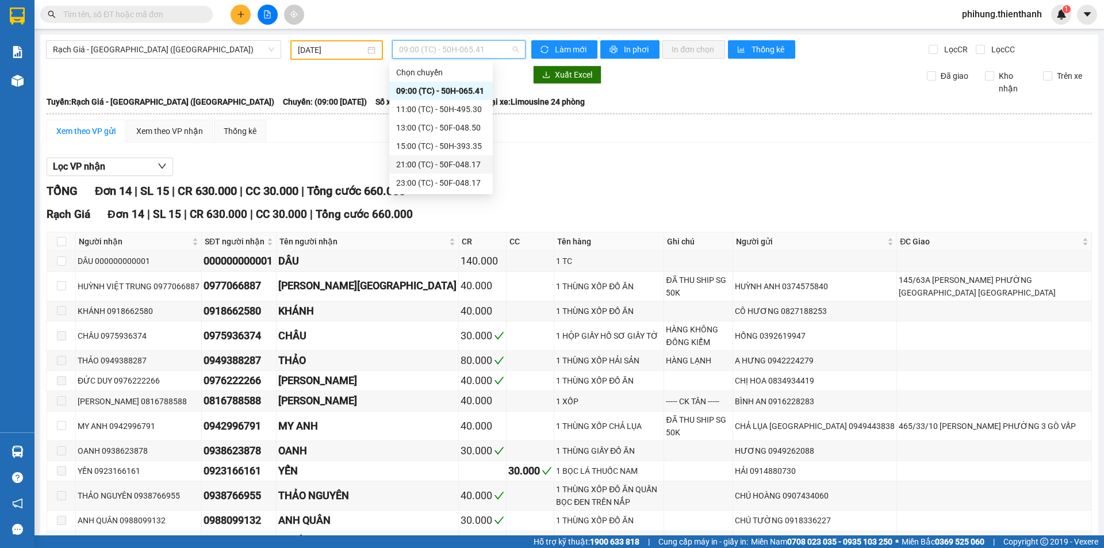
click at [421, 168] on div "21:00 (TC) - 50F-048.17" at bounding box center [441, 164] width 90 height 13
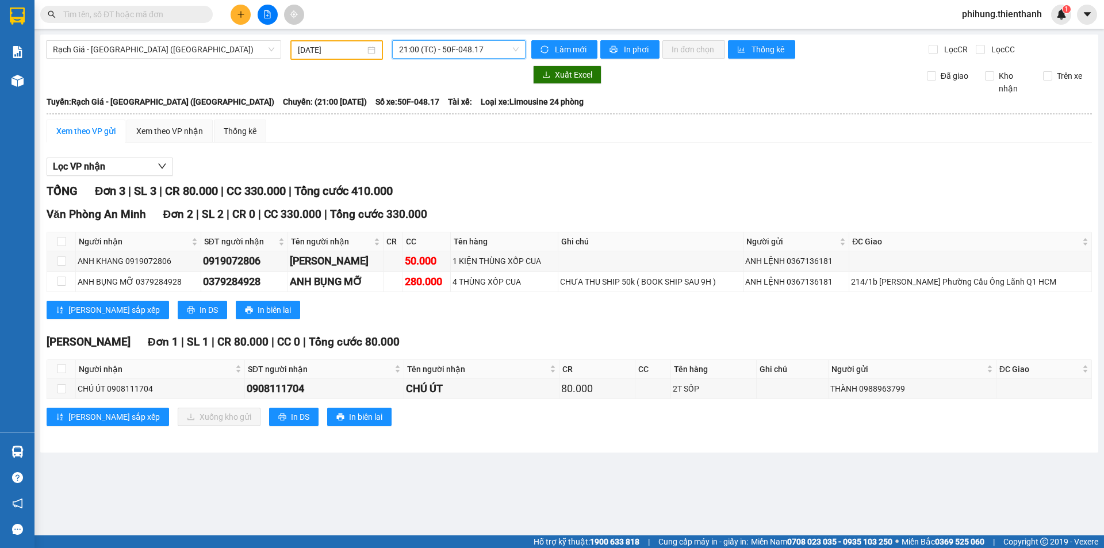
click at [203, 59] on div "Rạch Giá - [GEOGRAPHIC_DATA] ([GEOGRAPHIC_DATA])" at bounding box center [163, 50] width 244 height 20
click at [203, 41] on span "Rạch Giá - [GEOGRAPHIC_DATA] ([GEOGRAPHIC_DATA])" at bounding box center [163, 49] width 221 height 17
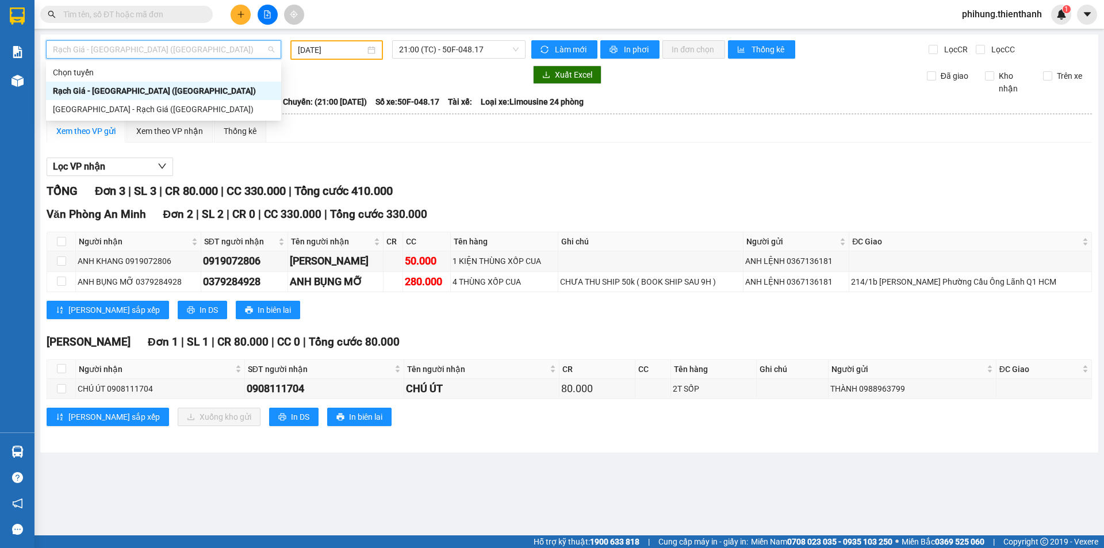
click at [412, 83] on div at bounding box center [285, 75] width 479 height 18
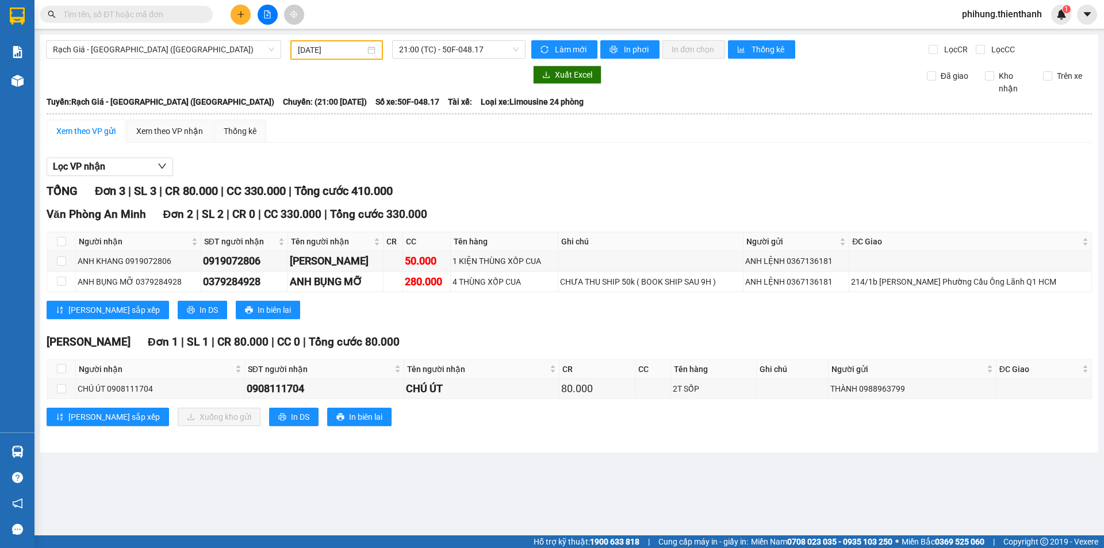
click at [319, 47] on input "[DATE]" at bounding box center [331, 50] width 67 height 13
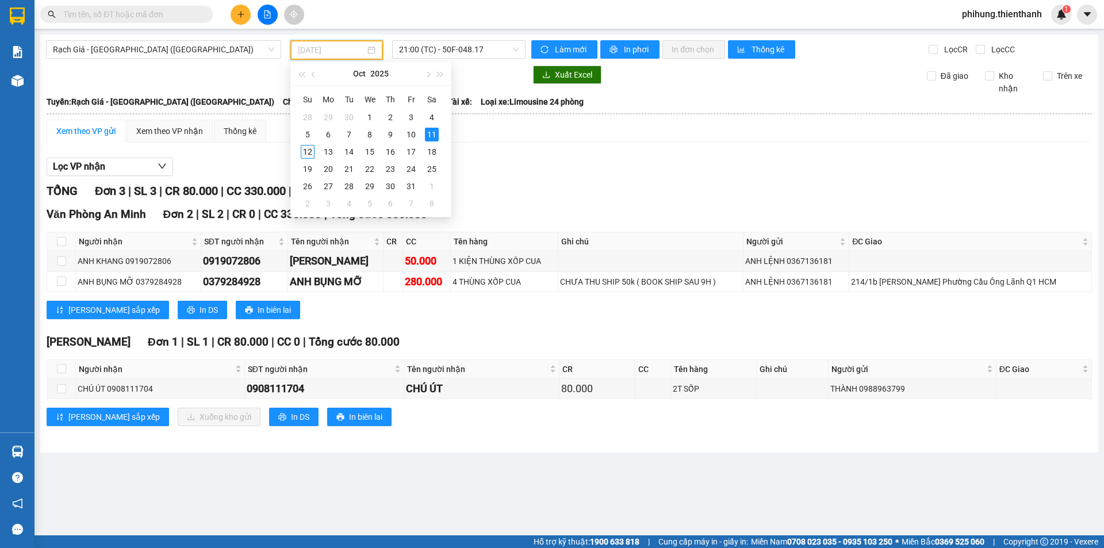
click at [312, 149] on div "12" at bounding box center [308, 152] width 14 height 14
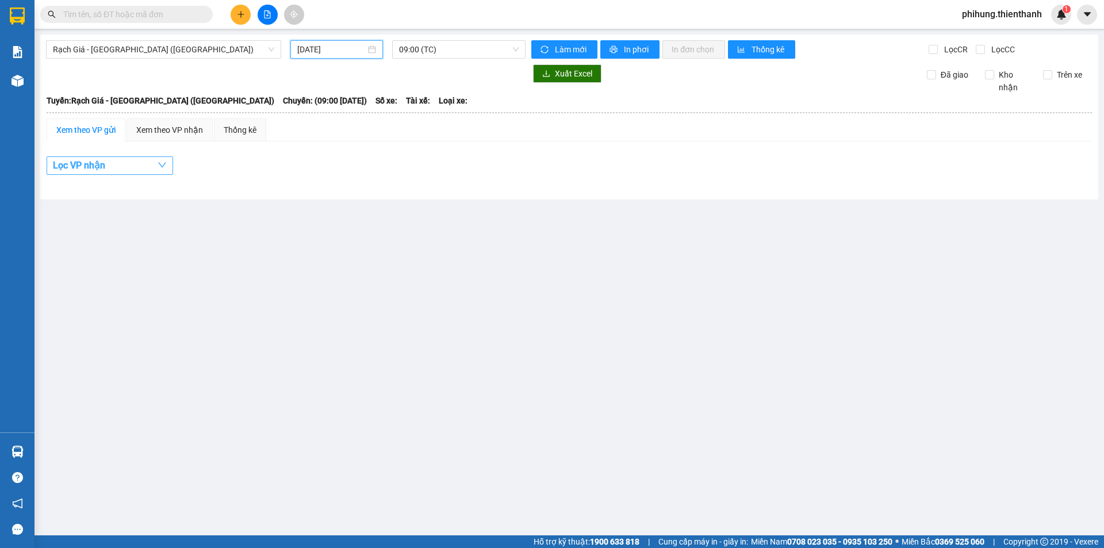
click at [109, 171] on button "Lọc VP nhận" at bounding box center [110, 165] width 126 height 18
click at [213, 113] on th at bounding box center [569, 112] width 1046 height 10
click at [179, 123] on div "Xem theo VP nhận" at bounding box center [169, 129] width 86 height 23
click at [97, 133] on div "Xem theo VP gửi" at bounding box center [85, 130] width 59 height 13
click at [347, 49] on input "[DATE]" at bounding box center [331, 49] width 68 height 13
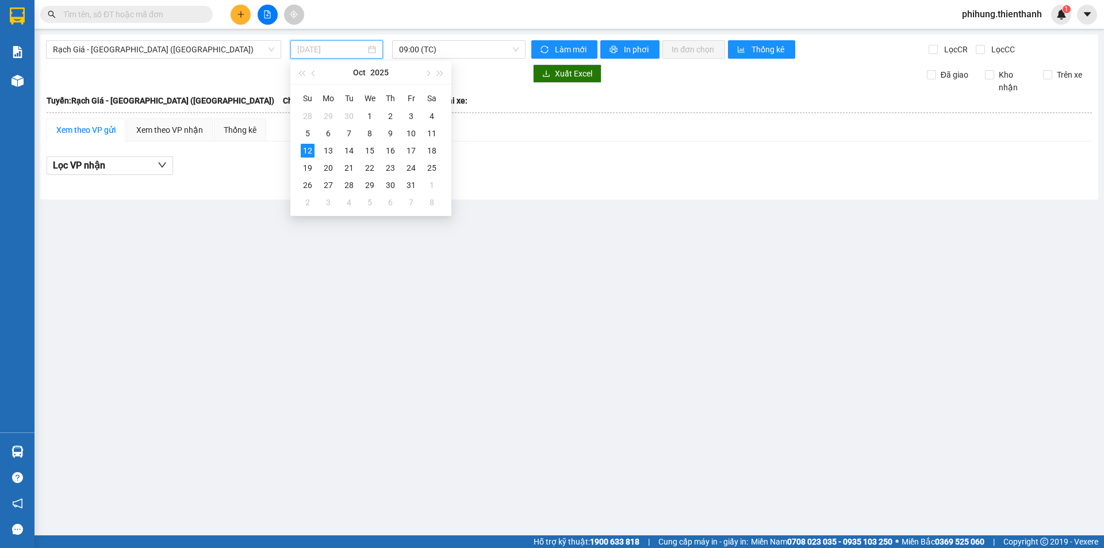
type input "[DATE]"
click at [252, 184] on div at bounding box center [569, 184] width 1045 height 6
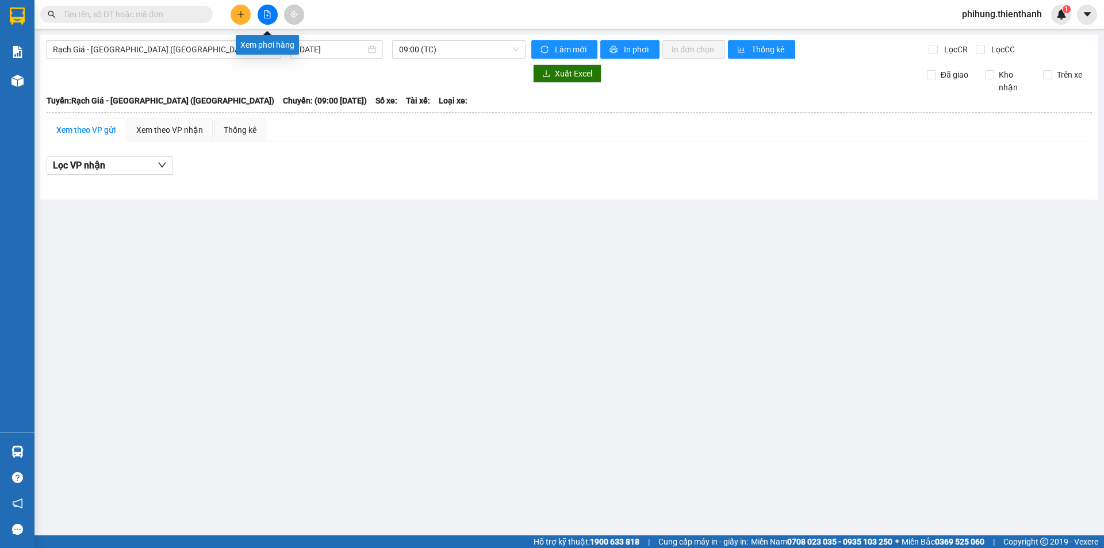
click at [263, 16] on button at bounding box center [267, 15] width 20 height 20
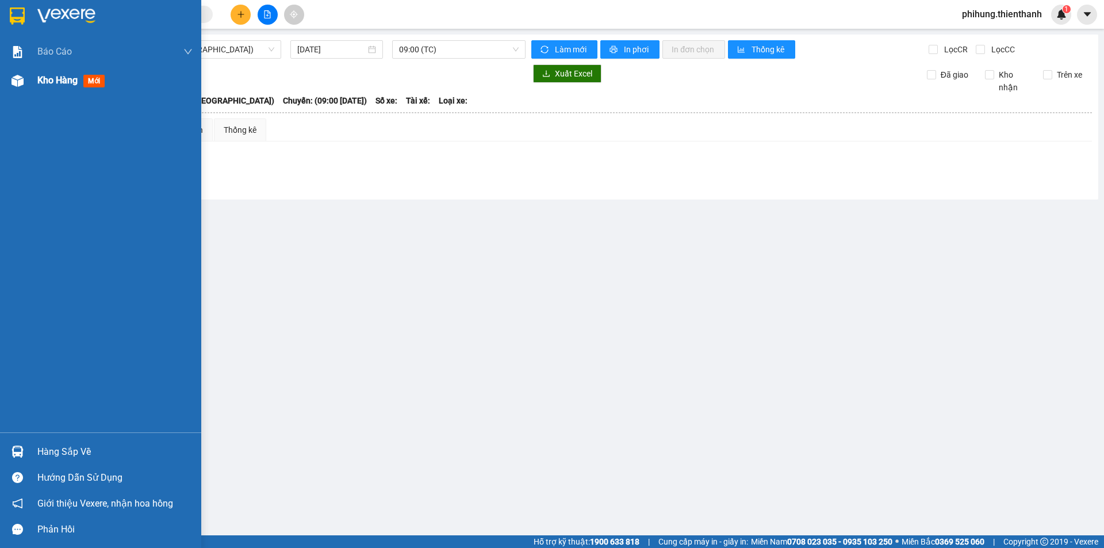
click at [31, 90] on div "Kho hàng mới" at bounding box center [100, 80] width 201 height 29
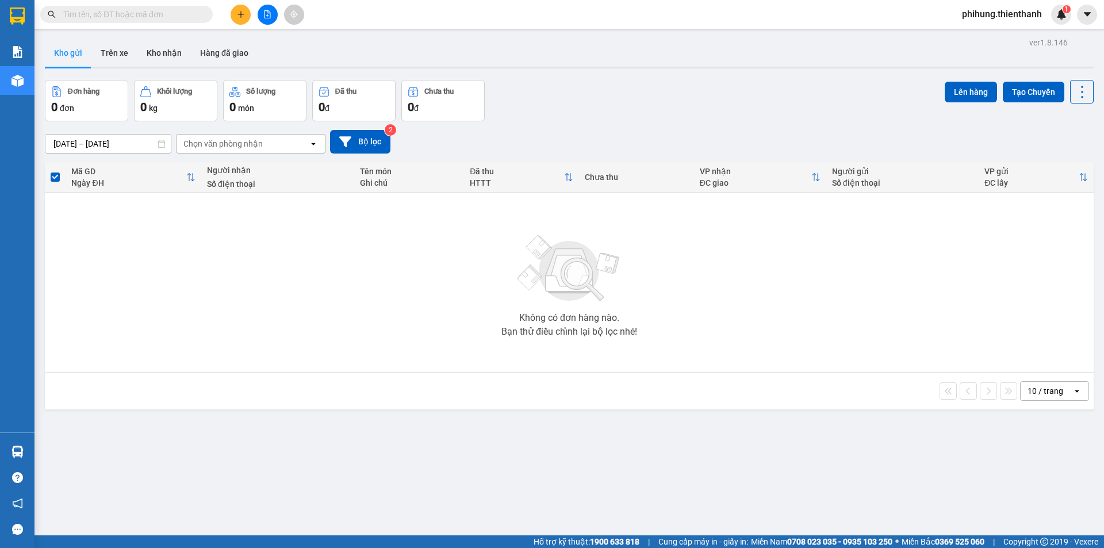
click at [156, 145] on input "11/10/2025 – 11/10/2025" at bounding box center [107, 143] width 125 height 18
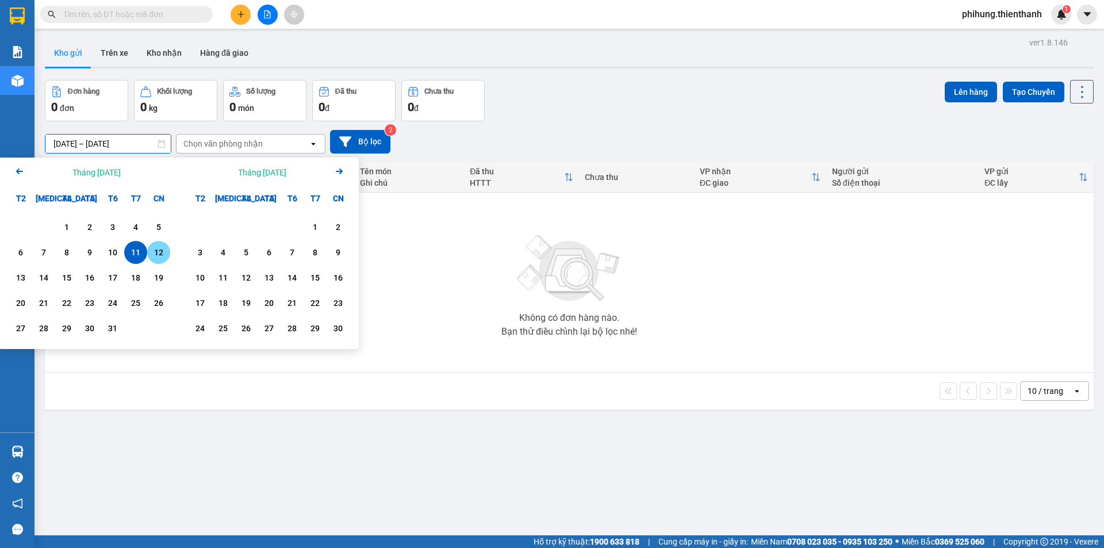
drag, startPoint x: 163, startPoint y: 249, endPoint x: 151, endPoint y: 240, distance: 15.3
click at [164, 247] on div "12" at bounding box center [159, 252] width 16 height 14
click at [159, 256] on div "12" at bounding box center [159, 252] width 16 height 14
type input "12/10/2025 – 12/10/2025"
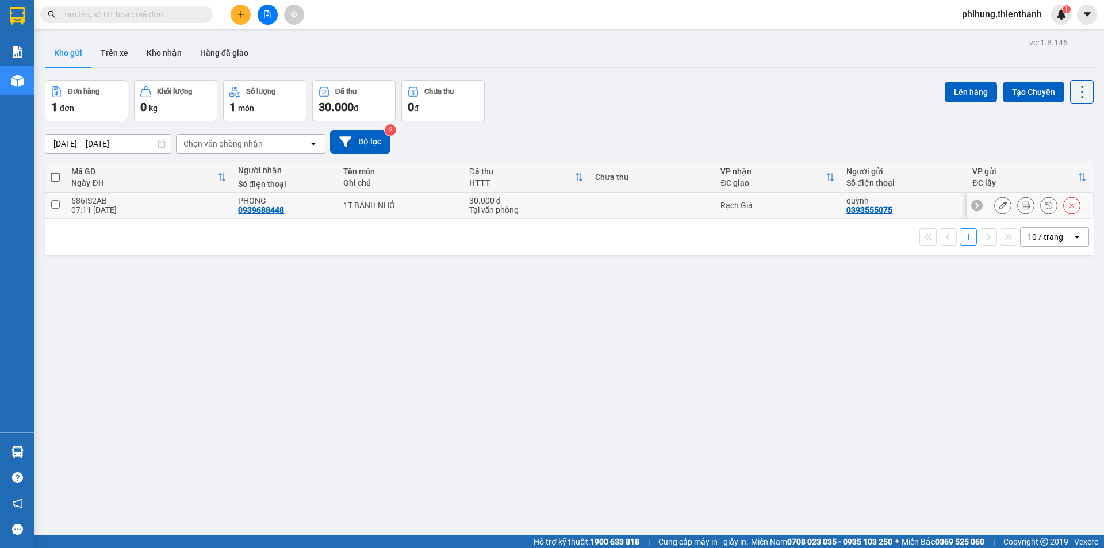
click at [63, 205] on td at bounding box center [55, 206] width 21 height 26
checkbox input "true"
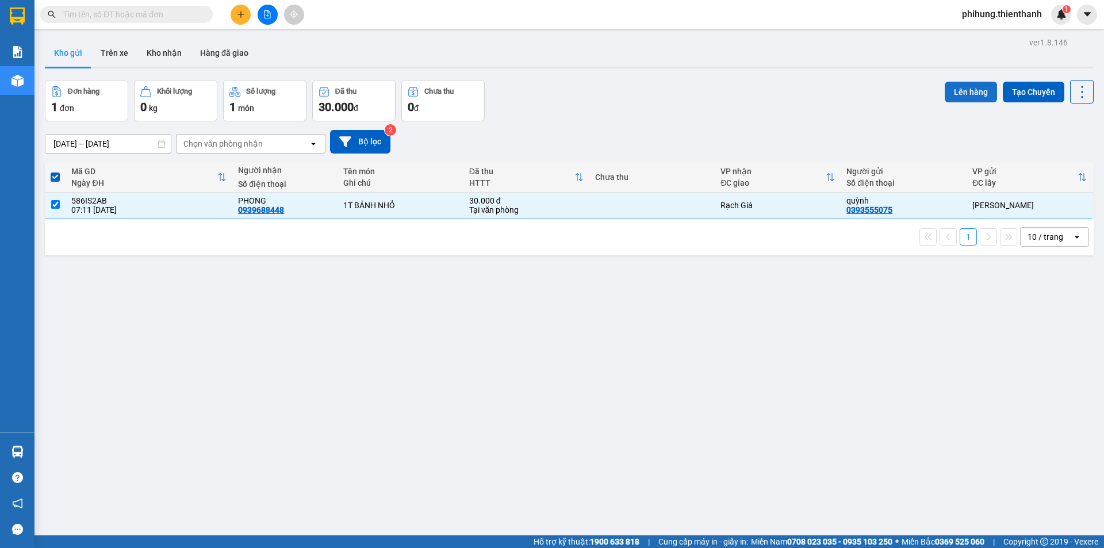
click at [978, 95] on button "Lên hàng" at bounding box center [970, 92] width 52 height 21
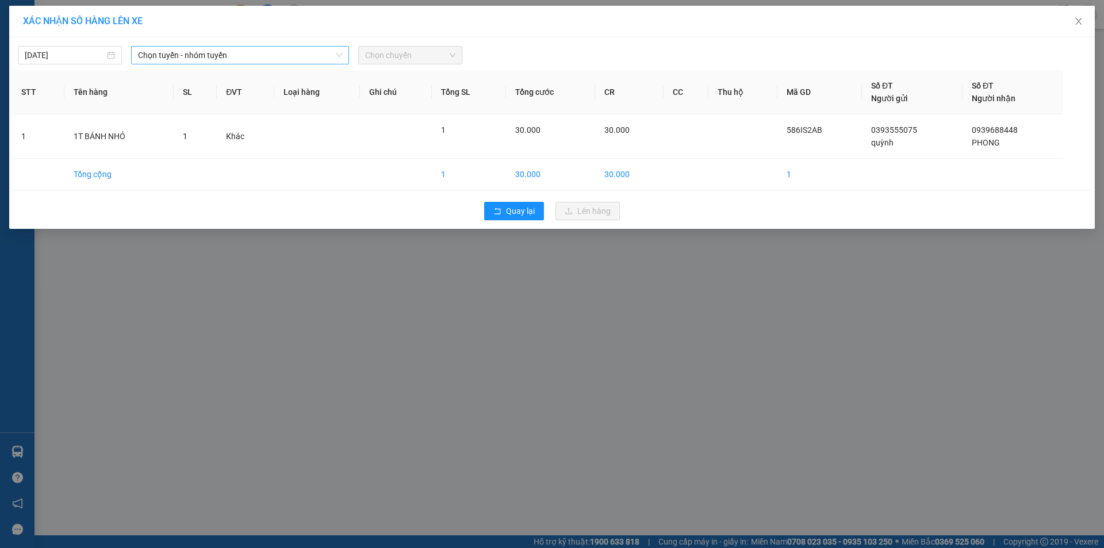
click at [199, 56] on span "Chọn tuyến - nhóm tuyến" at bounding box center [240, 55] width 204 height 17
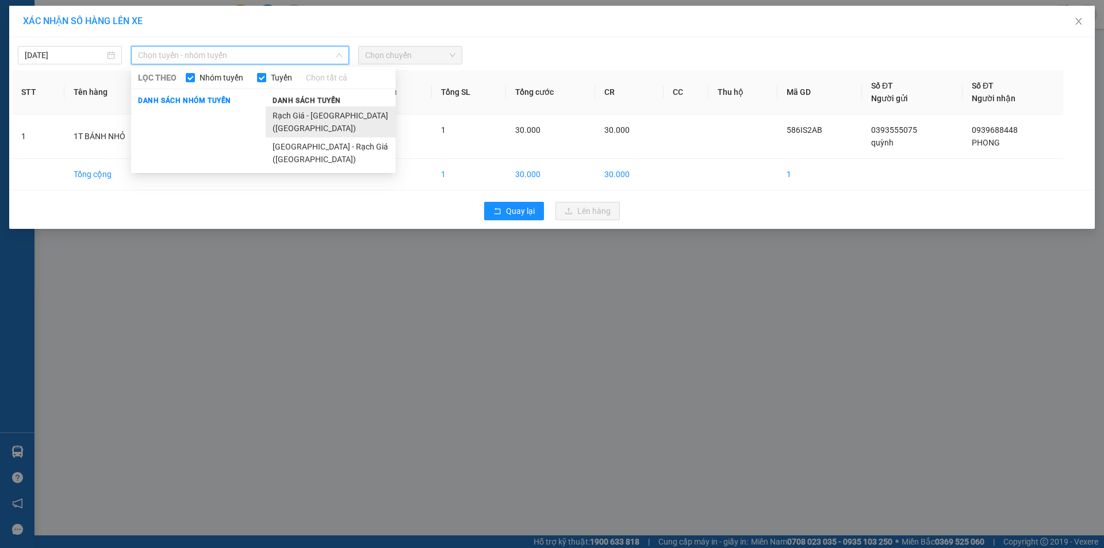
click at [303, 122] on li "Rạch Giá - [GEOGRAPHIC_DATA] ([GEOGRAPHIC_DATA])" at bounding box center [331, 121] width 130 height 31
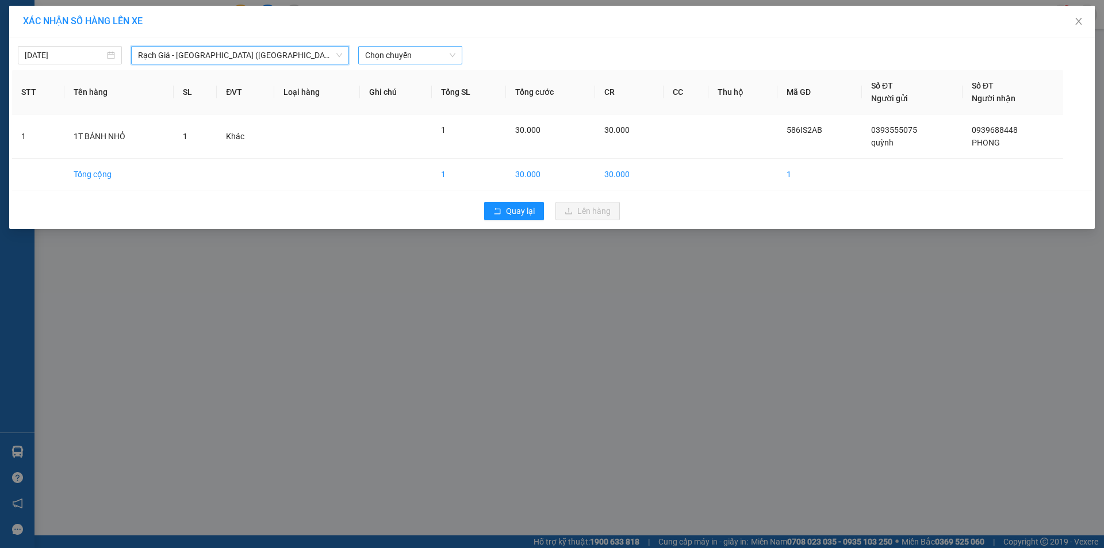
click at [385, 58] on span "Chọn chuyến" at bounding box center [410, 55] width 90 height 17
click at [396, 99] on div "09:00 (TC)" at bounding box center [410, 96] width 90 height 13
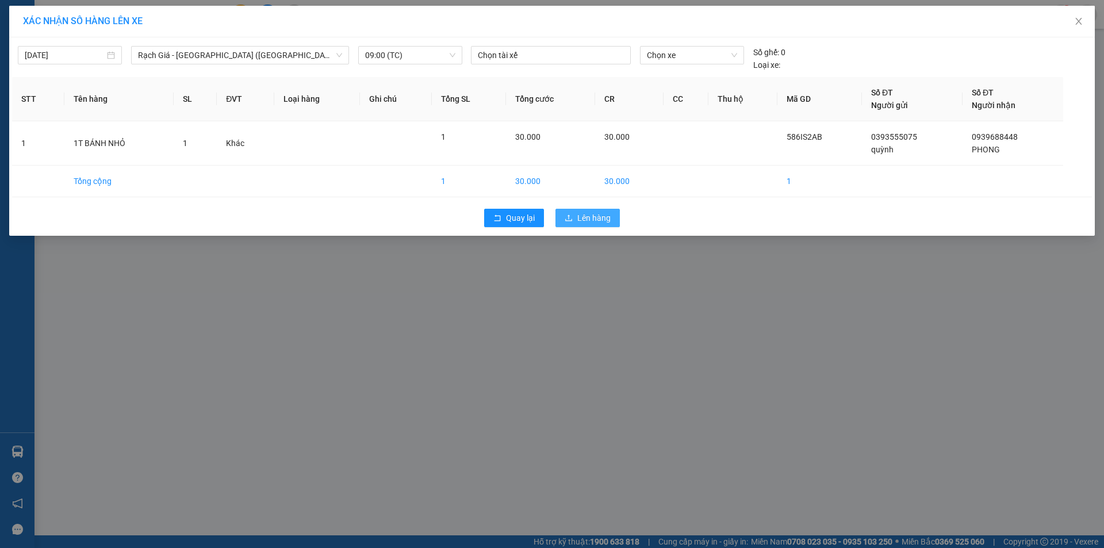
click at [587, 218] on span "Lên hàng" at bounding box center [593, 218] width 33 height 13
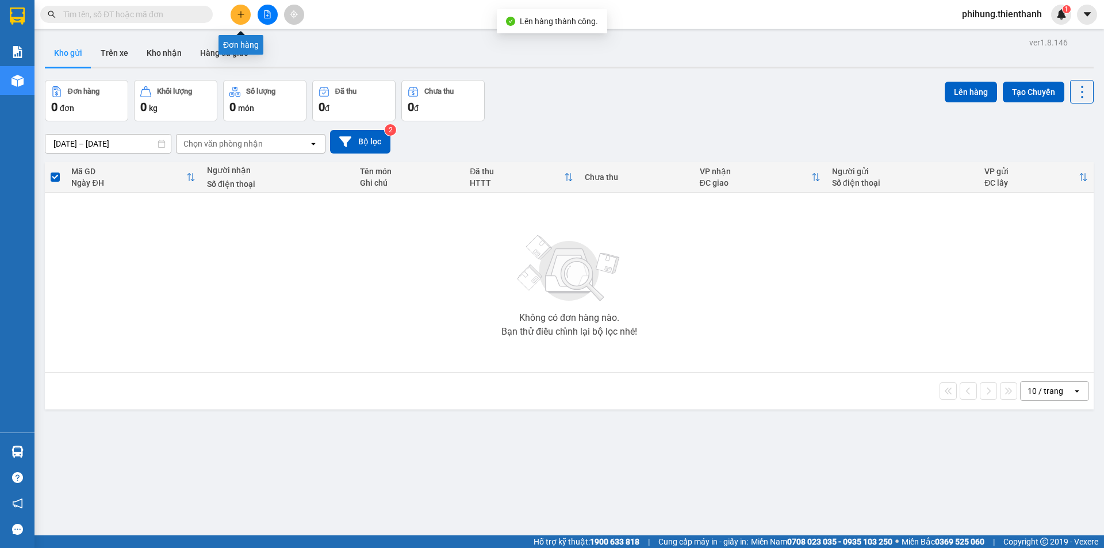
click at [241, 18] on button at bounding box center [240, 15] width 20 height 20
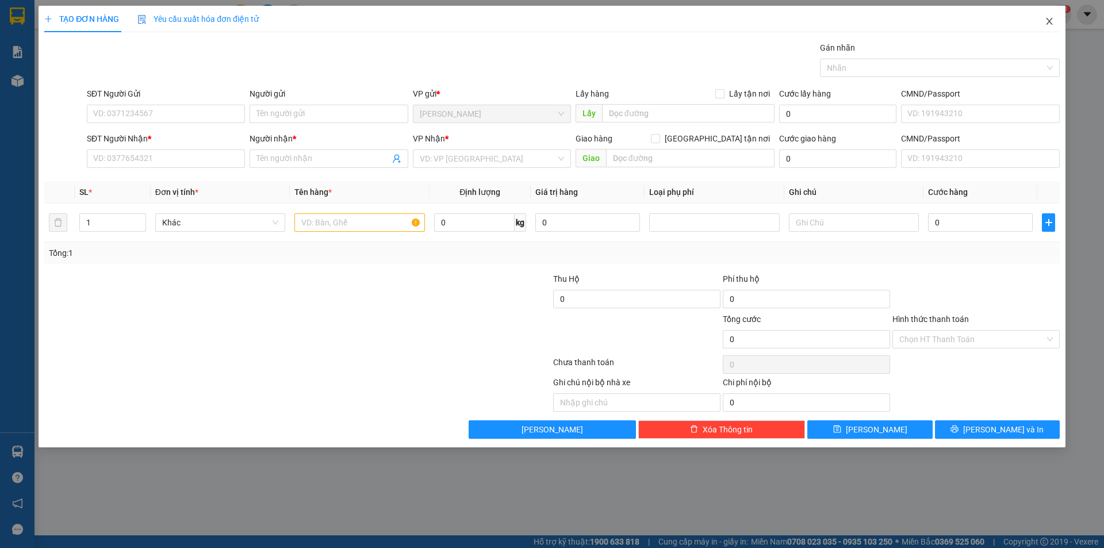
click at [1046, 25] on icon "close" at bounding box center [1048, 21] width 9 height 9
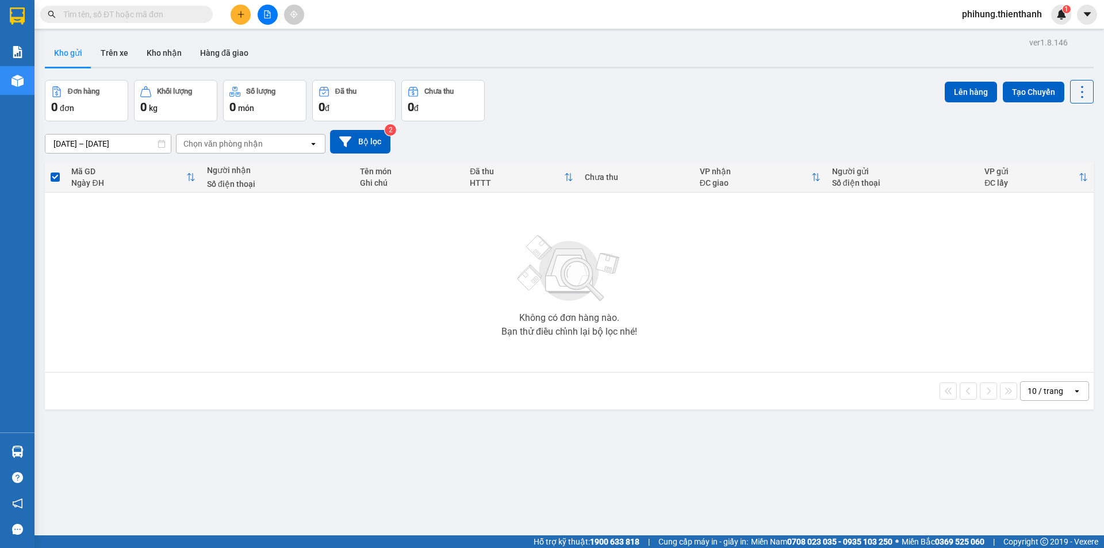
click at [282, 12] on div at bounding box center [267, 15] width 86 height 20
click at [272, 12] on button at bounding box center [267, 15] width 20 height 20
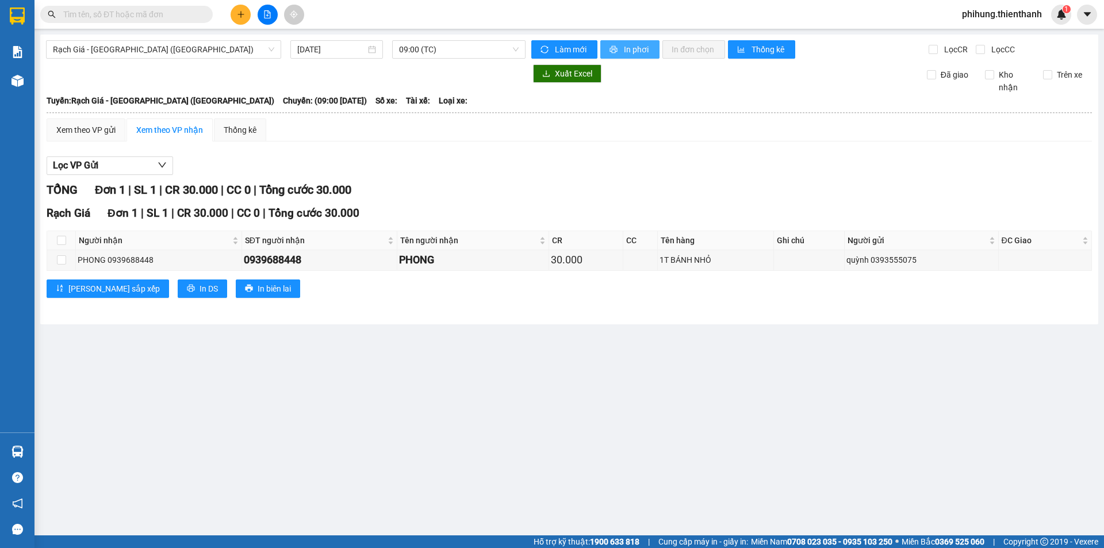
click at [641, 47] on span "In phơi" at bounding box center [637, 49] width 26 height 13
click at [57, 260] on input "checkbox" at bounding box center [61, 259] width 9 height 9
checkbox input "true"
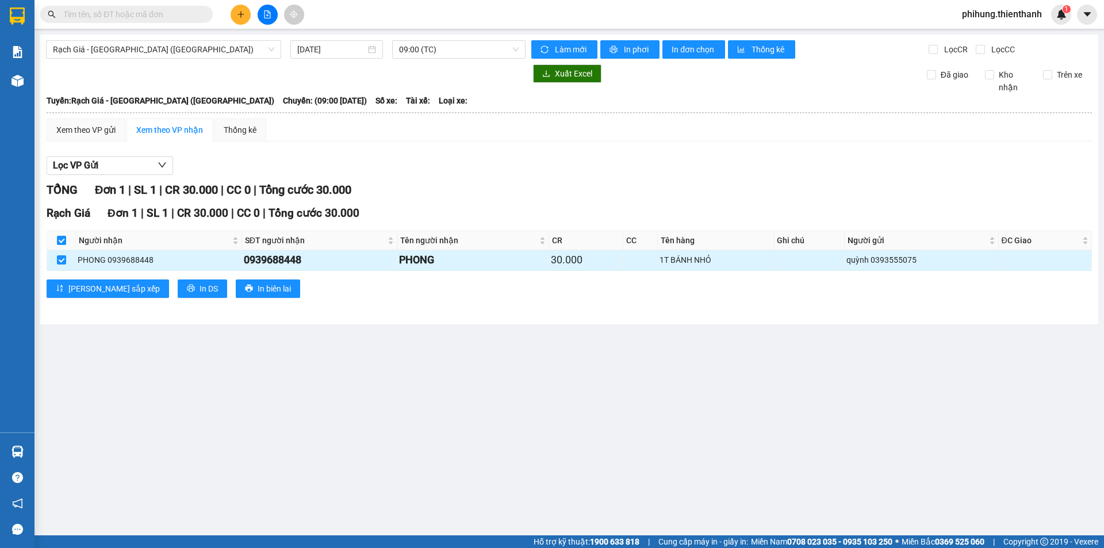
click at [63, 253] on td at bounding box center [61, 260] width 29 height 20
click at [63, 237] on input "checkbox" at bounding box center [61, 240] width 9 height 9
checkbox input "false"
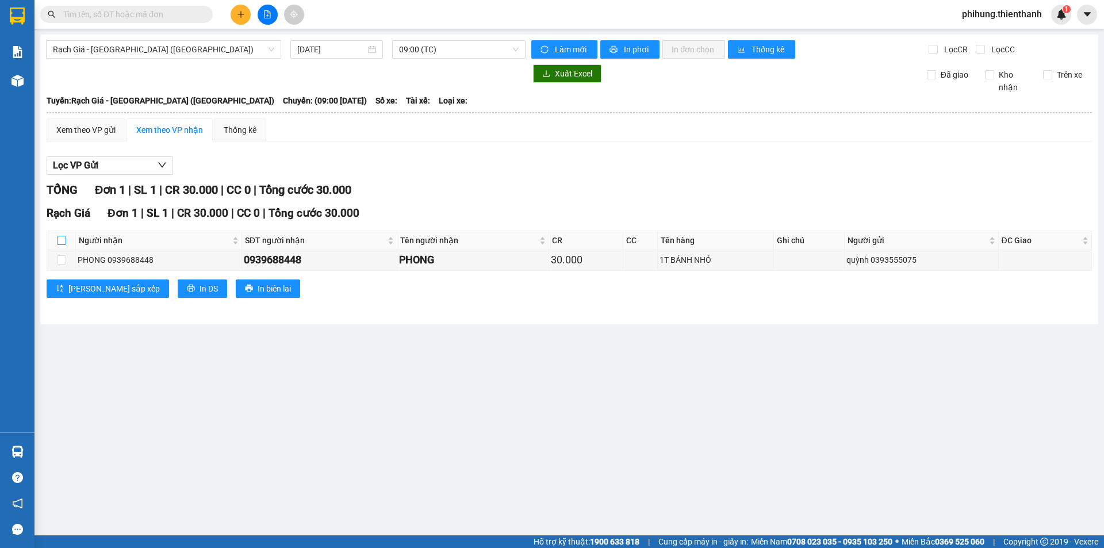
click at [59, 241] on input "checkbox" at bounding box center [61, 240] width 9 height 9
checkbox input "true"
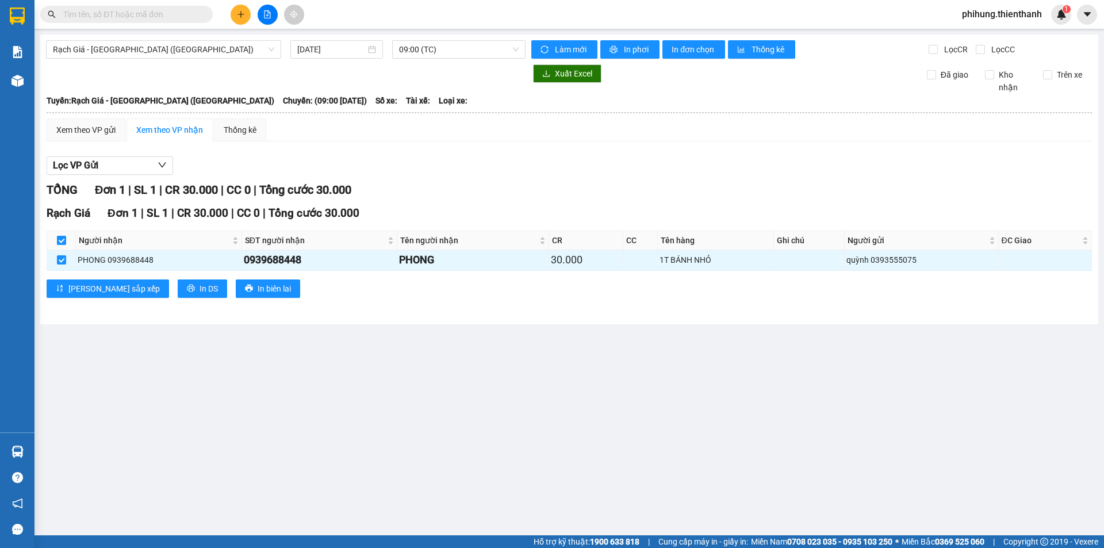
click at [60, 239] on input "checkbox" at bounding box center [61, 240] width 9 height 9
checkbox input "false"
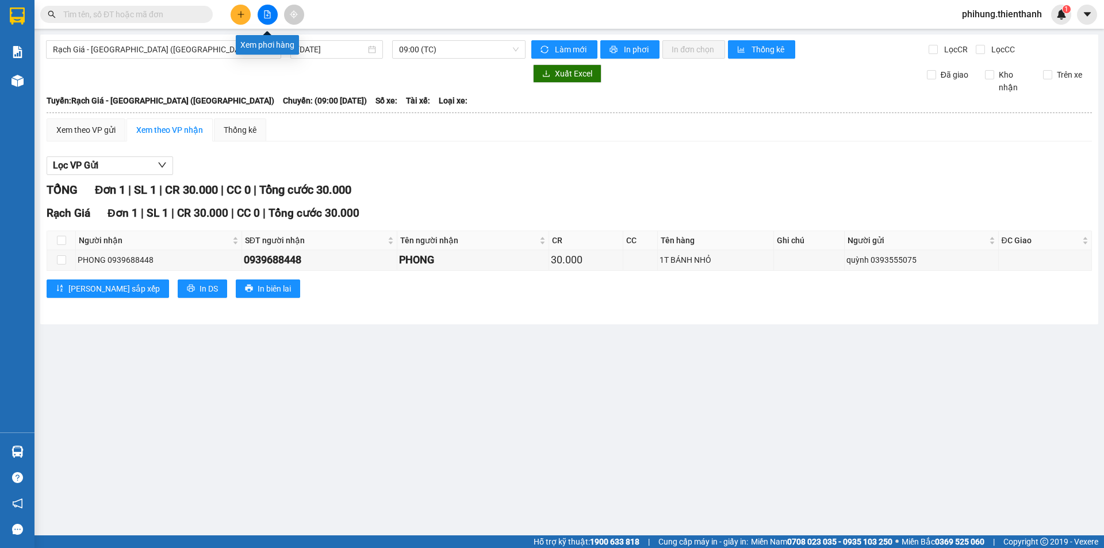
click at [261, 15] on button at bounding box center [267, 15] width 20 height 20
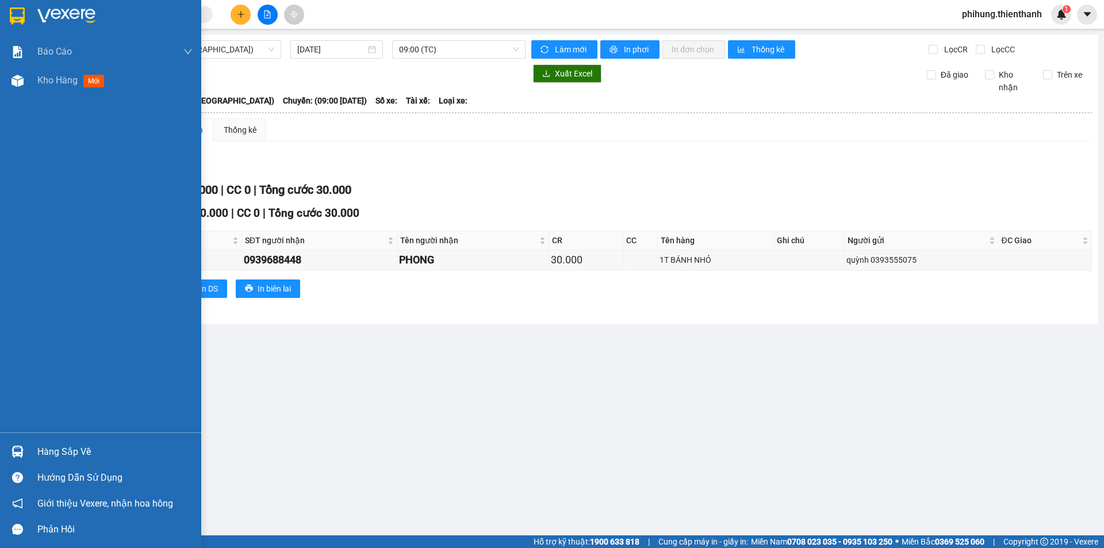
drag, startPoint x: 55, startPoint y: 137, endPoint x: 59, endPoint y: 128, distance: 10.3
click at [57, 137] on div "Báo cáo Báo cáo dòng tiền (nhân viên) Doanh số tạo đơn theo VP gửi (nhân viên) …" at bounding box center [100, 234] width 201 height 395
click at [79, 82] on div "Kho hàng mới" at bounding box center [73, 80] width 72 height 14
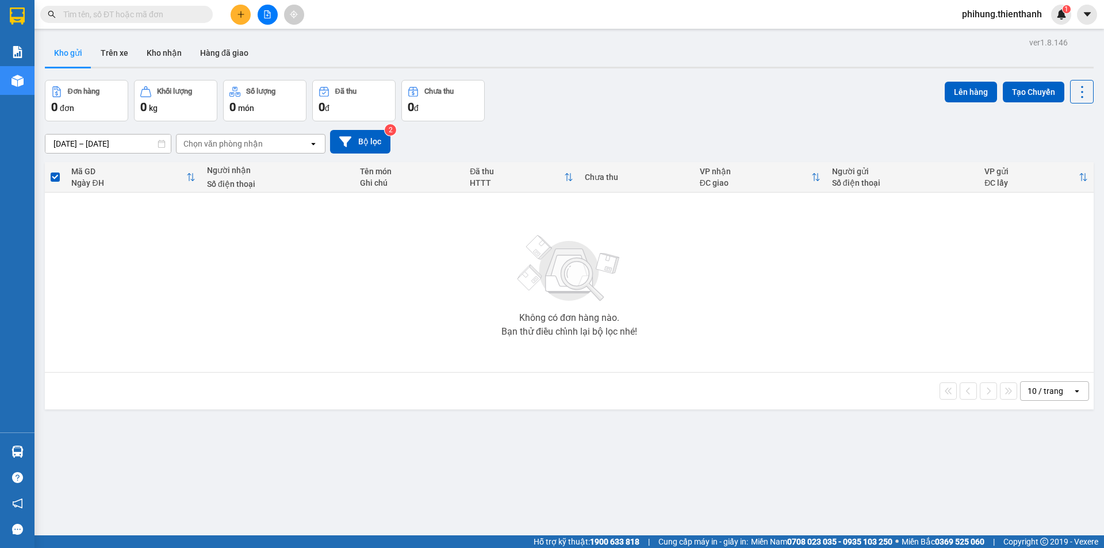
click at [262, 17] on button at bounding box center [267, 15] width 20 height 20
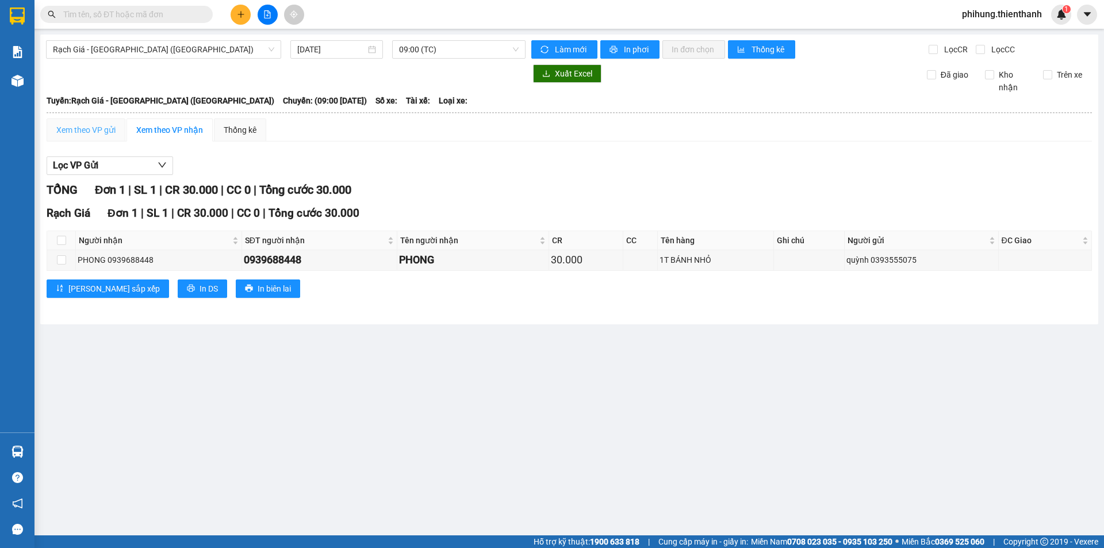
click at [79, 121] on div "Xem theo VP gửi" at bounding box center [86, 129] width 79 height 23
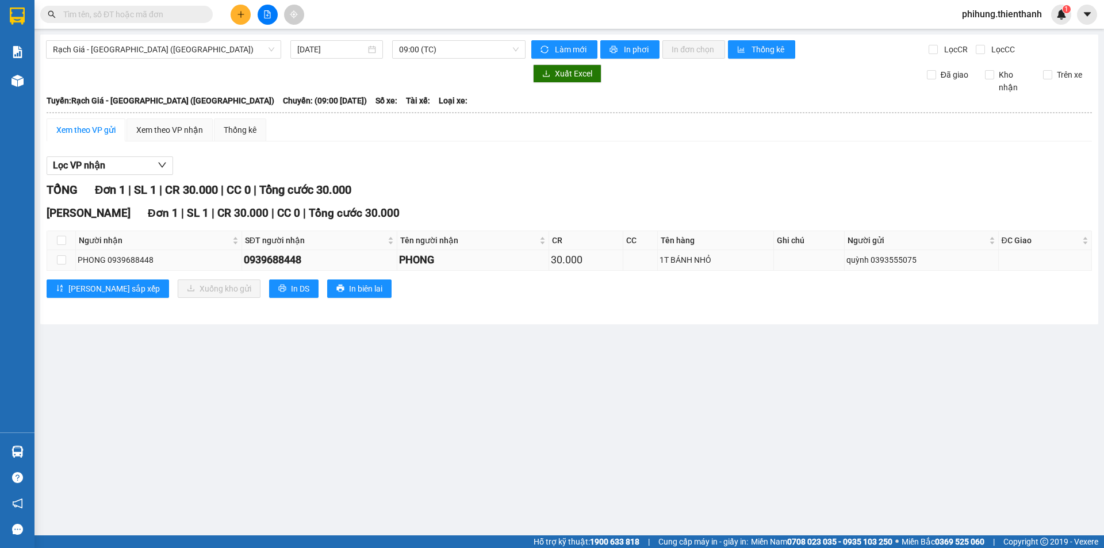
click at [68, 262] on td at bounding box center [61, 260] width 29 height 20
click at [60, 260] on input "checkbox" at bounding box center [61, 259] width 9 height 9
checkbox input "true"
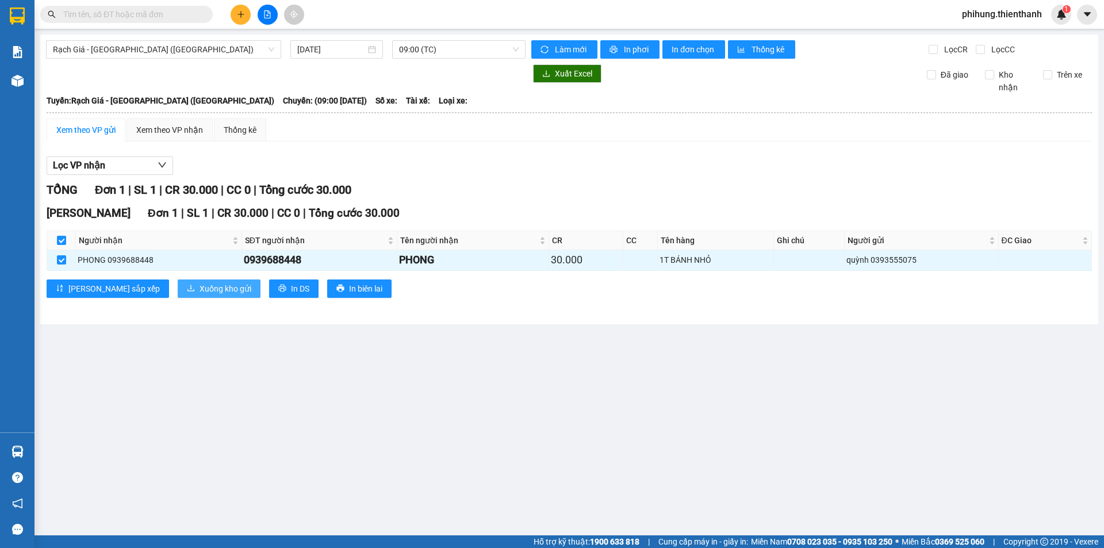
click at [199, 287] on span "Xuống kho gửi" at bounding box center [225, 288] width 52 height 13
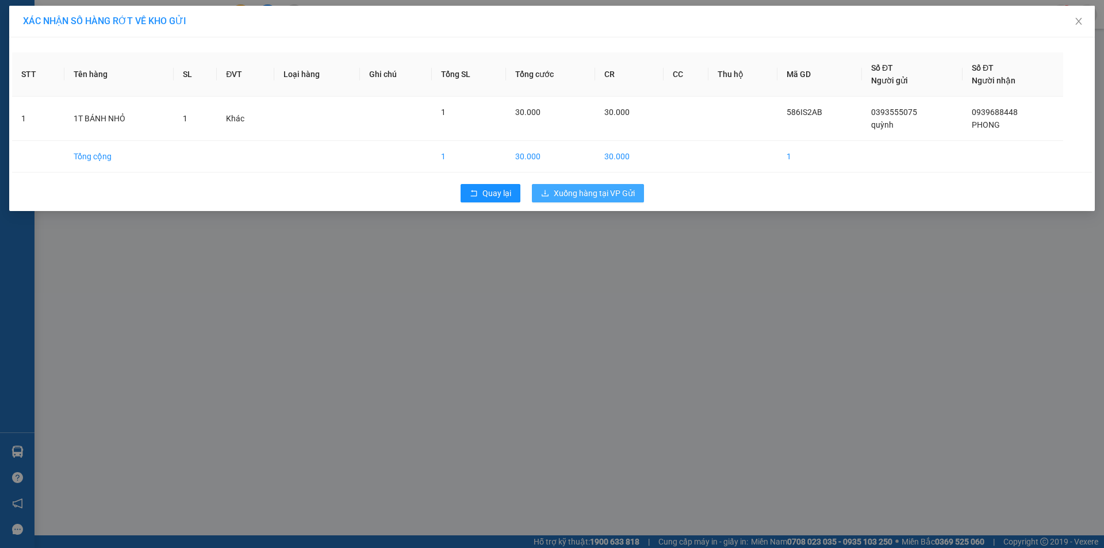
click at [580, 195] on span "Xuống hàng tại VP Gửi" at bounding box center [593, 193] width 81 height 13
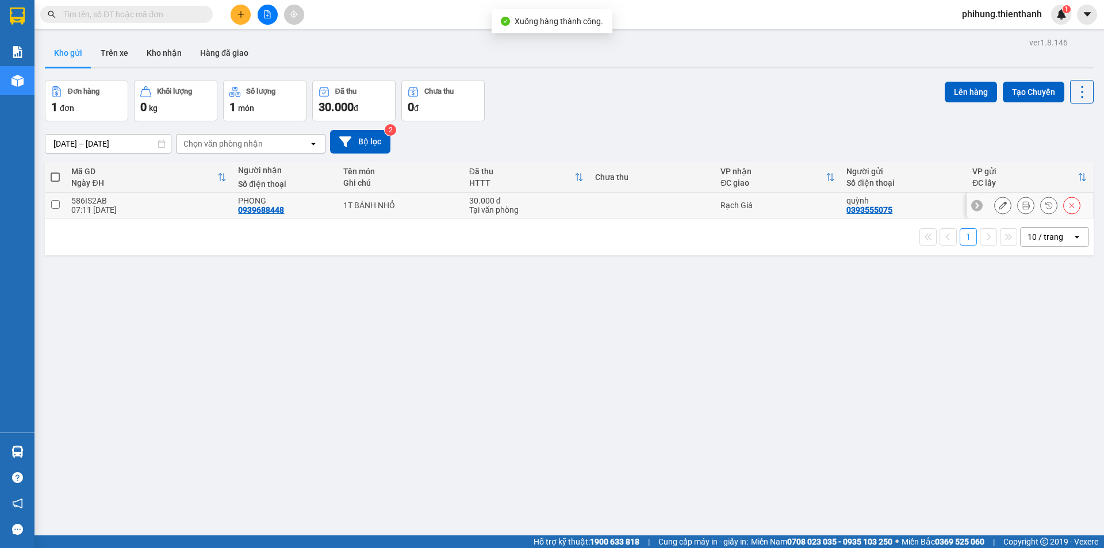
click at [52, 205] on input "checkbox" at bounding box center [55, 204] width 9 height 9
checkbox input "true"
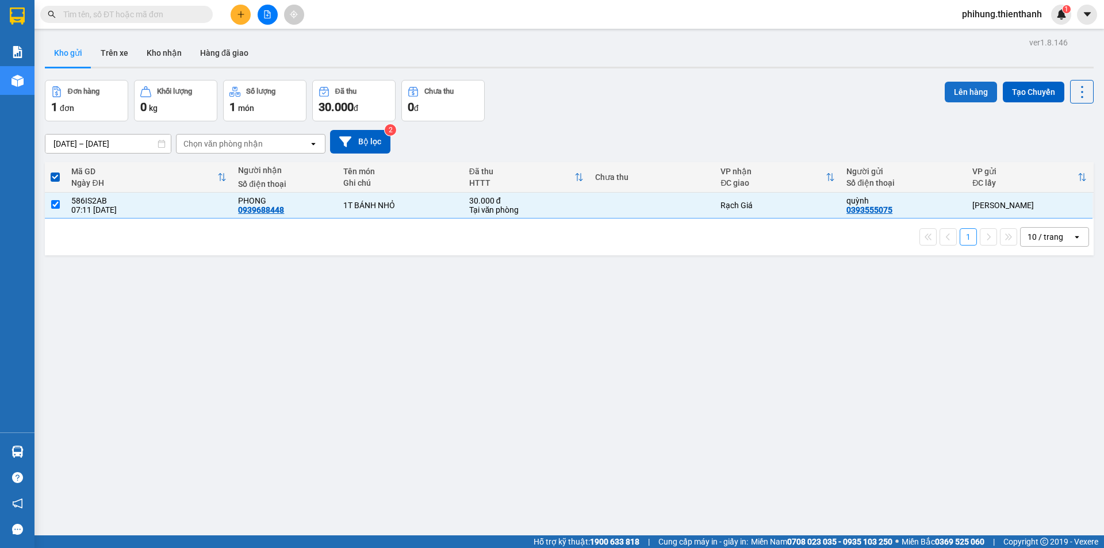
click at [951, 86] on button "Lên hàng" at bounding box center [970, 92] width 52 height 21
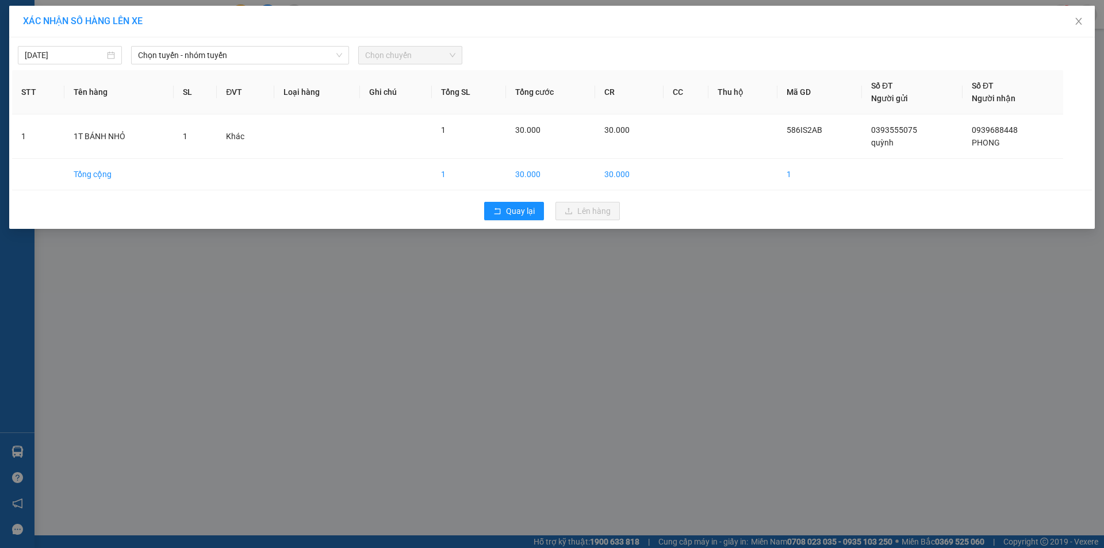
click at [416, 41] on div "12/10/2025 Chọn tuyến - nhóm tuyến Chọn chuyến" at bounding box center [551, 52] width 1079 height 24
click at [249, 56] on span "Chọn tuyến - nhóm tuyến" at bounding box center [240, 55] width 204 height 17
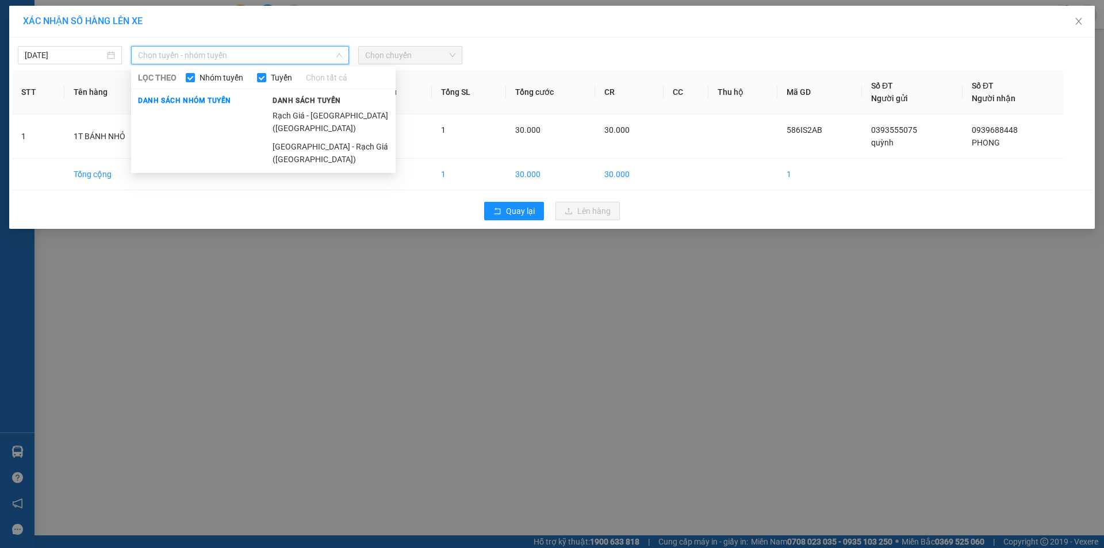
drag, startPoint x: 306, startPoint y: 110, endPoint x: 313, endPoint y: 99, distance: 12.8
click at [309, 110] on li "Rạch Giá - [GEOGRAPHIC_DATA] ([GEOGRAPHIC_DATA])" at bounding box center [331, 121] width 130 height 31
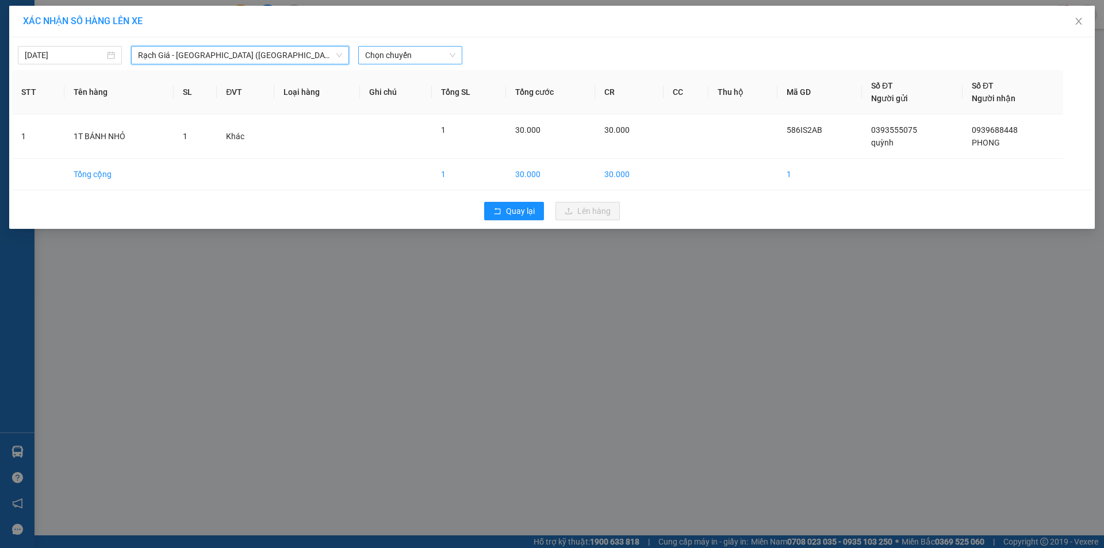
click at [393, 59] on span "Chọn chuyến" at bounding box center [410, 55] width 90 height 17
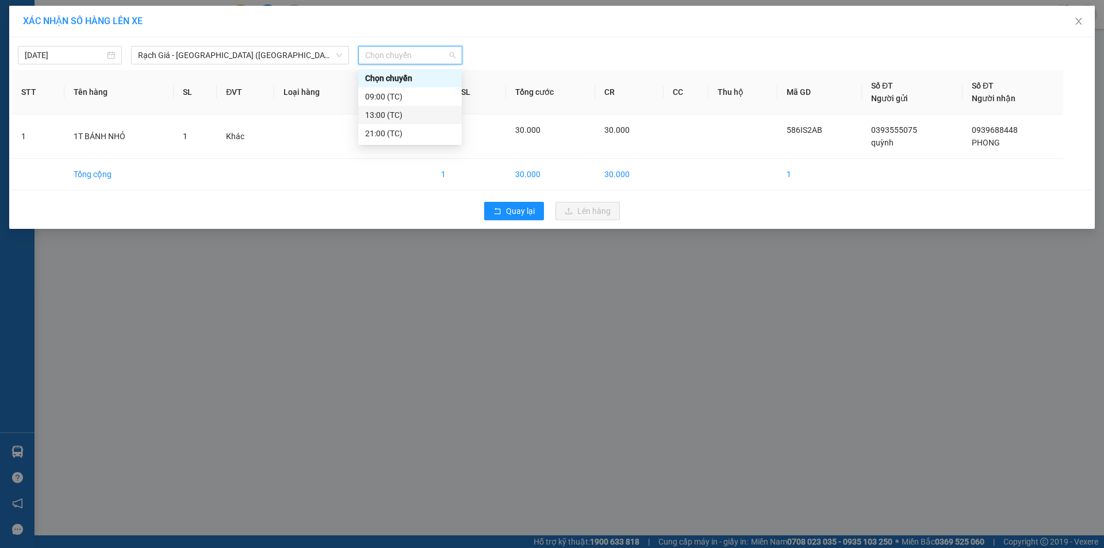
click at [403, 111] on div "13:00 (TC)" at bounding box center [410, 115] width 90 height 13
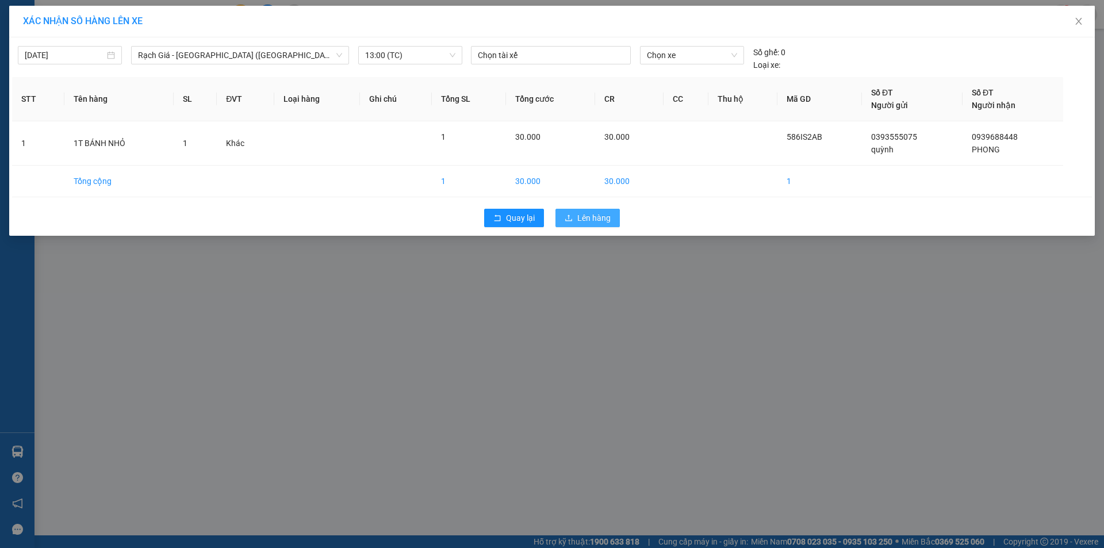
click at [586, 217] on span "Lên hàng" at bounding box center [593, 218] width 33 height 13
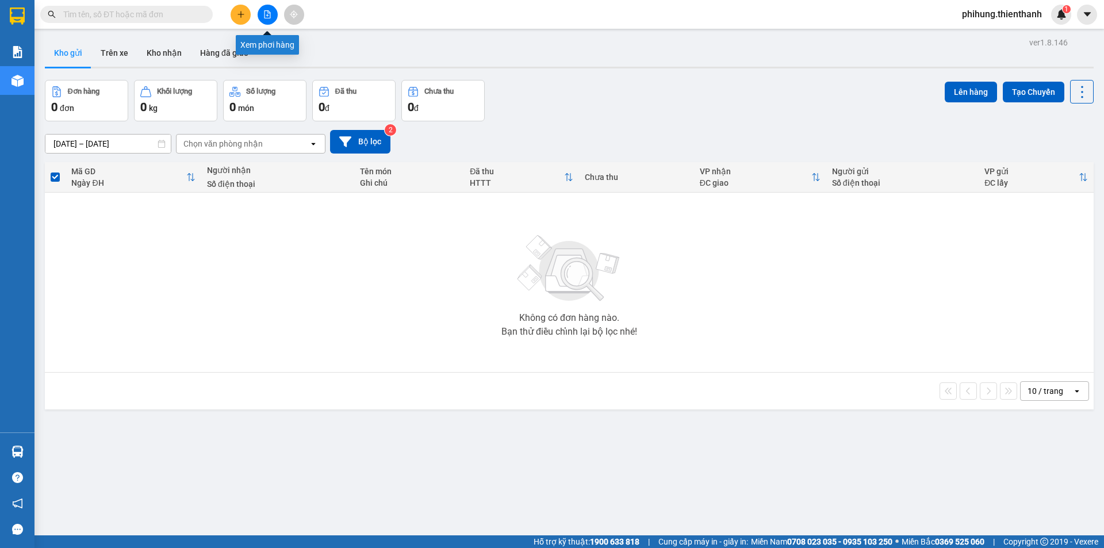
click at [269, 18] on button at bounding box center [267, 15] width 20 height 20
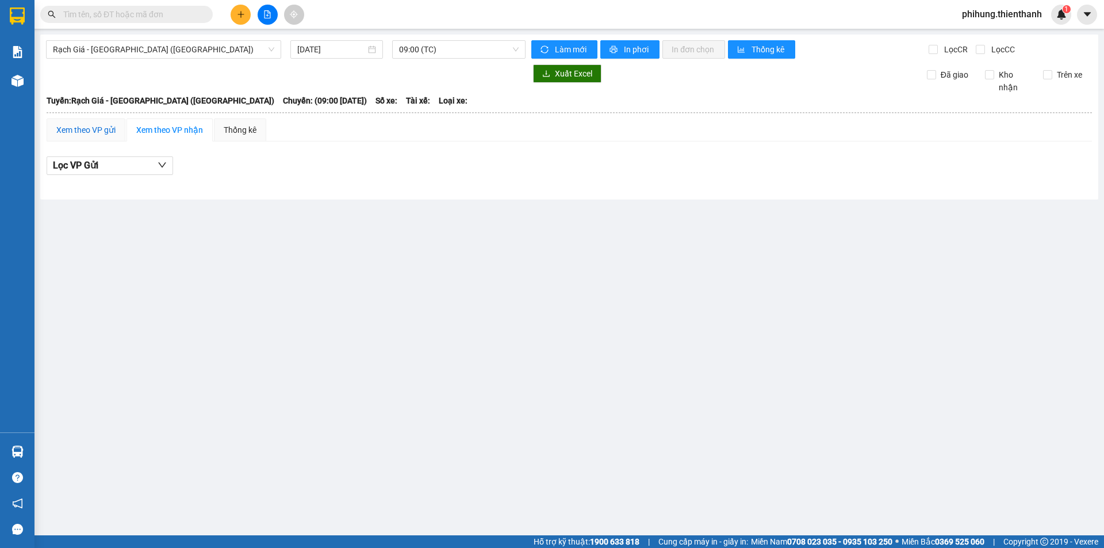
click at [107, 128] on div "Xem theo VP gửi" at bounding box center [85, 130] width 59 height 13
click at [421, 45] on span "09:00 (TC)" at bounding box center [459, 49] width 120 height 17
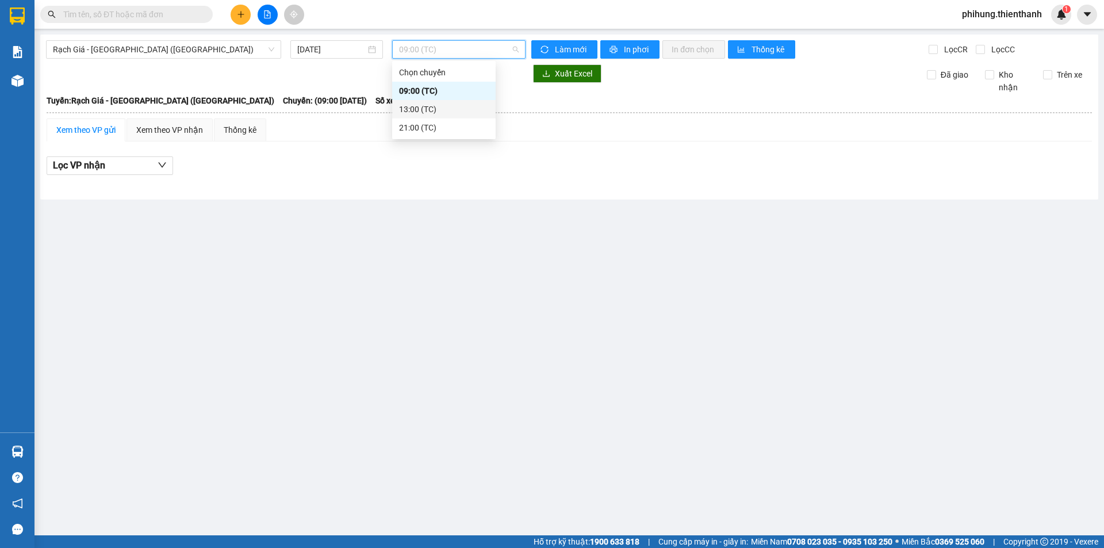
click at [428, 106] on div "13:00 (TC)" at bounding box center [444, 109] width 90 height 13
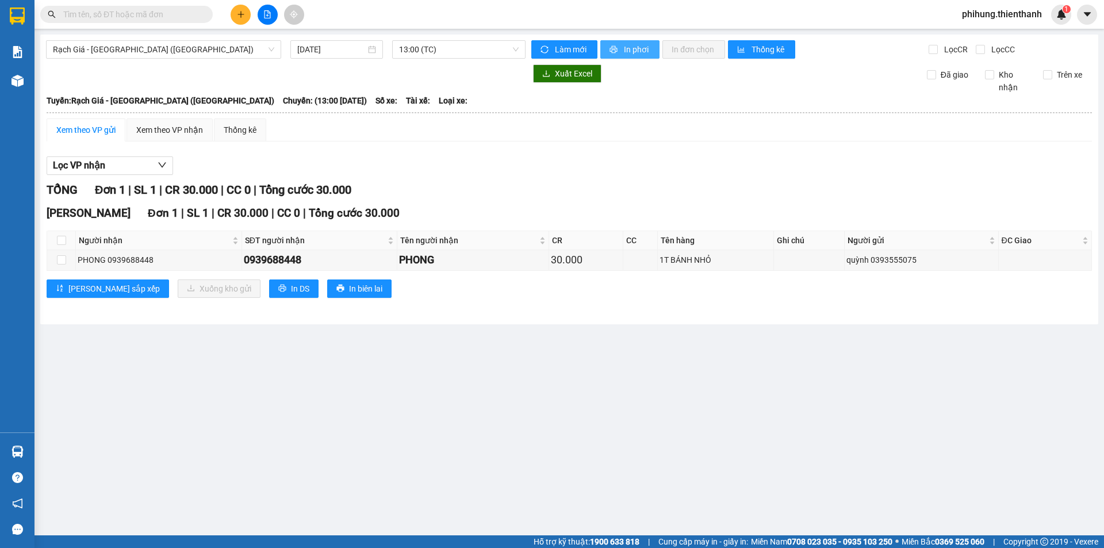
click at [632, 51] on span "In phơi" at bounding box center [637, 49] width 26 height 13
